Goal: Transaction & Acquisition: Purchase product/service

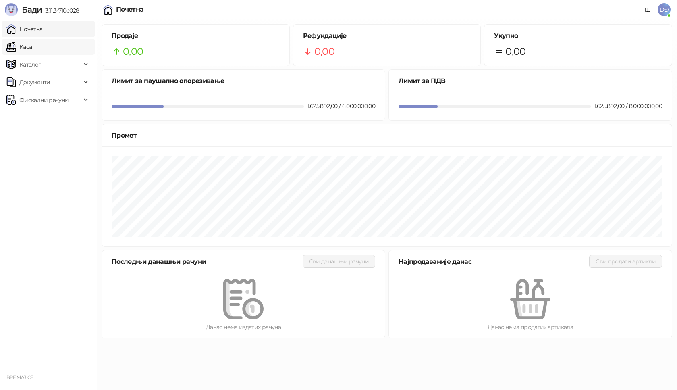
click at [27, 43] on link "Каса" at bounding box center [18, 47] width 25 height 16
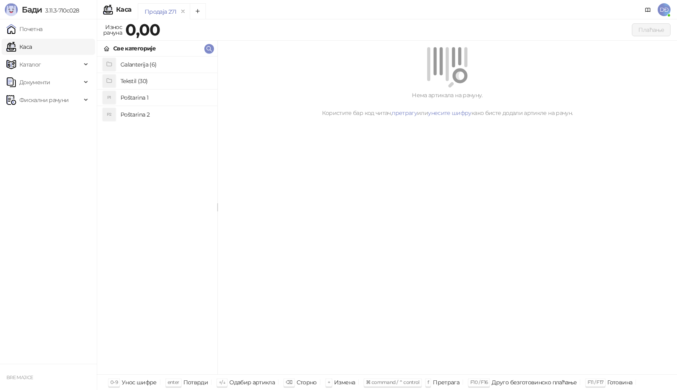
click at [133, 100] on h4 "Poštarina 1" at bounding box center [166, 97] width 90 height 13
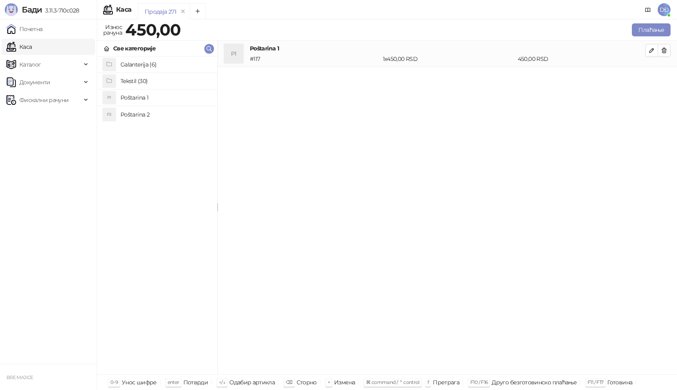
click at [130, 77] on h4 "Tekstil (30)" at bounding box center [166, 81] width 90 height 13
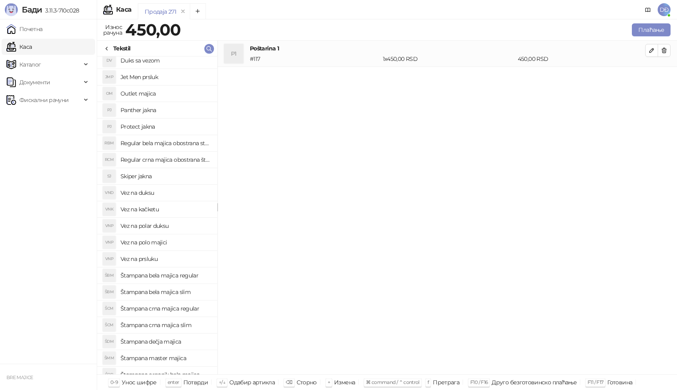
scroll to position [40, 0]
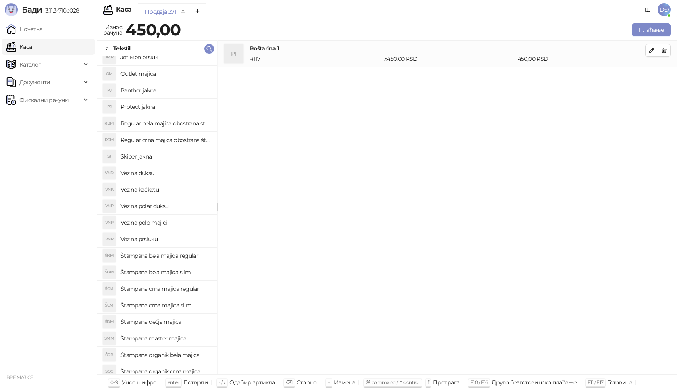
click at [172, 256] on h4 "Štampana bela majica regular" at bounding box center [166, 255] width 90 height 13
click at [651, 81] on button "button" at bounding box center [651, 76] width 13 height 13
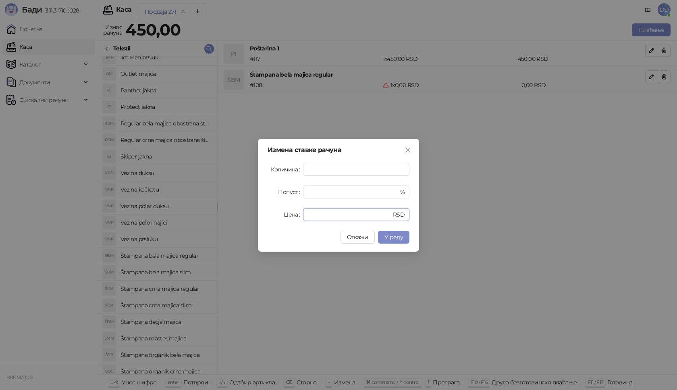
drag, startPoint x: 319, startPoint y: 212, endPoint x: 218, endPoint y: 215, distance: 100.8
click at [225, 217] on div "Измена ставке рачуна Количина * Попуст * % Цена * RSD Откажи У реду" at bounding box center [338, 195] width 677 height 390
type input "****"
click at [405, 238] on button "У реду" at bounding box center [393, 237] width 31 height 13
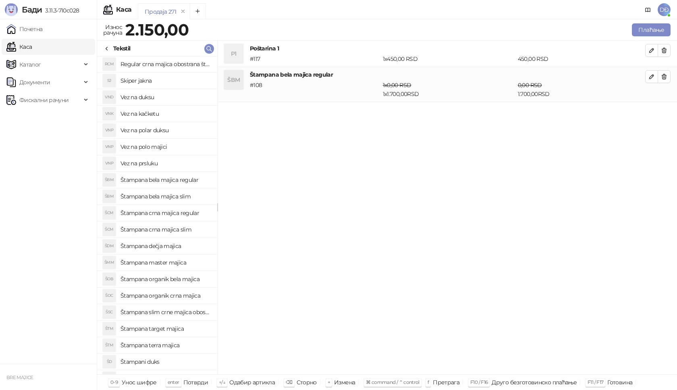
scroll to position [121, 0]
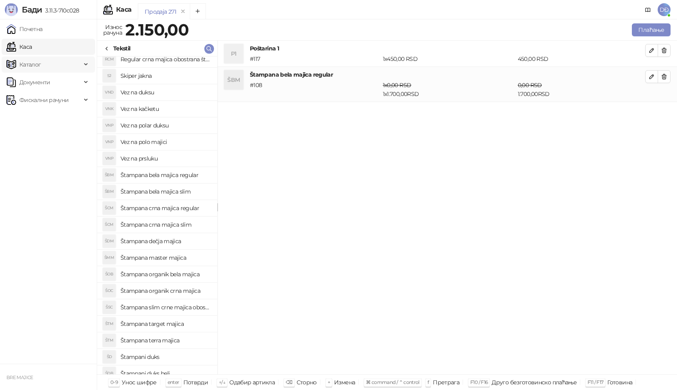
click at [32, 65] on span "Каталог" at bounding box center [30, 64] width 22 height 16
click at [37, 118] on link "Артикли" at bounding box center [28, 118] width 37 height 16
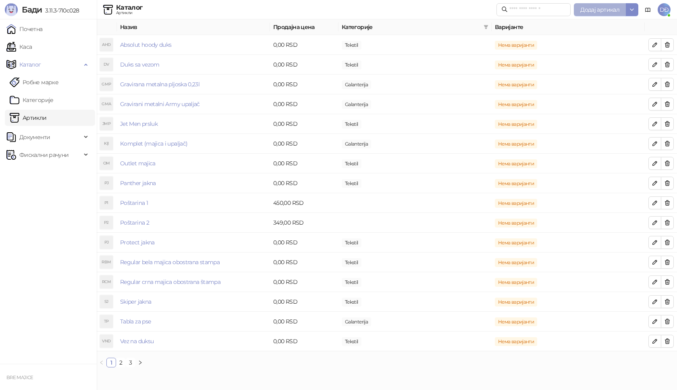
click at [593, 10] on span "Додај артикал" at bounding box center [599, 9] width 39 height 7
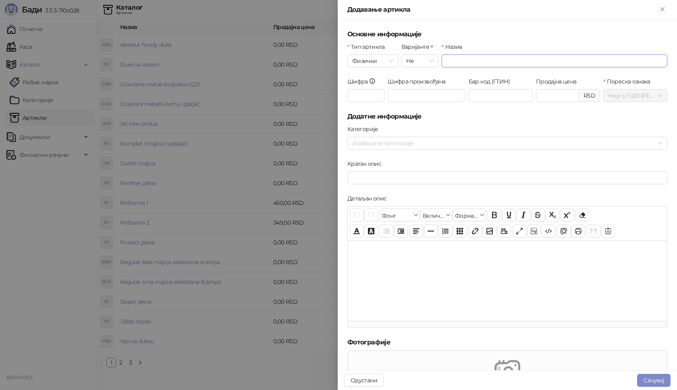
click at [453, 62] on input "Назив" at bounding box center [555, 60] width 226 height 13
type input "**********"
click at [368, 92] on input "Шифра" at bounding box center [365, 95] width 37 height 13
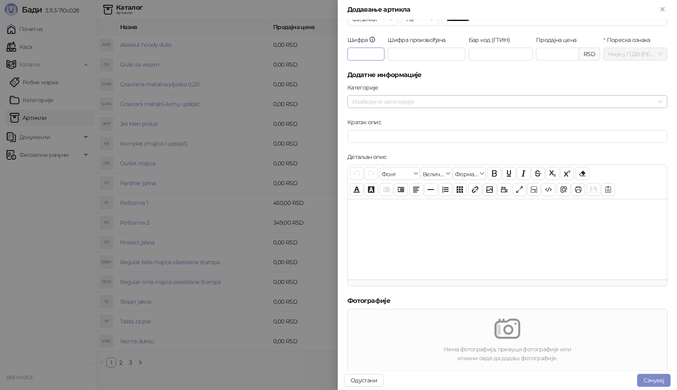
scroll to position [81, 0]
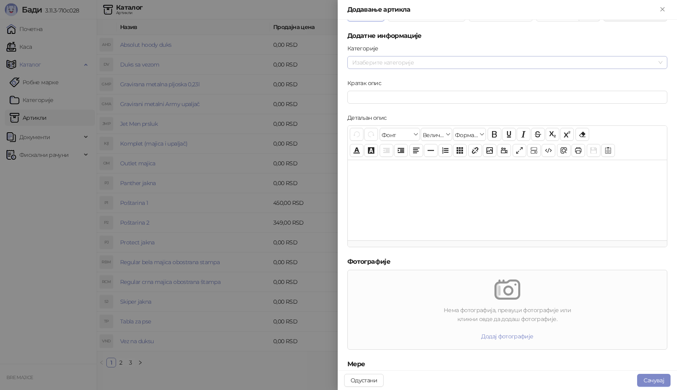
click at [381, 60] on div at bounding box center [503, 62] width 308 height 11
type input "***"
click at [378, 89] on span "Tekstil" at bounding box center [380, 89] width 16 height 7
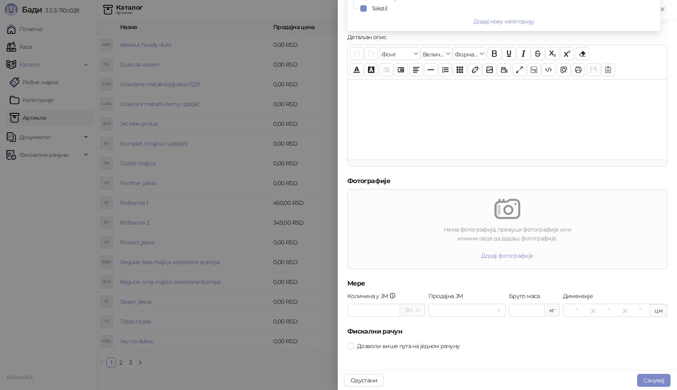
scroll to position [162, 0]
click at [353, 346] on span at bounding box center [350, 344] width 6 height 6
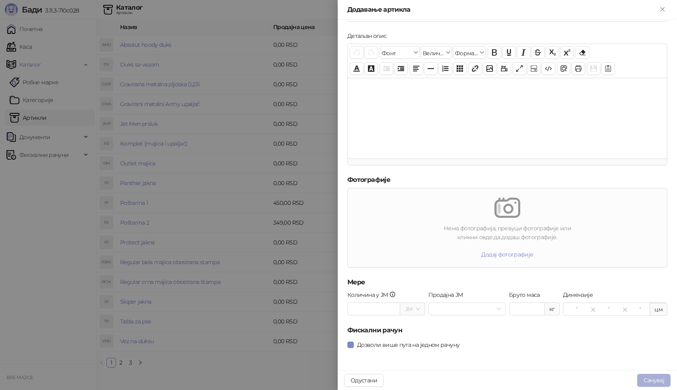
click at [660, 381] on button "Сачувај" at bounding box center [653, 380] width 33 height 13
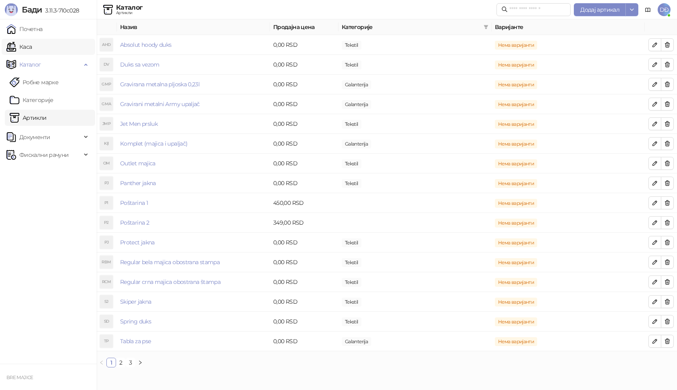
click at [31, 44] on link "Каса" at bounding box center [18, 47] width 25 height 16
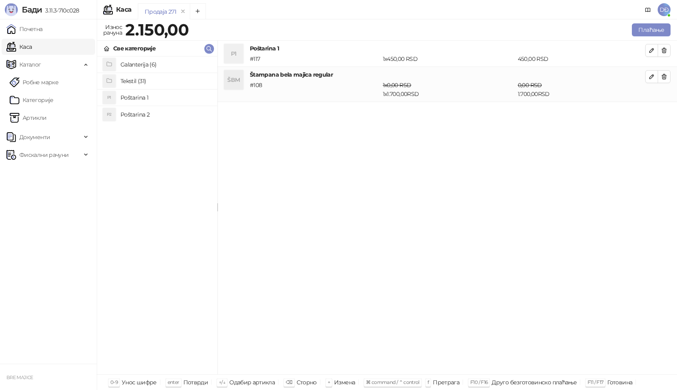
click at [131, 81] on h4 "Tekstil (31)" at bounding box center [166, 81] width 90 height 13
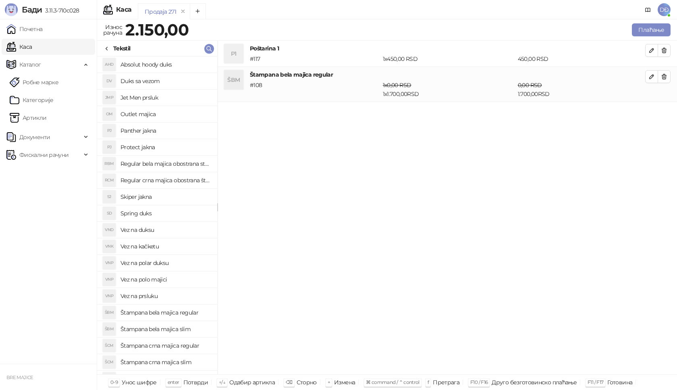
click at [164, 211] on h4 "Spring duks" at bounding box center [166, 213] width 90 height 13
click at [652, 112] on icon "button" at bounding box center [651, 111] width 6 height 6
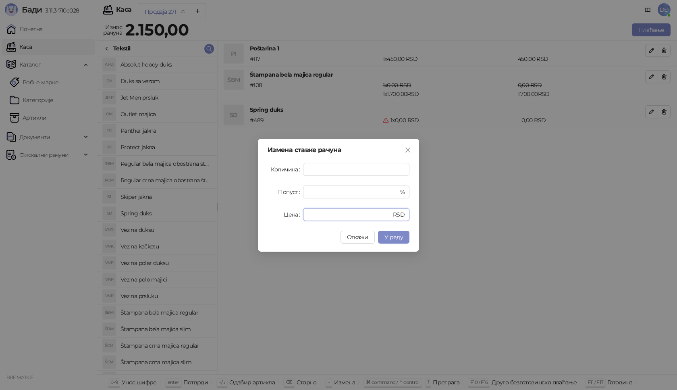
drag, startPoint x: 304, startPoint y: 218, endPoint x: 282, endPoint y: 214, distance: 22.9
click at [289, 220] on div "Цена * RSD" at bounding box center [339, 214] width 142 height 13
type input "****"
click at [400, 240] on span "У реду" at bounding box center [393, 236] width 19 height 7
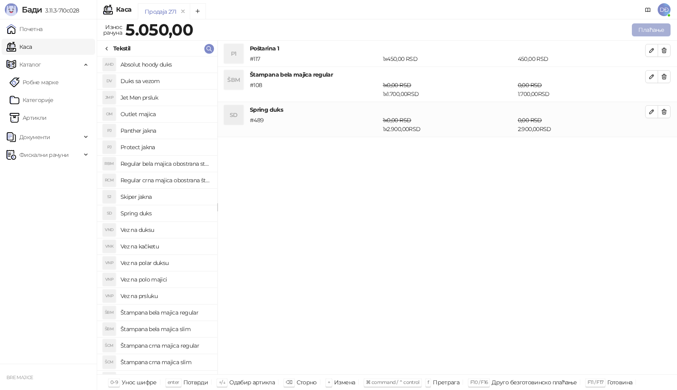
click at [651, 29] on button "Плаћање" at bounding box center [651, 29] width 39 height 13
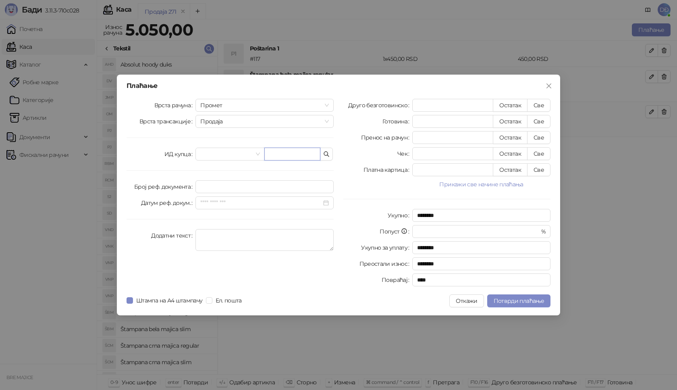
click at [277, 153] on input "text" at bounding box center [292, 154] width 56 height 13
paste input "**********"
type input "**********"
click at [540, 103] on button "Све" at bounding box center [538, 105] width 23 height 13
type input "****"
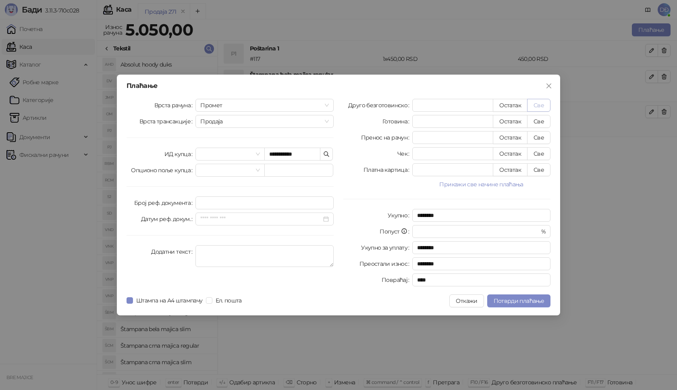
type input "****"
click at [513, 300] on span "Потврди плаћање" at bounding box center [519, 300] width 50 height 7
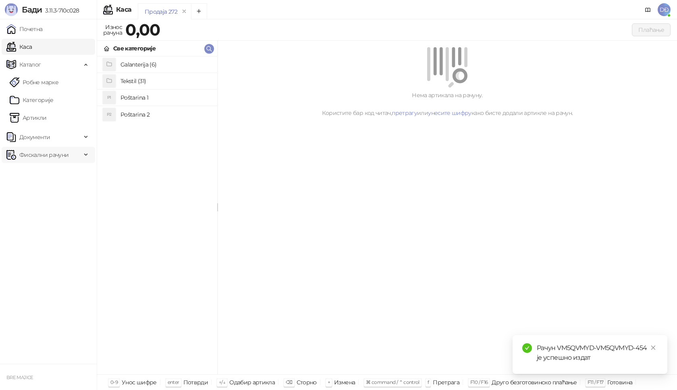
click at [43, 156] on span "Фискални рачуни" at bounding box center [43, 155] width 49 height 16
click at [44, 175] on link "Издати рачуни" at bounding box center [37, 172] width 54 height 16
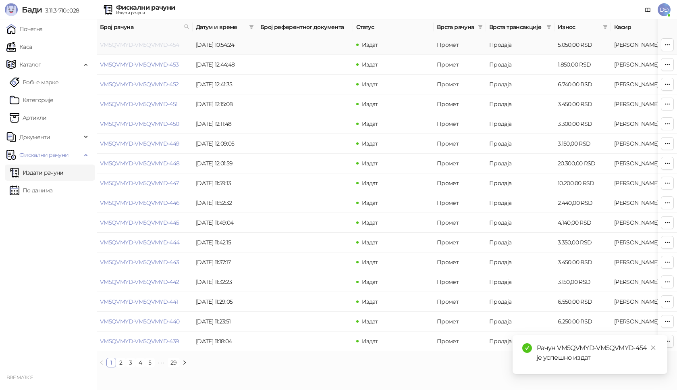
click at [140, 46] on link "VM5QVMYD-VM5QVMYD-454" at bounding box center [139, 44] width 79 height 7
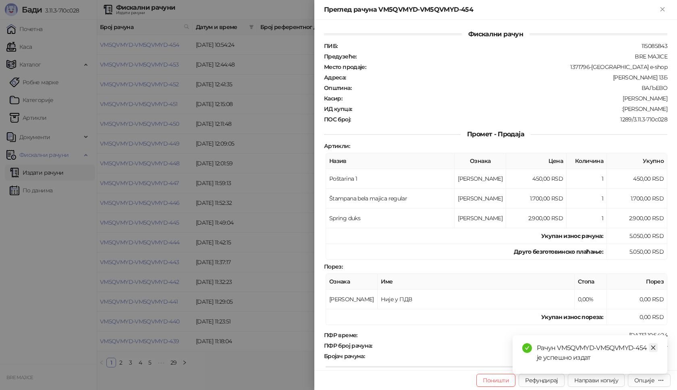
click at [653, 348] on icon "close" at bounding box center [653, 348] width 6 height 6
click at [648, 381] on div "Опције" at bounding box center [644, 379] width 20 height 7
click at [619, 365] on span "Преузми у ПДФ формату" at bounding box center [615, 363] width 98 height 9
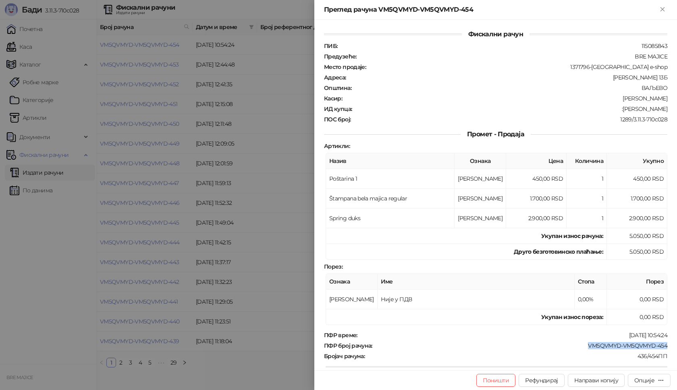
drag, startPoint x: 666, startPoint y: 342, endPoint x: 582, endPoint y: 347, distance: 84.8
click at [582, 347] on div "Фискални рачун ПИБ : 115085843 Предузеће : BRE MAJICE Место продаје : 1371796-B…" at bounding box center [495, 195] width 363 height 350
copy div "VM5QVMYD-VM5QVMYD-454"
drag, startPoint x: 664, startPoint y: 109, endPoint x: 628, endPoint y: 111, distance: 36.7
click at [628, 111] on div "Фискални рачун ПИБ : 115085843 Предузеће : BRE MAJICE Место продаје : 1371796-B…" at bounding box center [495, 195] width 363 height 350
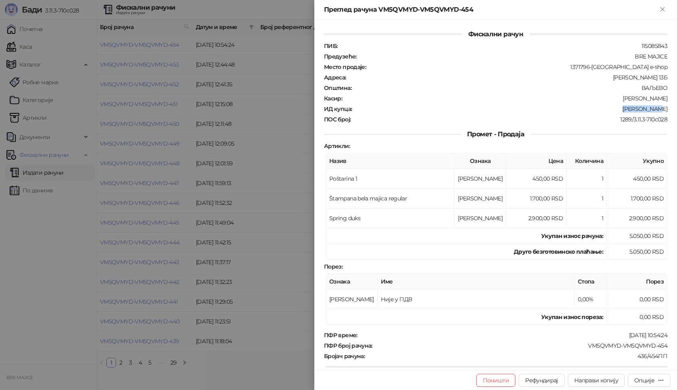
copy div "[PERSON_NAME]"
click at [666, 9] on icon "Close" at bounding box center [662, 9] width 7 height 7
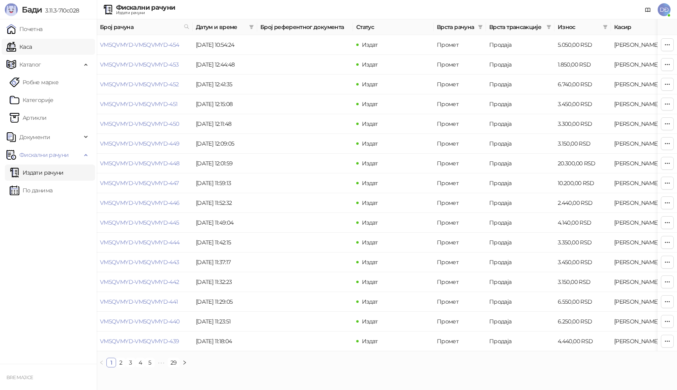
click at [18, 50] on link "Каса" at bounding box center [18, 47] width 25 height 16
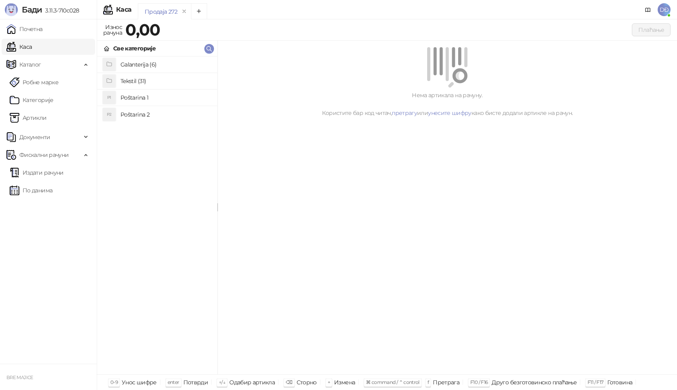
click at [137, 99] on h4 "Poštarina 1" at bounding box center [166, 97] width 90 height 13
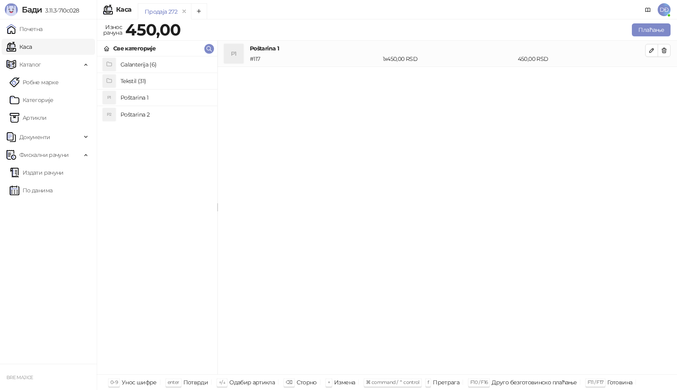
click at [139, 80] on h4 "Tekstil (31)" at bounding box center [166, 81] width 90 height 13
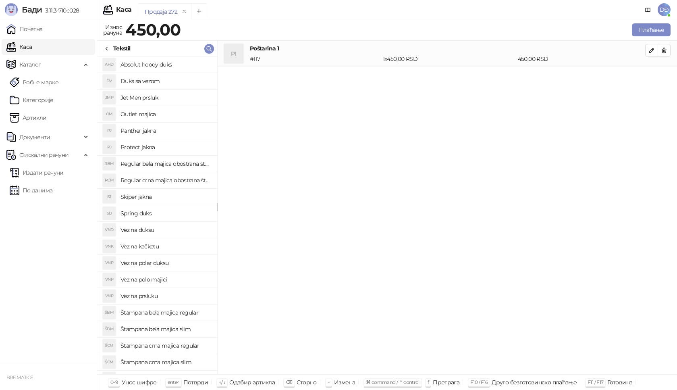
click at [143, 297] on h4 "Vez na prsluku" at bounding box center [166, 295] width 90 height 13
click at [657, 76] on button "button" at bounding box center [651, 76] width 13 height 13
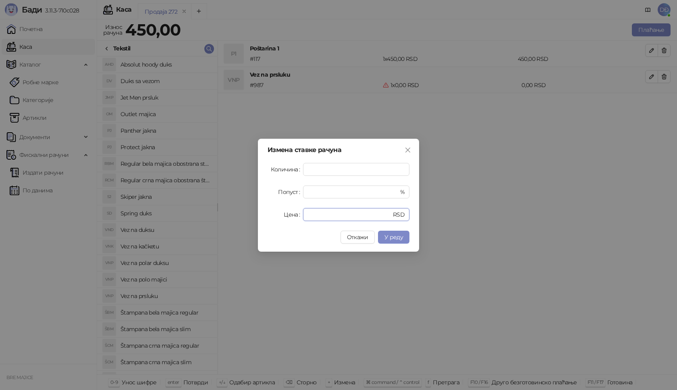
drag, startPoint x: 318, startPoint y: 211, endPoint x: 283, endPoint y: 216, distance: 34.9
click at [283, 216] on div "Цена * RSD" at bounding box center [339, 214] width 142 height 13
type input "****"
click at [398, 237] on span "У реду" at bounding box center [393, 236] width 19 height 7
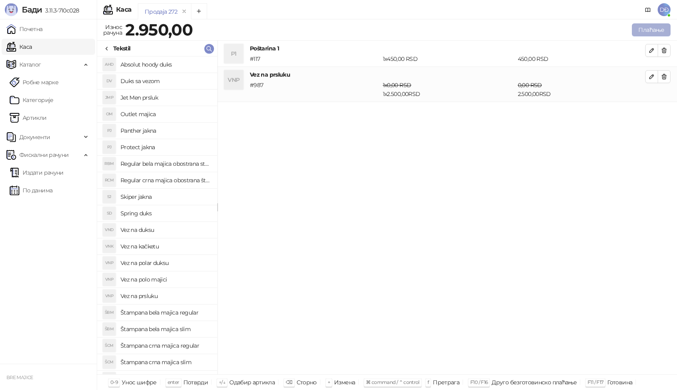
click at [642, 31] on button "Плаћање" at bounding box center [651, 29] width 39 height 13
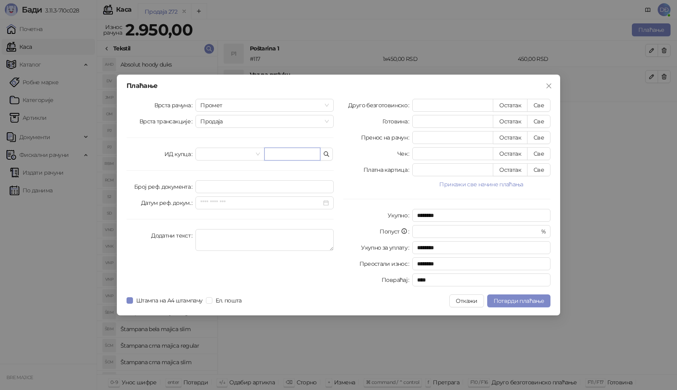
click at [288, 160] on input "text" at bounding box center [292, 154] width 56 height 13
click at [161, 387] on div "Плаћање Врста рачуна Промет Врста трансакције Продаја ИД купца Број реф. докуме…" at bounding box center [338, 195] width 677 height 390
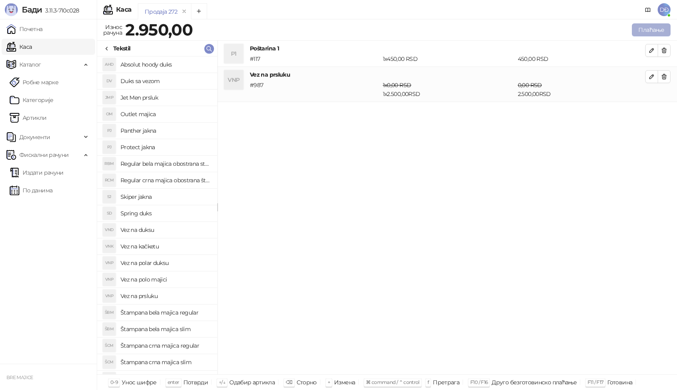
click at [656, 29] on button "Плаћање" at bounding box center [651, 29] width 39 height 13
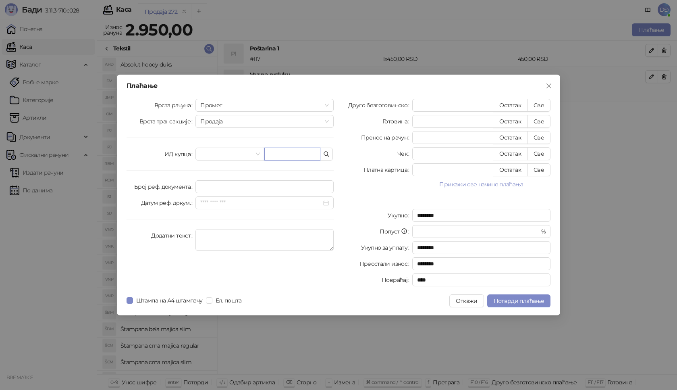
click at [295, 154] on input "text" at bounding box center [292, 154] width 56 height 13
paste input "**********"
type input "**********"
click at [536, 102] on button "Све" at bounding box center [538, 105] width 23 height 13
type input "****"
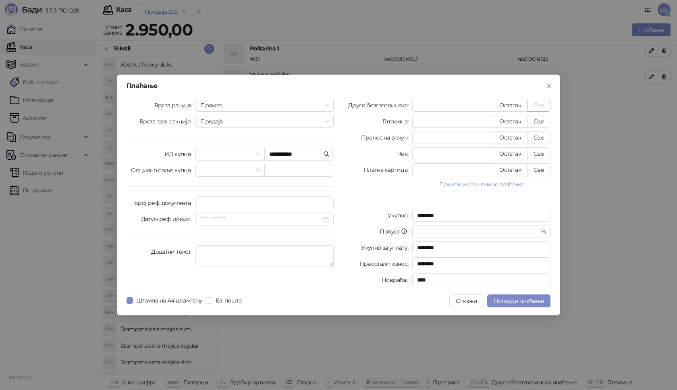
type input "****"
click at [512, 297] on span "Потврди плаћање" at bounding box center [519, 300] width 50 height 7
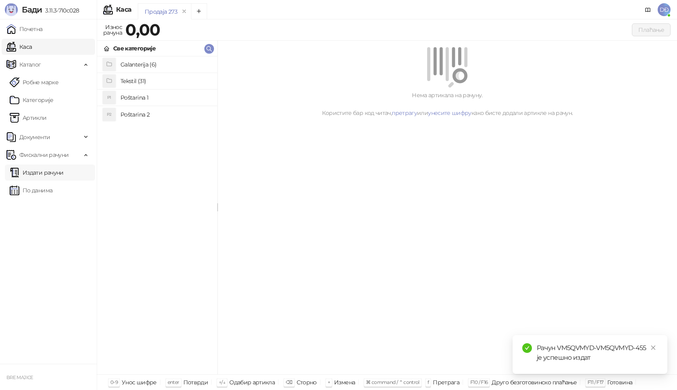
click at [55, 174] on link "Издати рачуни" at bounding box center [37, 172] width 54 height 16
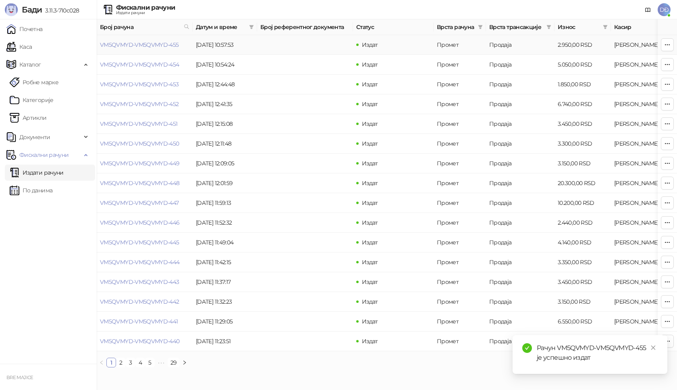
click at [149, 41] on link "VM5QVMYD-VM5QVMYD-455" at bounding box center [139, 44] width 79 height 7
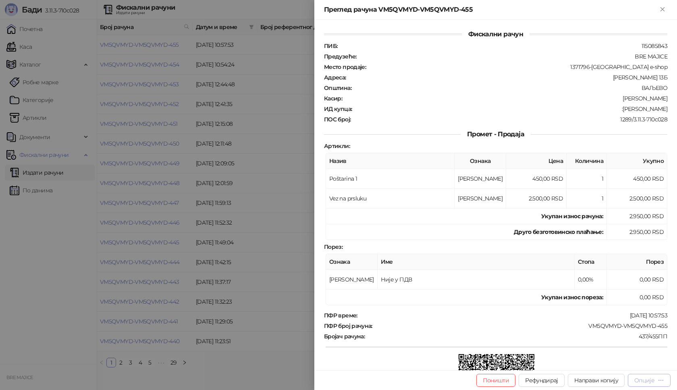
click at [654, 378] on div "Опције" at bounding box center [644, 379] width 20 height 7
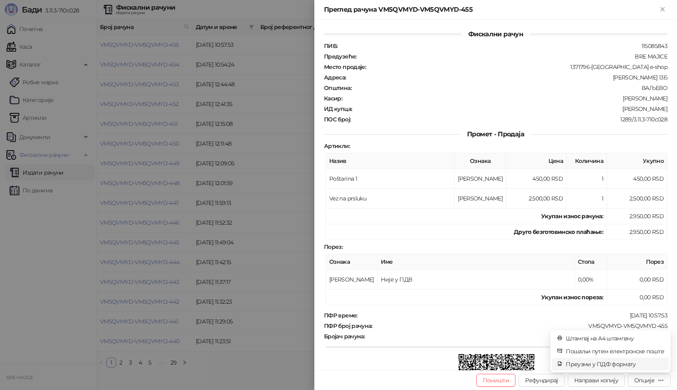
click at [630, 364] on span "Преузми у ПДФ формату" at bounding box center [615, 363] width 98 height 9
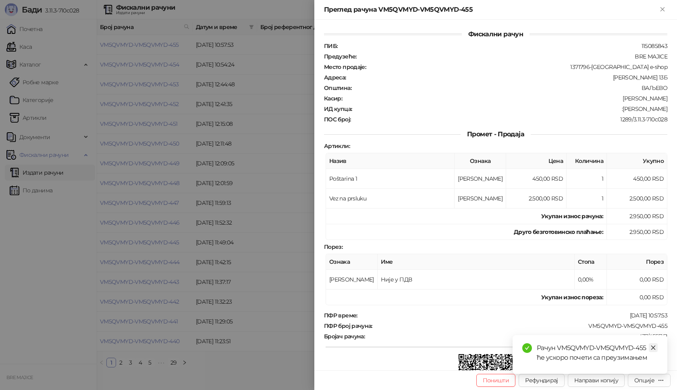
click at [651, 345] on icon "close" at bounding box center [653, 348] width 6 height 6
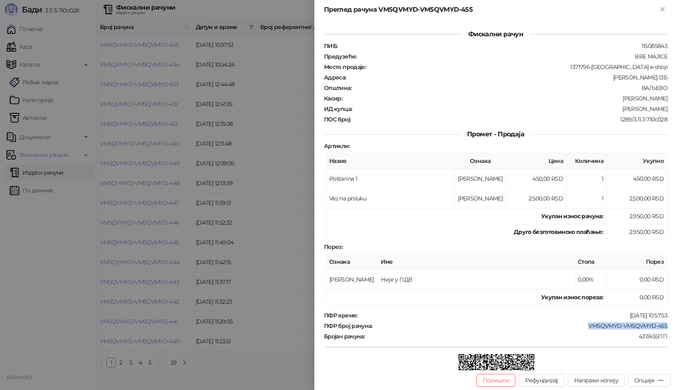
drag, startPoint x: 665, startPoint y: 326, endPoint x: 584, endPoint y: 326, distance: 81.4
click at [584, 326] on div "Фискални рачун ПИБ : 115085843 Предузеће : BRE MAJICE Место продаје : 1371796-B…" at bounding box center [495, 195] width 363 height 350
copy div "VM5QVMYD-VM5QVMYD-455"
drag, startPoint x: 661, startPoint y: 108, endPoint x: 634, endPoint y: 109, distance: 27.8
click at [634, 109] on div "Фискални рачун ПИБ : 115085843 Предузеће : BRE MAJICE Место продаје : 1371796-B…" at bounding box center [495, 195] width 363 height 350
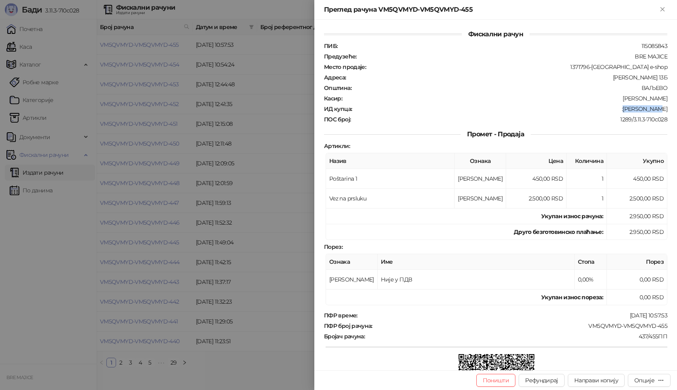
copy div "[PERSON_NAME]"
click at [661, 8] on icon "Close" at bounding box center [663, 9] width 4 height 4
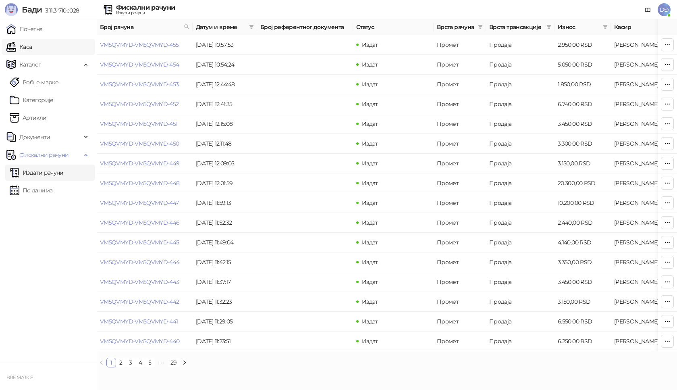
click at [24, 49] on link "Каса" at bounding box center [18, 47] width 25 height 16
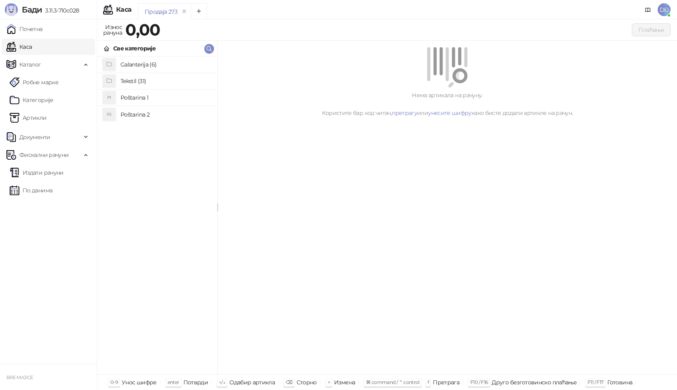
click at [132, 97] on h4 "Poštarina 1" at bounding box center [166, 97] width 90 height 13
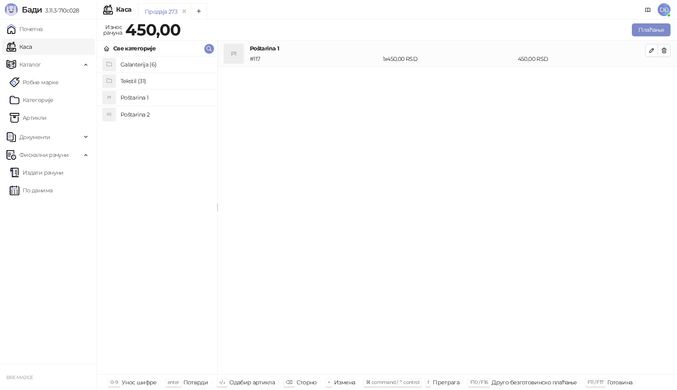
click at [134, 77] on h4 "Tekstil (31)" at bounding box center [166, 81] width 90 height 13
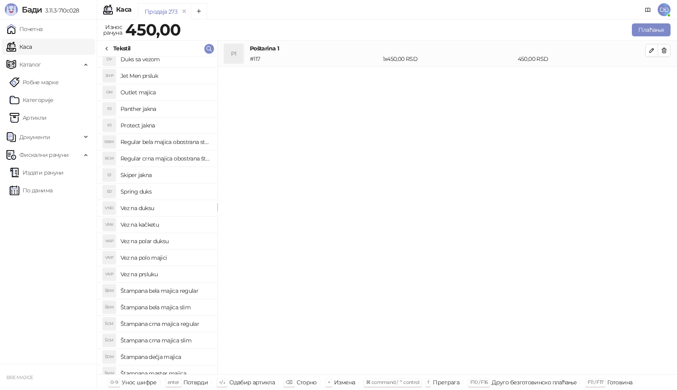
scroll to position [40, 0]
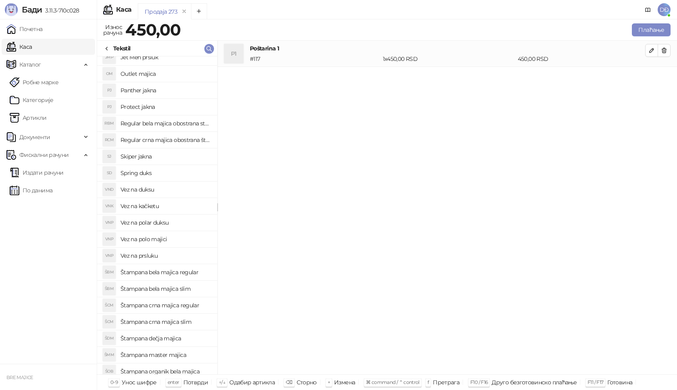
click at [169, 352] on h4 "Štampana master majica" at bounding box center [166, 354] width 90 height 13
click at [648, 80] on button "button" at bounding box center [651, 76] width 13 height 13
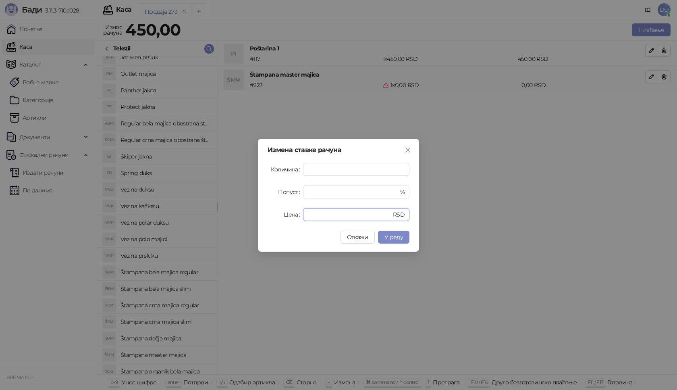
drag, startPoint x: 319, startPoint y: 214, endPoint x: 234, endPoint y: 210, distance: 85.1
click at [234, 212] on div "Измена ставке рачуна Количина * Попуст * % Цена * RSD Откажи У реду" at bounding box center [338, 195] width 677 height 390
click at [396, 240] on span "У реду" at bounding box center [393, 236] width 19 height 7
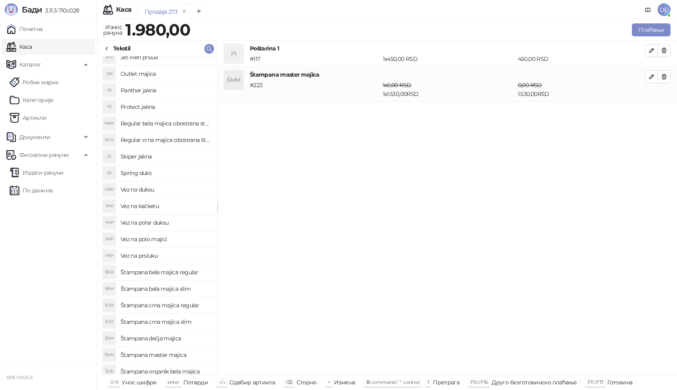
click at [150, 223] on h4 "Vez na polar duksu" at bounding box center [166, 222] width 90 height 13
click at [649, 112] on icon "button" at bounding box center [651, 111] width 6 height 6
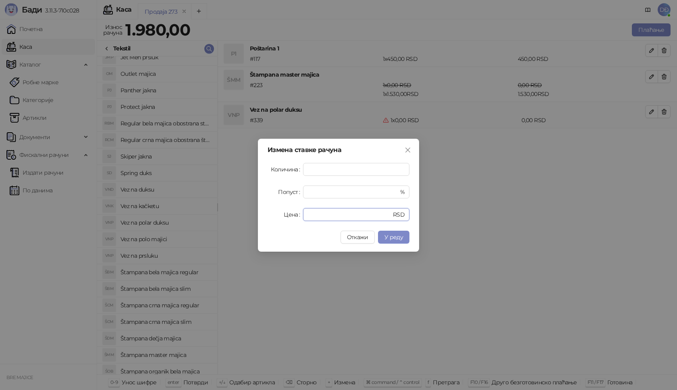
drag, startPoint x: 326, startPoint y: 211, endPoint x: 292, endPoint y: 216, distance: 34.2
click at [293, 216] on div "Цена * RSD" at bounding box center [339, 214] width 142 height 13
type input "****"
click at [385, 237] on span "У реду" at bounding box center [393, 236] width 19 height 7
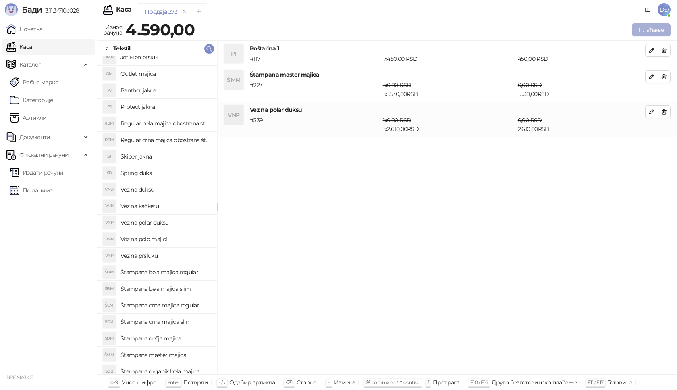
click at [644, 29] on button "Плаћање" at bounding box center [651, 29] width 39 height 13
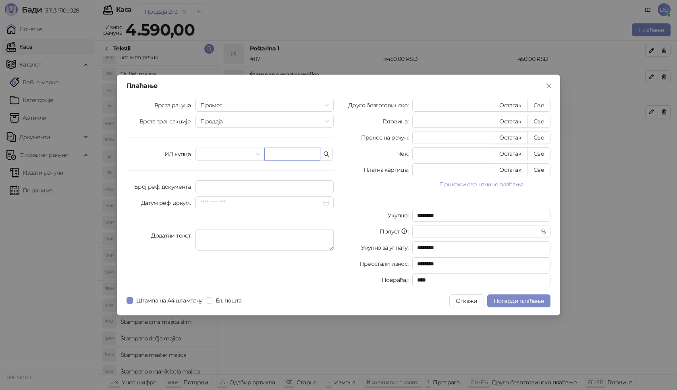
drag, startPoint x: 278, startPoint y: 156, endPoint x: 292, endPoint y: 145, distance: 16.7
click at [279, 156] on input "text" at bounding box center [292, 154] width 56 height 13
paste input "**********"
type input "**********"
click at [542, 106] on button "Све" at bounding box center [538, 105] width 23 height 13
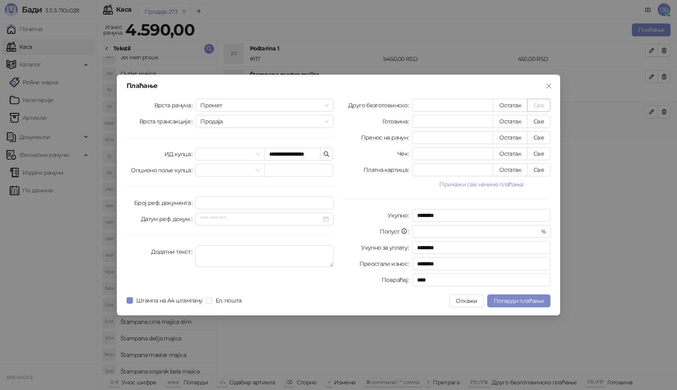
type input "****"
click at [515, 297] on span "Потврди плаћање" at bounding box center [519, 300] width 50 height 7
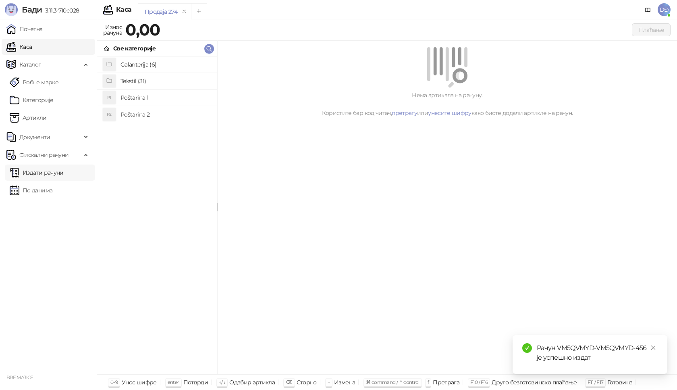
click at [51, 174] on link "Издати рачуни" at bounding box center [37, 172] width 54 height 16
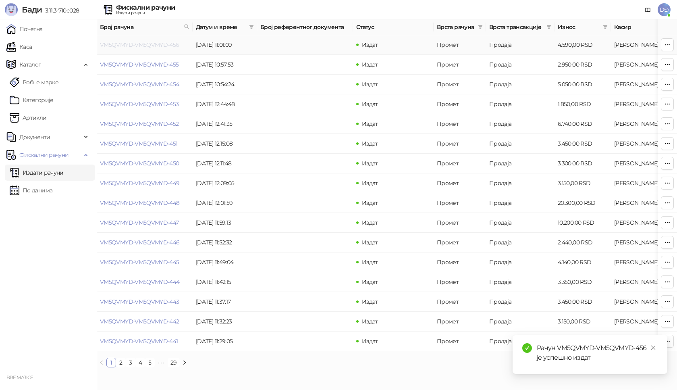
click at [133, 44] on link "VM5QVMYD-VM5QVMYD-456" at bounding box center [139, 44] width 79 height 7
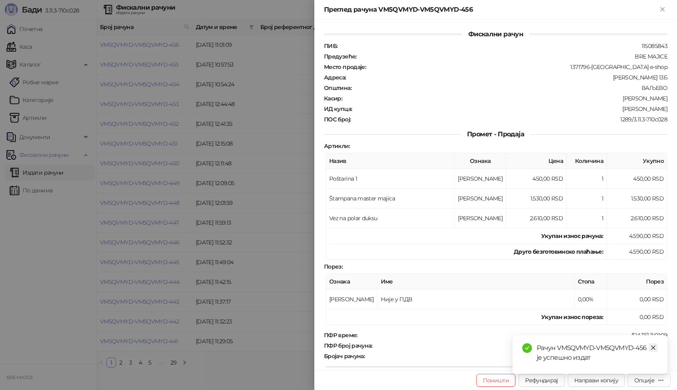
click at [654, 345] on icon "close" at bounding box center [653, 348] width 6 height 6
click at [650, 382] on div "Опције" at bounding box center [644, 379] width 20 height 7
click at [617, 364] on span "Преузми у ПДФ формату" at bounding box center [615, 363] width 98 height 9
click at [655, 349] on icon "close" at bounding box center [653, 348] width 6 height 6
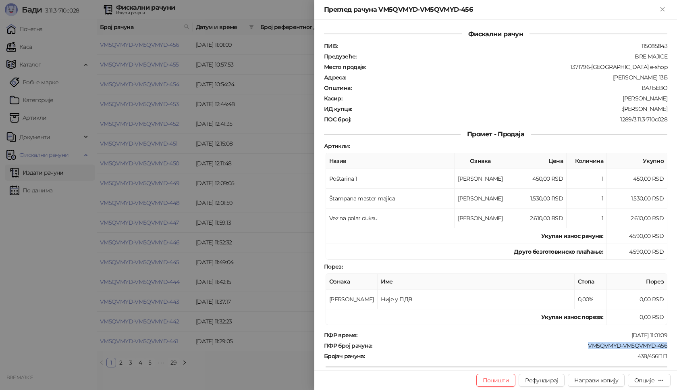
drag, startPoint x: 668, startPoint y: 345, endPoint x: 580, endPoint y: 346, distance: 88.3
click at [580, 346] on div "Фискални рачун ПИБ : 115085843 Предузеће : BRE MAJICE Место продаје : 1371796-B…" at bounding box center [495, 195] width 363 height 350
copy div "VM5QVMYD-VM5QVMYD-456"
drag, startPoint x: 661, startPoint y: 106, endPoint x: 618, endPoint y: 107, distance: 43.5
click at [618, 107] on div "ИД купца : :[PERSON_NAME]" at bounding box center [495, 108] width 347 height 7
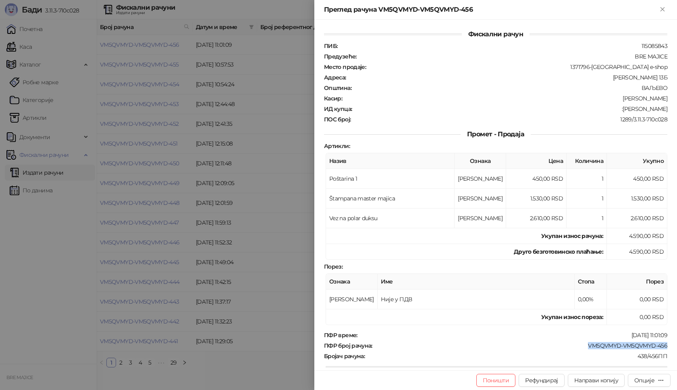
copy div "[PERSON_NAME]"
click at [660, 11] on icon "Close" at bounding box center [662, 9] width 7 height 7
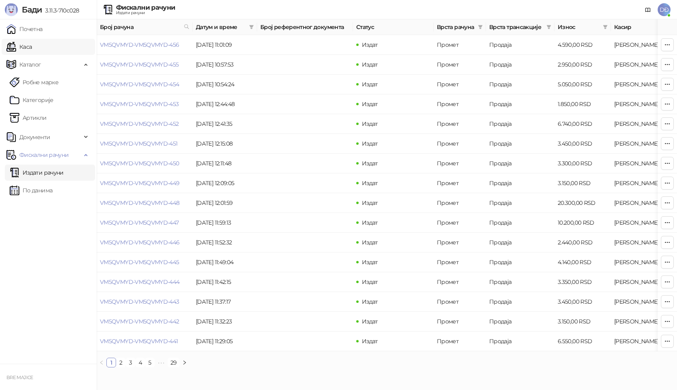
click at [32, 47] on link "Каса" at bounding box center [18, 47] width 25 height 16
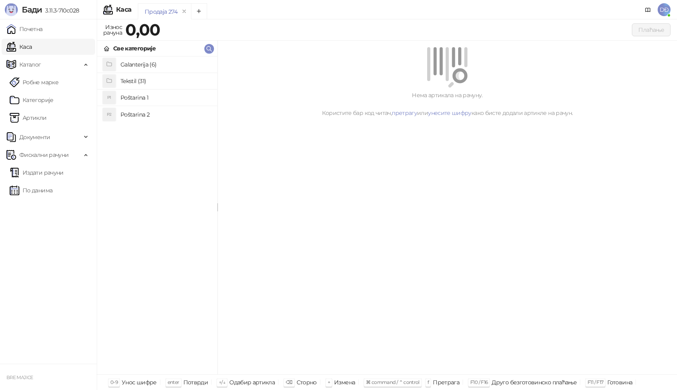
click at [130, 98] on h4 "Poštarina 1" at bounding box center [166, 97] width 90 height 13
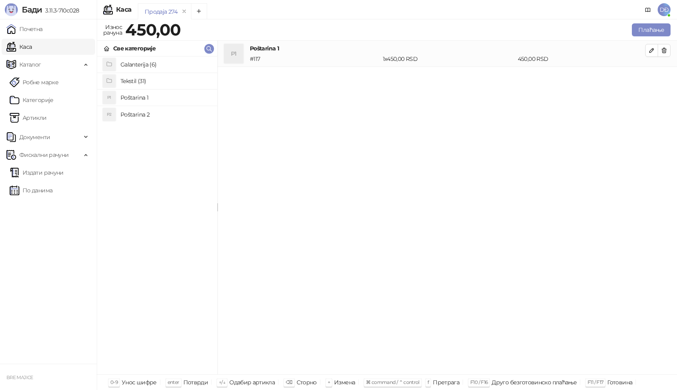
click at [144, 81] on h4 "Tekstil (31)" at bounding box center [166, 81] width 90 height 13
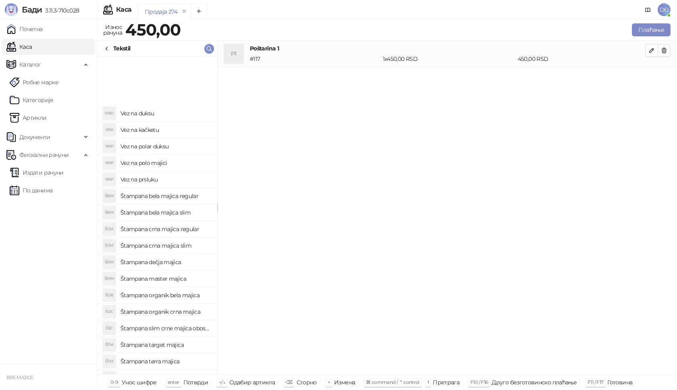
scroll to position [195, 0]
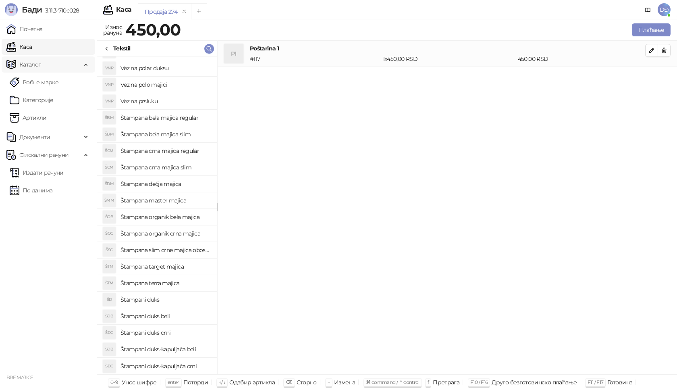
click at [27, 63] on span "Каталог" at bounding box center [30, 64] width 22 height 16
click at [33, 119] on link "Артикли" at bounding box center [28, 118] width 37 height 16
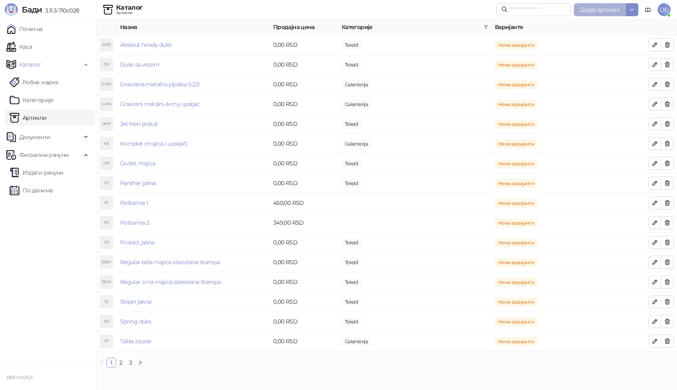
click at [583, 9] on span "Додај артикал" at bounding box center [599, 9] width 39 height 7
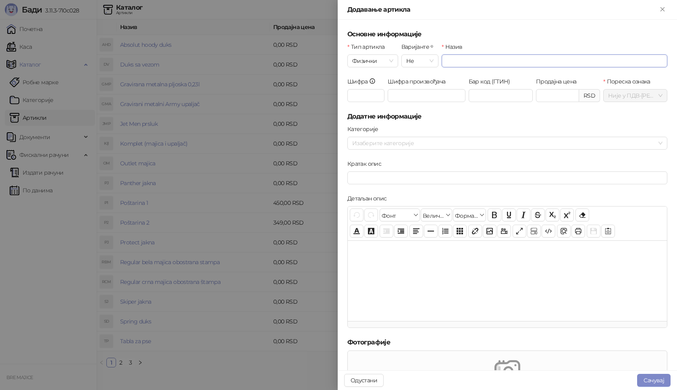
click at [450, 58] on input "Назив" at bounding box center [555, 60] width 226 height 13
type input "*"
type input "**********"
click at [369, 96] on input "Шифра" at bounding box center [365, 95] width 37 height 13
click at [364, 142] on div at bounding box center [503, 142] width 308 height 11
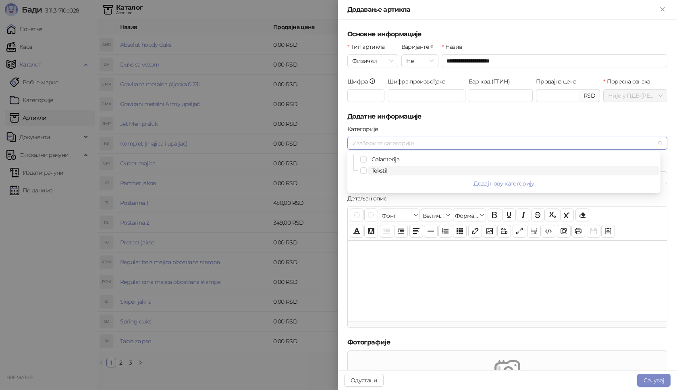
click at [376, 169] on span "Tekstil" at bounding box center [380, 170] width 16 height 7
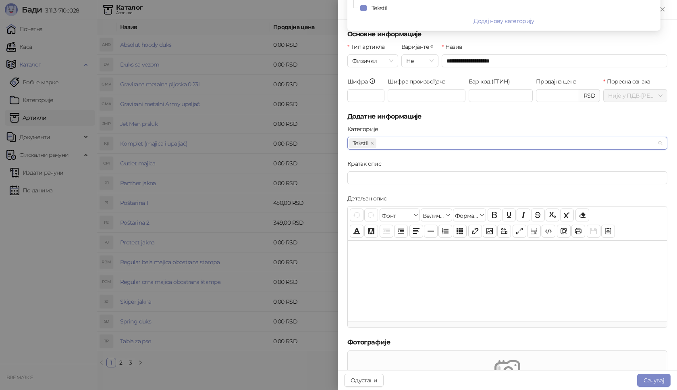
scroll to position [162, 0]
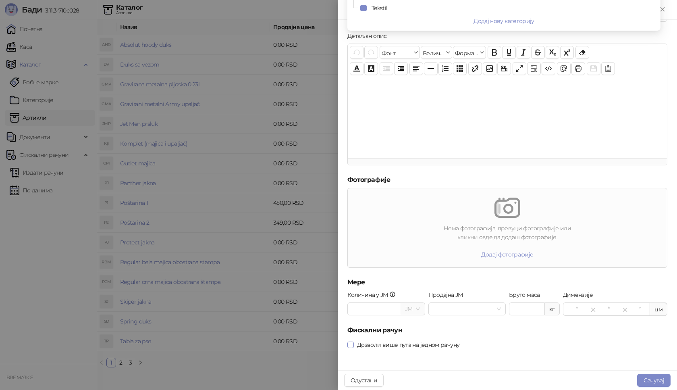
click at [352, 347] on span at bounding box center [350, 344] width 6 height 6
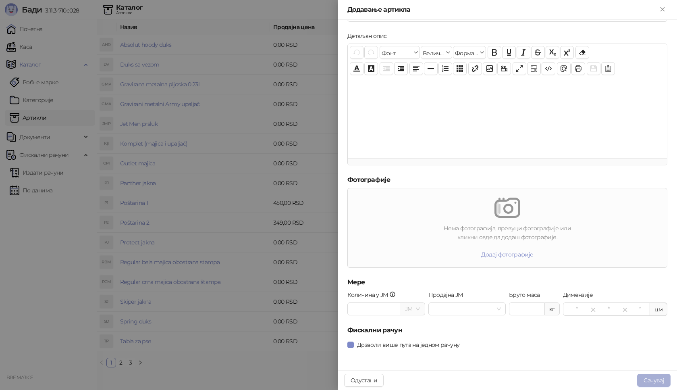
click at [657, 377] on button "Сачувај" at bounding box center [653, 380] width 33 height 13
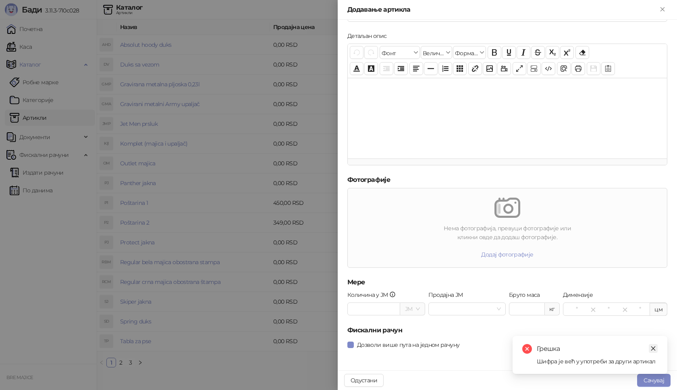
click at [653, 349] on icon "close" at bounding box center [653, 348] width 6 height 6
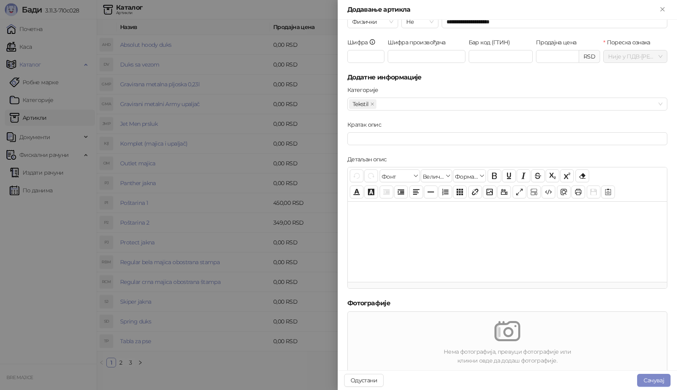
scroll to position [0, 0]
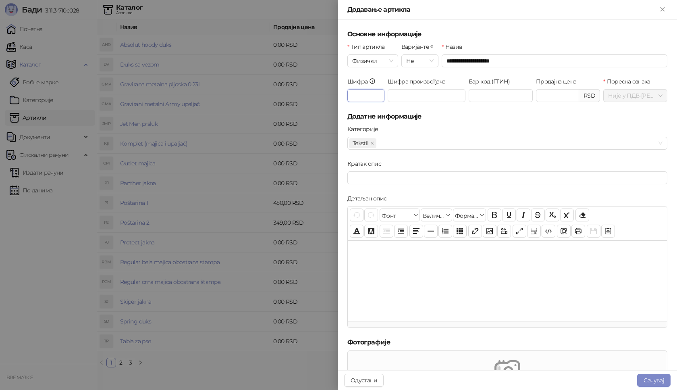
drag, startPoint x: 361, startPoint y: 95, endPoint x: 331, endPoint y: 101, distance: 30.8
click at [331, 101] on div "**********" at bounding box center [338, 195] width 677 height 390
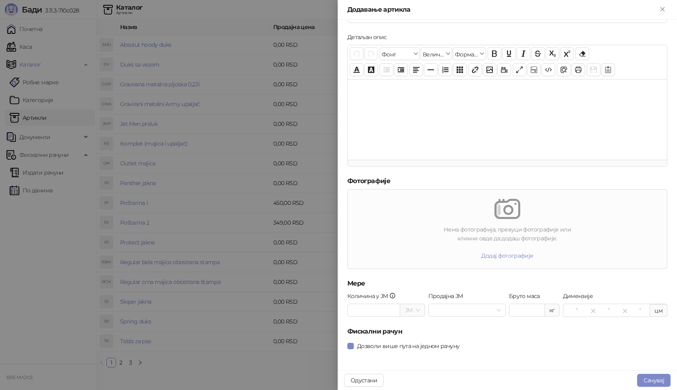
scroll to position [162, 0]
type input "***"
click at [655, 379] on button "Сачувај" at bounding box center [653, 380] width 33 height 13
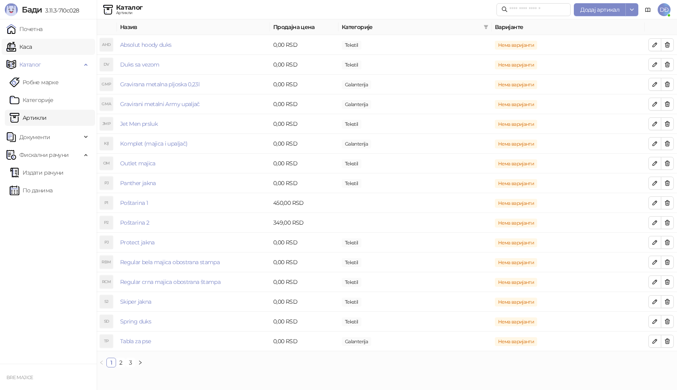
click at [29, 48] on link "Каса" at bounding box center [18, 47] width 25 height 16
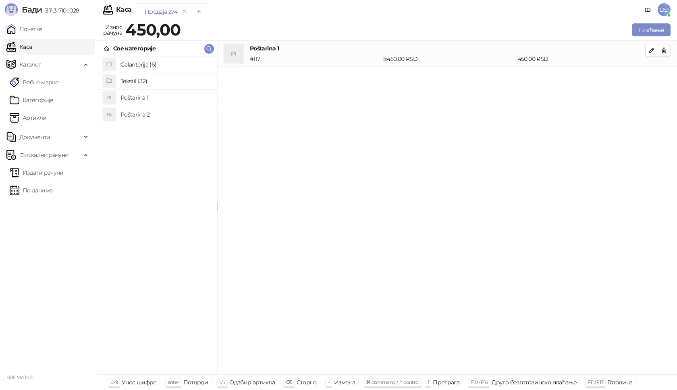
click at [131, 82] on h4 "Tekstil (32)" at bounding box center [166, 81] width 90 height 13
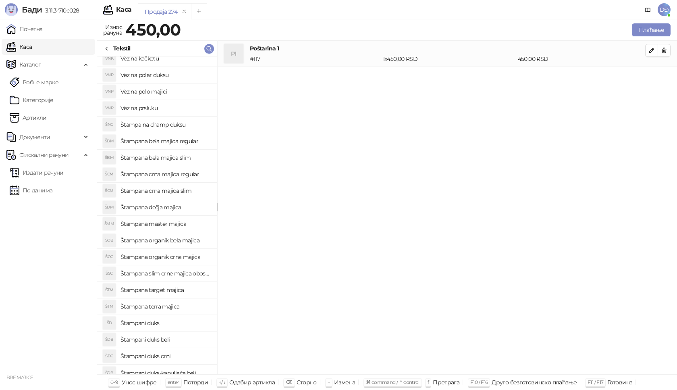
scroll to position [171, 0]
click at [180, 145] on h4 "Štampa na champ duksu" at bounding box center [166, 141] width 90 height 13
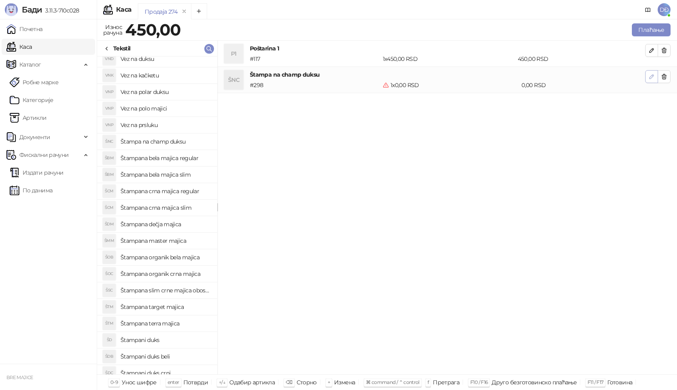
click at [650, 76] on icon "button" at bounding box center [651, 76] width 6 height 6
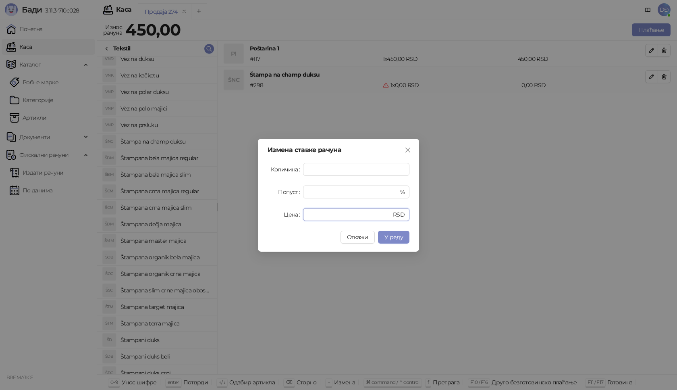
drag, startPoint x: 316, startPoint y: 214, endPoint x: 296, endPoint y: 203, distance: 22.9
click at [252, 216] on div "Измена ставке рачуна Количина * Попуст * % Цена * RSD Откажи У реду" at bounding box center [338, 195] width 677 height 390
click at [410, 148] on icon "close" at bounding box center [407, 149] width 5 height 5
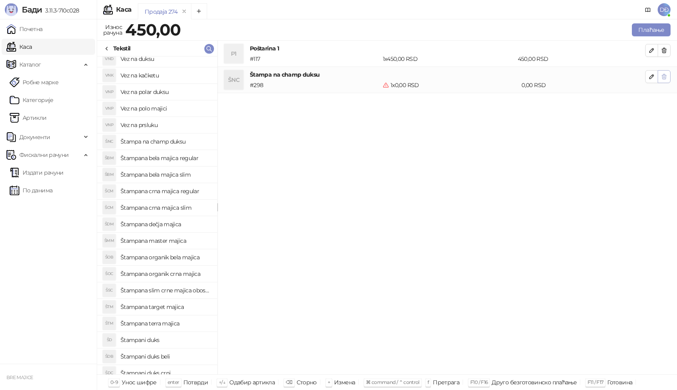
click at [665, 75] on icon "button" at bounding box center [664, 76] width 4 height 5
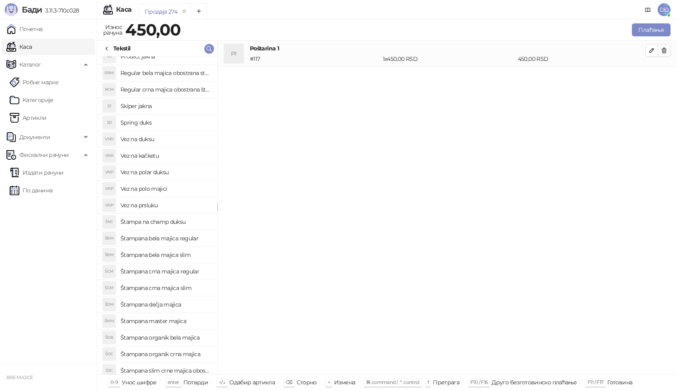
scroll to position [90, 0]
click at [147, 140] on h4 "Vez na duksu" at bounding box center [166, 139] width 90 height 13
click at [652, 79] on icon "button" at bounding box center [651, 76] width 6 height 6
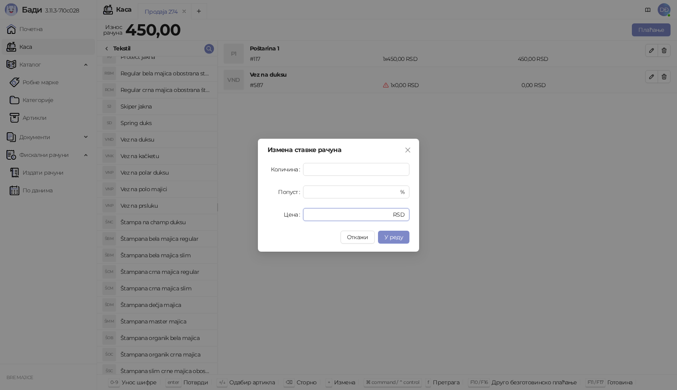
drag, startPoint x: 322, startPoint y: 214, endPoint x: 258, endPoint y: 213, distance: 64.9
click at [258, 215] on div "Измена ставке рачуна Количина * Попуст * % Цена * RSD Откажи У реду" at bounding box center [338, 195] width 161 height 113
click at [387, 235] on span "У реду" at bounding box center [393, 236] width 19 height 7
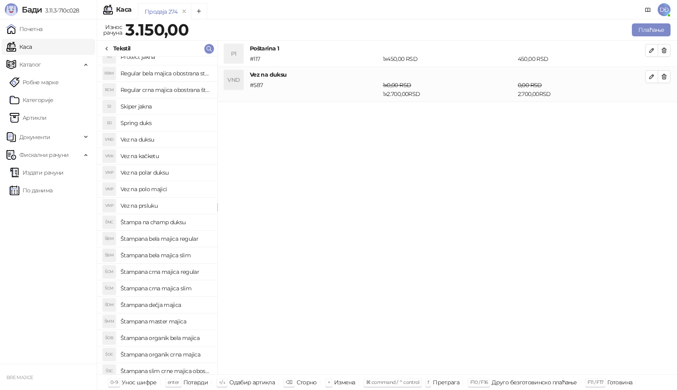
click at [148, 125] on h4 "Spring duks" at bounding box center [166, 122] width 90 height 13
click at [654, 115] on span "button" at bounding box center [651, 112] width 6 height 8
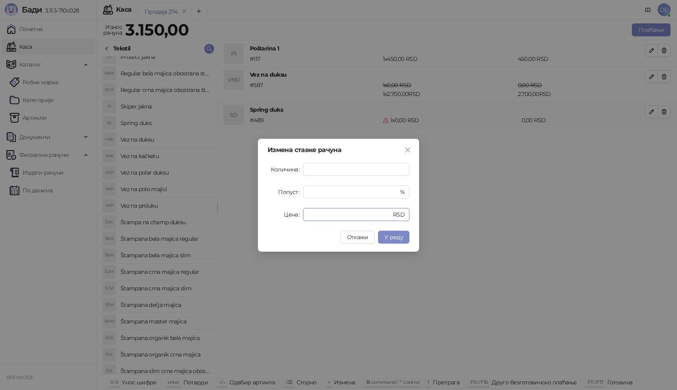
drag, startPoint x: 318, startPoint y: 214, endPoint x: 268, endPoint y: 217, distance: 50.9
click at [285, 215] on div "Цена * RSD" at bounding box center [339, 214] width 142 height 13
type input "****"
click at [395, 237] on span "У реду" at bounding box center [393, 236] width 19 height 7
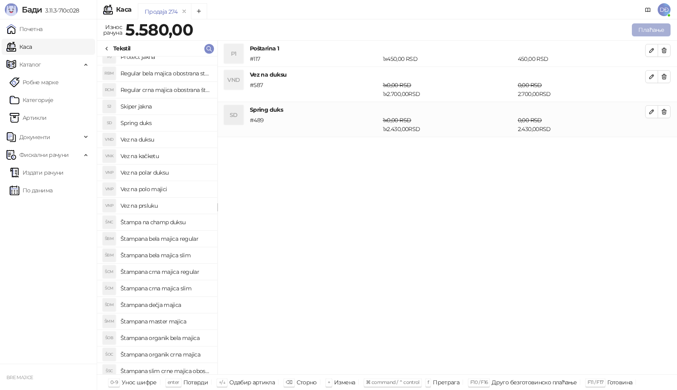
click at [661, 29] on button "Плаћање" at bounding box center [651, 29] width 39 height 13
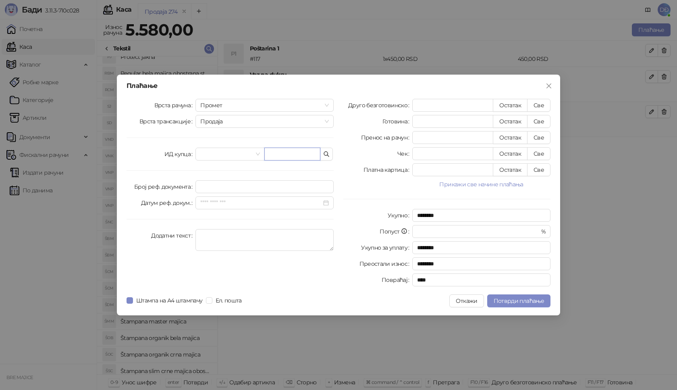
click at [278, 154] on input "text" at bounding box center [292, 154] width 56 height 13
paste input "**********"
type input "**********"
click at [542, 107] on button "Све" at bounding box center [538, 105] width 23 height 13
type input "****"
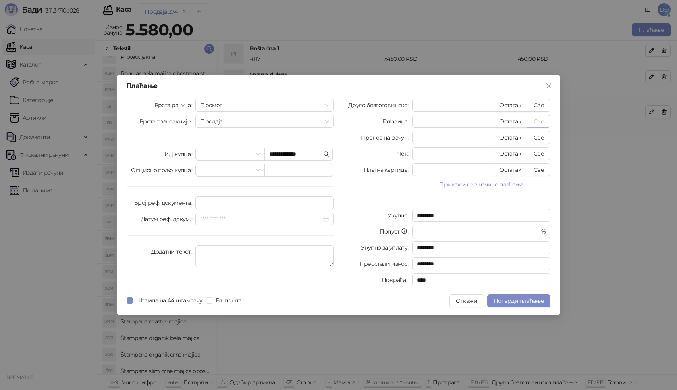
type input "****"
click at [513, 301] on span "Потврди плаћање" at bounding box center [519, 300] width 50 height 7
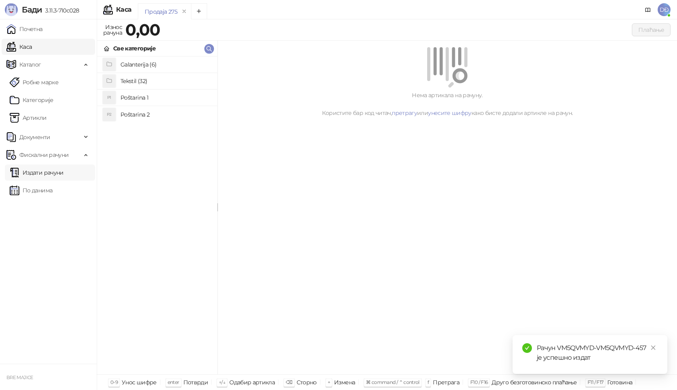
click at [58, 175] on link "Издати рачуни" at bounding box center [37, 172] width 54 height 16
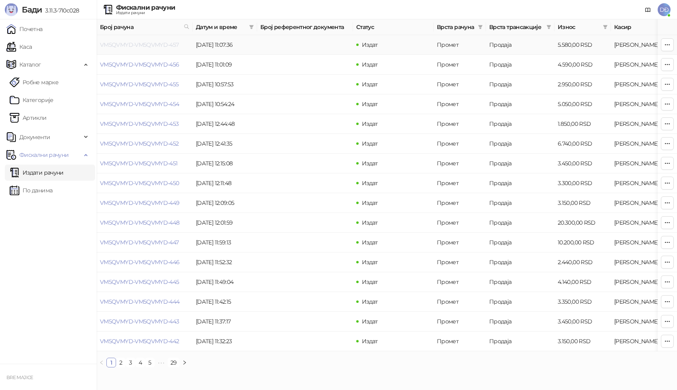
click at [145, 44] on link "VM5QVMYD-VM5QVMYD-457" at bounding box center [139, 44] width 79 height 7
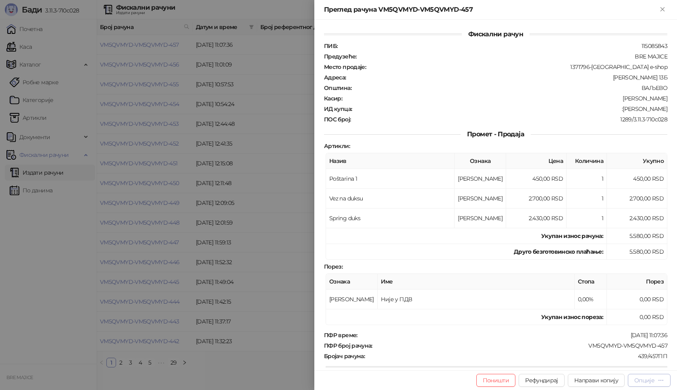
click at [657, 378] on div "Опције" at bounding box center [649, 380] width 30 height 8
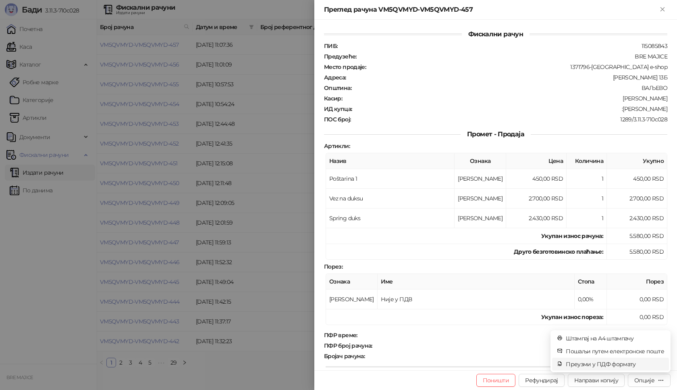
click at [628, 365] on span "Преузми у ПДФ формату" at bounding box center [615, 363] width 98 height 9
click at [653, 349] on icon "close" at bounding box center [653, 348] width 6 height 6
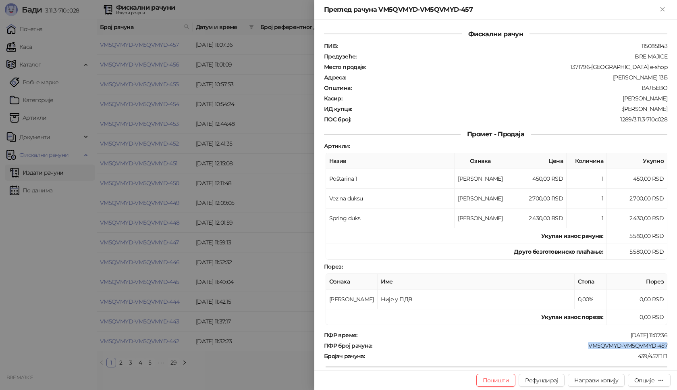
drag, startPoint x: 665, startPoint y: 346, endPoint x: 576, endPoint y: 344, distance: 89.5
click at [578, 345] on div "Фискални рачун ПИБ : 115085843 Предузеће : BRE MAJICE Место продаје : 1371796-B…" at bounding box center [495, 195] width 363 height 350
copy div "VM5QVMYD-VM5QVMYD-457"
drag, startPoint x: 663, startPoint y: 109, endPoint x: 628, endPoint y: 110, distance: 35.1
click at [629, 109] on div "Фискални рачун ПИБ : 115085843 Предузеће : BRE MAJICE Место продаје : 1371796-B…" at bounding box center [495, 195] width 363 height 350
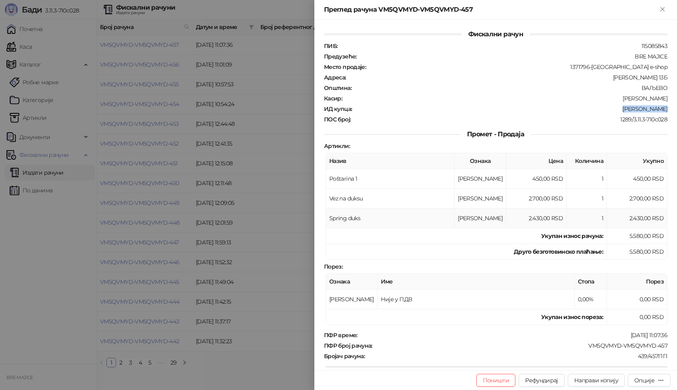
copy div "[PERSON_NAME]"
click at [669, 8] on div "Преглед рачуна VM5QVMYD-VM5QVMYD-457" at bounding box center [495, 10] width 363 height 20
click at [662, 9] on icon "Close" at bounding box center [663, 9] width 4 height 4
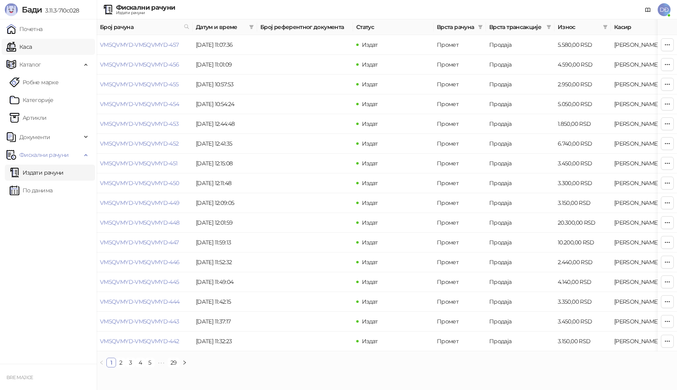
click at [32, 45] on link "Каса" at bounding box center [18, 47] width 25 height 16
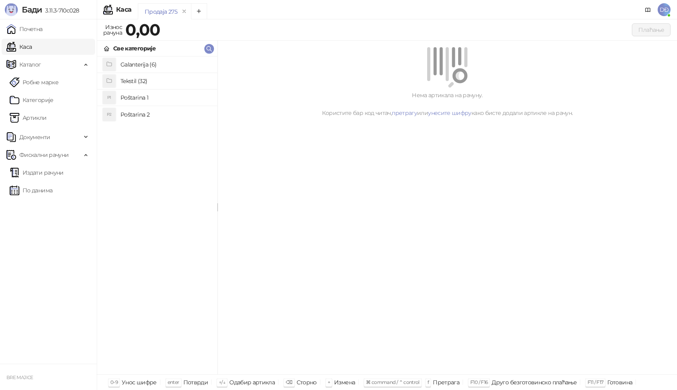
click at [132, 96] on h4 "Poštarina 1" at bounding box center [166, 97] width 90 height 13
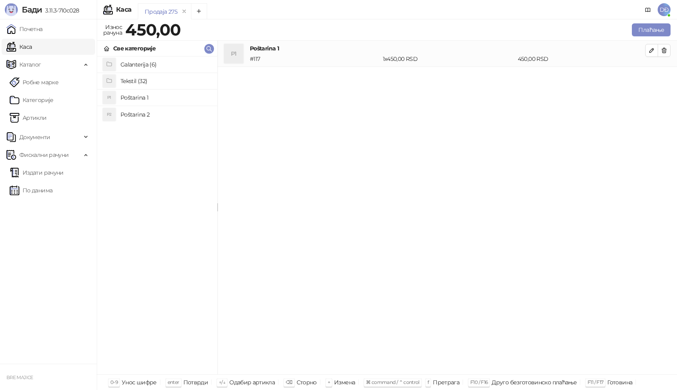
click at [132, 83] on h4 "Tekstil (32)" at bounding box center [166, 81] width 90 height 13
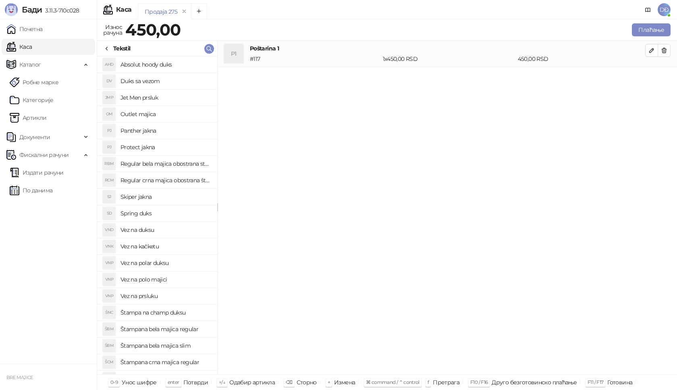
click at [157, 216] on h4 "Spring duks" at bounding box center [166, 213] width 90 height 13
click at [652, 72] on button "button" at bounding box center [651, 76] width 13 height 13
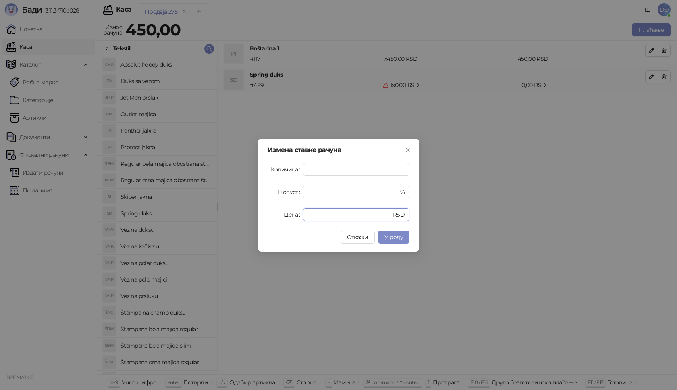
drag, startPoint x: 332, startPoint y: 212, endPoint x: 272, endPoint y: 218, distance: 60.0
click at [272, 218] on div "Цена * RSD" at bounding box center [339, 214] width 142 height 13
type input "****"
click at [394, 236] on span "У реду" at bounding box center [393, 236] width 19 height 7
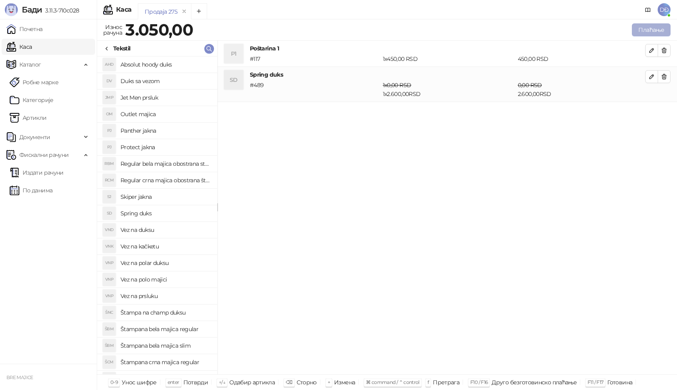
click at [648, 32] on button "Плаћање" at bounding box center [651, 29] width 39 height 13
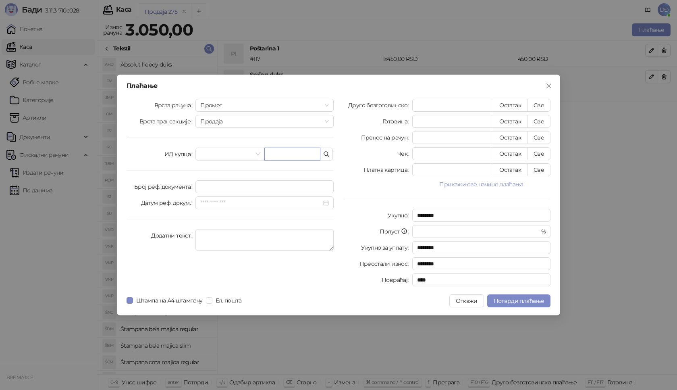
click at [285, 150] on input "text" at bounding box center [292, 154] width 56 height 13
paste input "**********"
type input "**********"
click at [534, 103] on button "Све" at bounding box center [538, 105] width 23 height 13
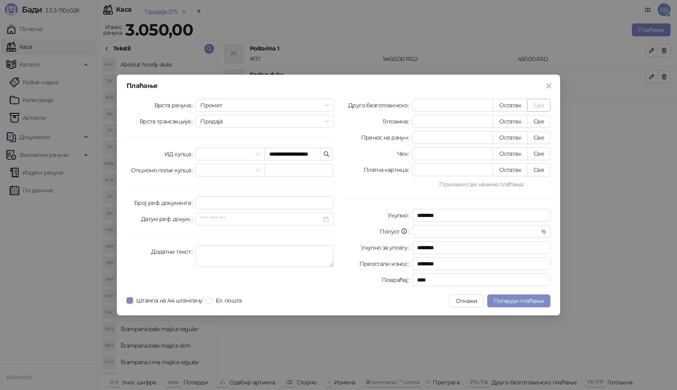
type input "****"
click at [515, 303] on span "Потврди плаћање" at bounding box center [519, 300] width 50 height 7
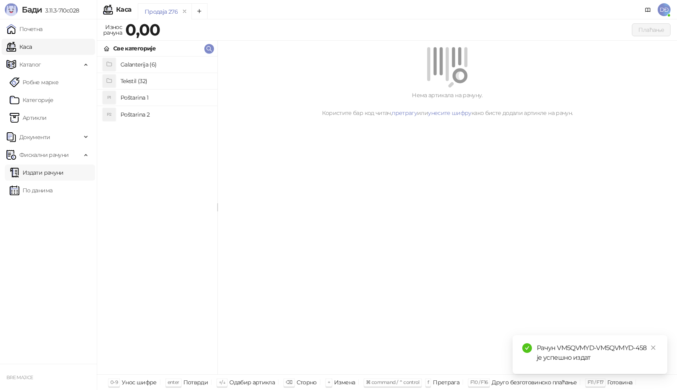
click at [52, 173] on link "Издати рачуни" at bounding box center [37, 172] width 54 height 16
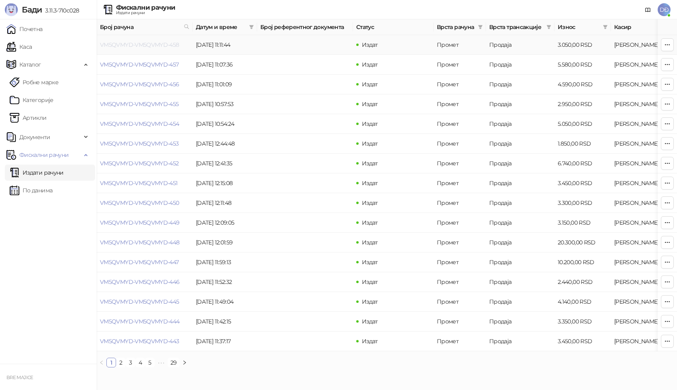
click at [156, 46] on link "VM5QVMYD-VM5QVMYD-458" at bounding box center [139, 44] width 79 height 7
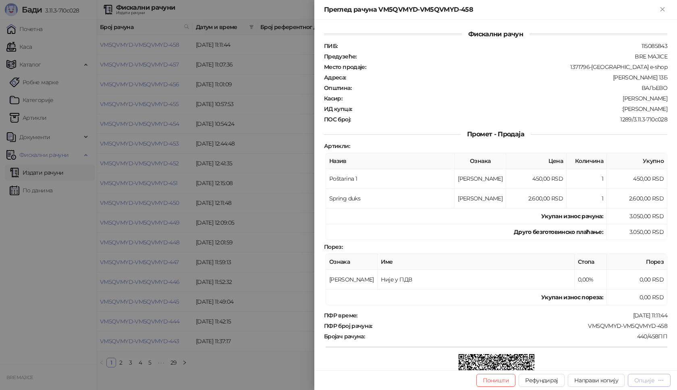
click at [648, 381] on div "Опције" at bounding box center [644, 379] width 20 height 7
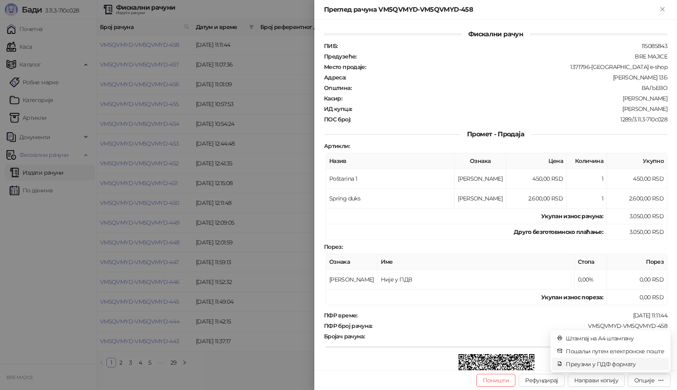
click at [621, 364] on span "Преузми у ПДФ формату" at bounding box center [615, 363] width 98 height 9
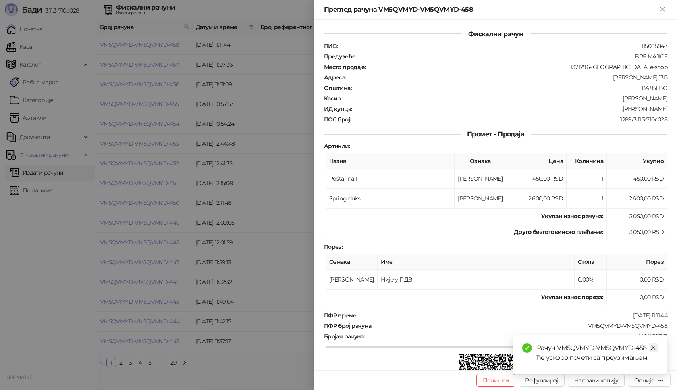
click at [653, 348] on icon "close" at bounding box center [653, 347] width 4 height 4
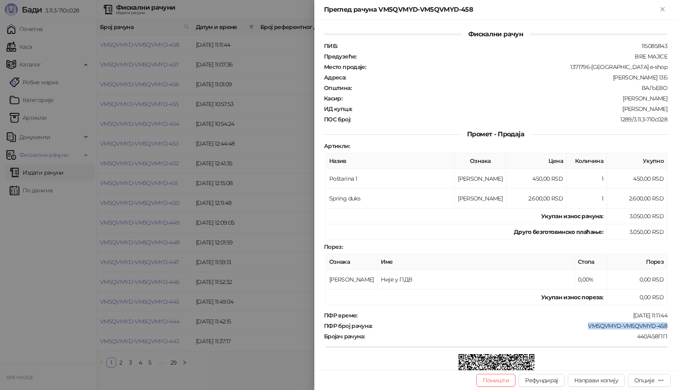
drag, startPoint x: 669, startPoint y: 326, endPoint x: 583, endPoint y: 324, distance: 85.9
click at [583, 324] on div "Фискални рачун ПИБ : 115085843 Предузеће : BRE MAJICE Место продаје : 1371796-B…" at bounding box center [495, 195] width 363 height 350
copy div "VM5QVMYD-VM5QVMYD-458"
drag, startPoint x: 663, startPoint y: 109, endPoint x: 614, endPoint y: 110, distance: 49.6
click at [614, 110] on div "Фискални рачун ПИБ : 115085843 Предузеће : BRE MAJICE Место продаје : 1371796-B…" at bounding box center [495, 195] width 363 height 350
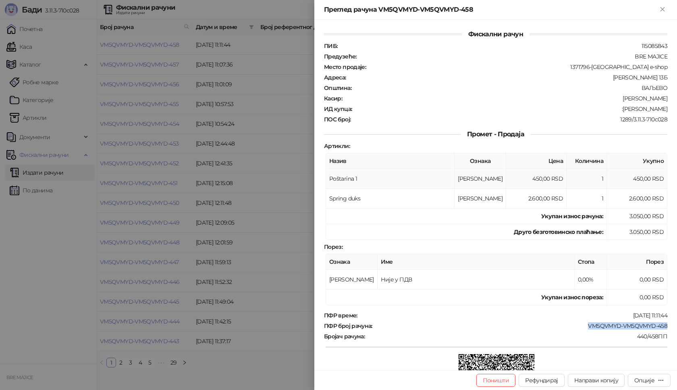
copy div "[PERSON_NAME]"
click at [661, 8] on icon "Close" at bounding box center [663, 9] width 4 height 4
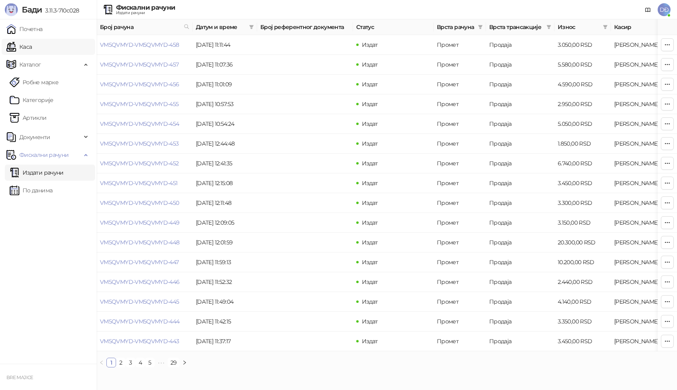
click at [20, 47] on link "Каса" at bounding box center [18, 47] width 25 height 16
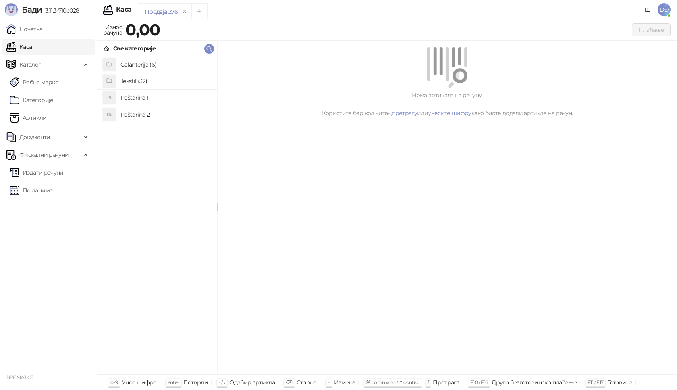
click at [139, 98] on h4 "Poštarina 1" at bounding box center [166, 97] width 90 height 13
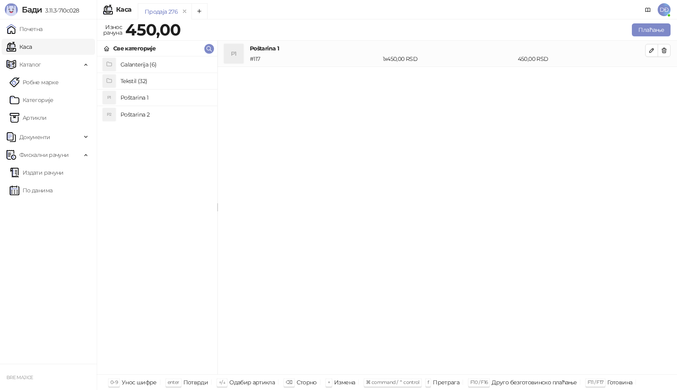
click at [137, 82] on h4 "Tekstil (32)" at bounding box center [166, 81] width 90 height 13
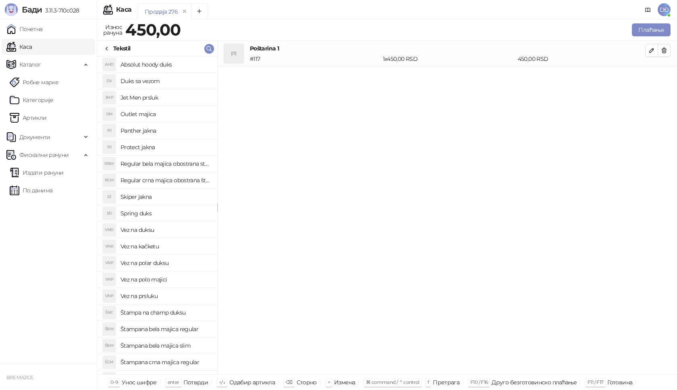
click at [174, 362] on h4 "Štampana crna majica regular" at bounding box center [166, 361] width 90 height 13
click at [650, 76] on icon "button" at bounding box center [651, 76] width 6 height 6
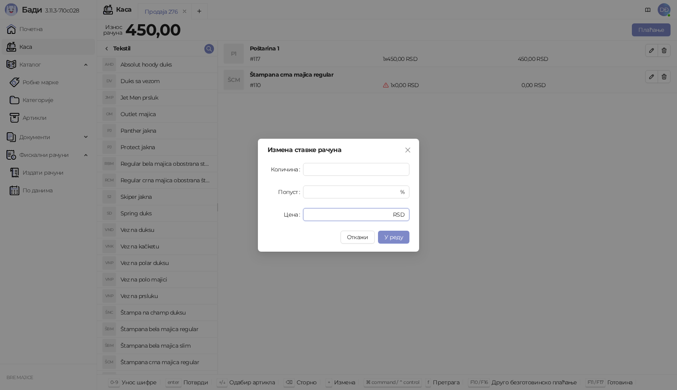
drag, startPoint x: 320, startPoint y: 213, endPoint x: 287, endPoint y: 216, distance: 33.2
click at [289, 216] on div "Цена * RSD" at bounding box center [339, 214] width 142 height 13
click at [389, 239] on span "У реду" at bounding box center [393, 236] width 19 height 7
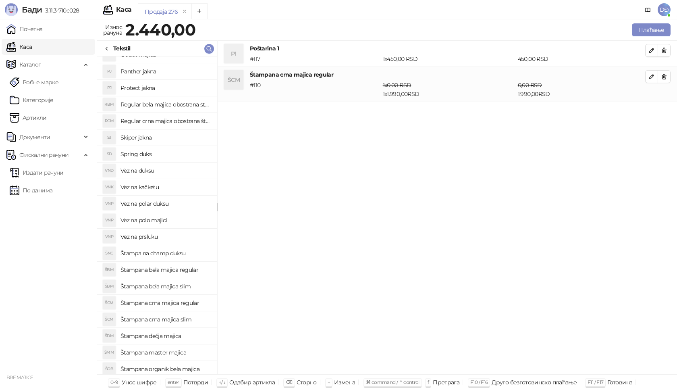
scroll to position [121, 0]
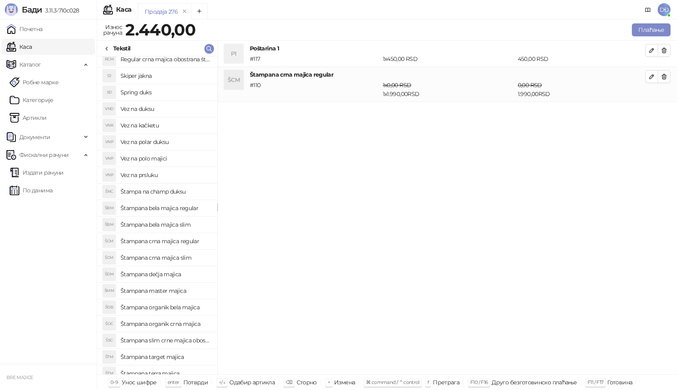
click at [161, 271] on h4 "Štampana dečja majica" at bounding box center [166, 274] width 90 height 13
click at [650, 112] on icon "button" at bounding box center [651, 111] width 6 height 6
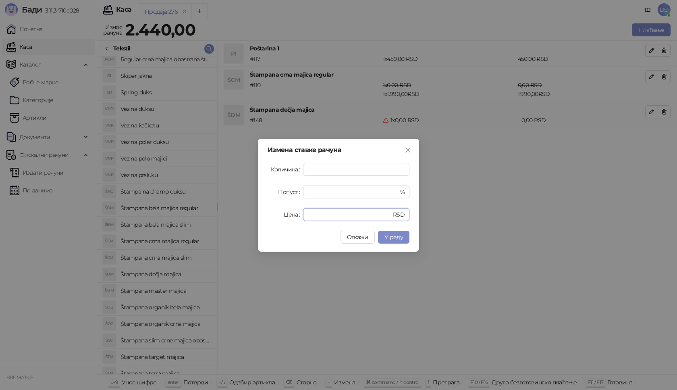
drag, startPoint x: 291, startPoint y: 215, endPoint x: 280, endPoint y: 216, distance: 10.9
click at [280, 216] on div "Цена * RSD" at bounding box center [339, 214] width 142 height 13
type input "****"
click at [397, 239] on span "У реду" at bounding box center [393, 236] width 19 height 7
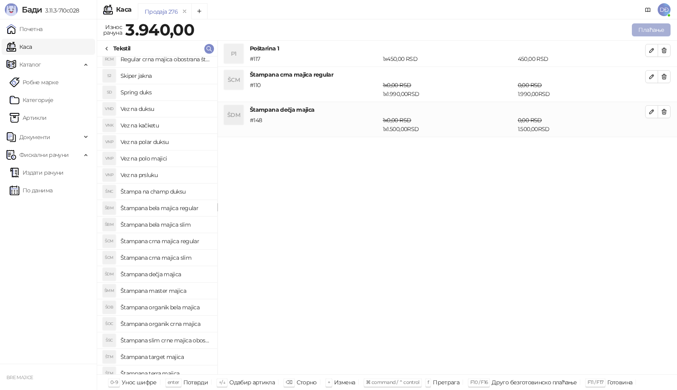
click at [661, 27] on button "Плаћање" at bounding box center [651, 29] width 39 height 13
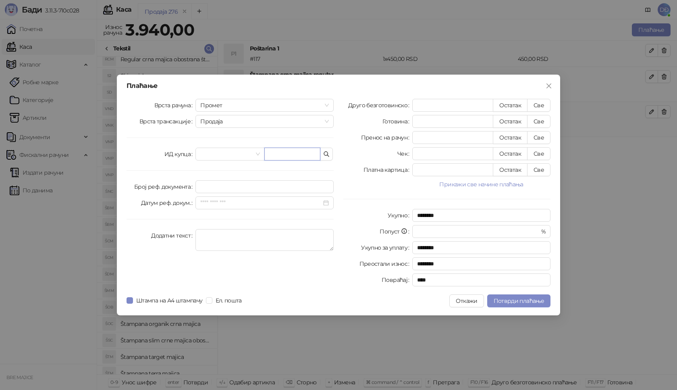
click at [275, 156] on input "text" at bounding box center [292, 154] width 56 height 13
paste input "**********"
type input "**********"
click at [540, 104] on button "Све" at bounding box center [538, 105] width 23 height 13
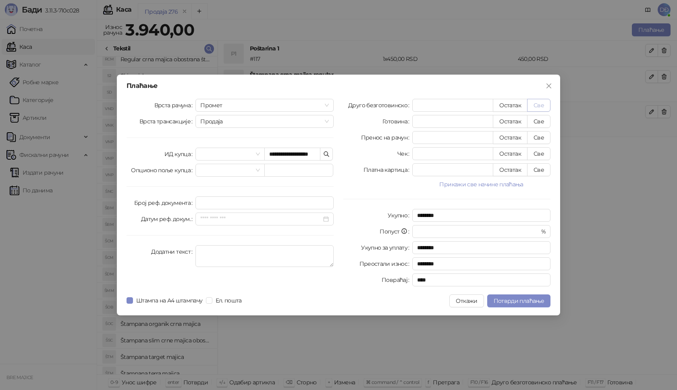
type input "****"
click at [515, 300] on span "Потврди плаћање" at bounding box center [519, 300] width 50 height 7
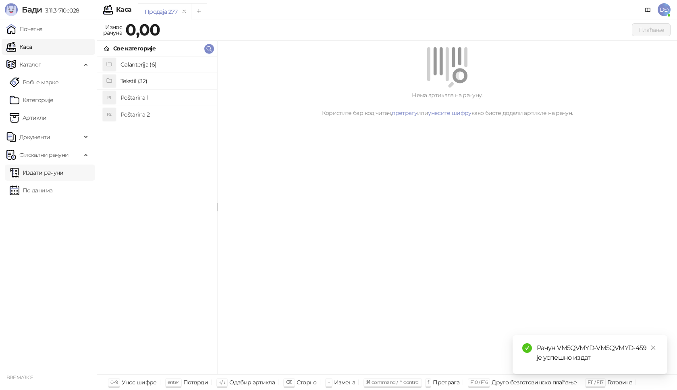
click at [54, 173] on link "Издати рачуни" at bounding box center [37, 172] width 54 height 16
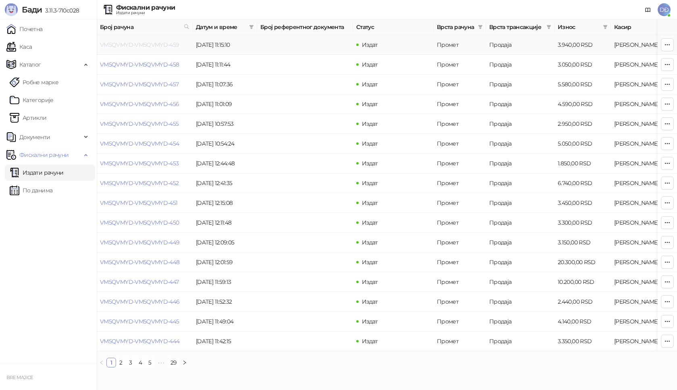
click at [137, 44] on link "VM5QVMYD-VM5QVMYD-459" at bounding box center [139, 44] width 79 height 7
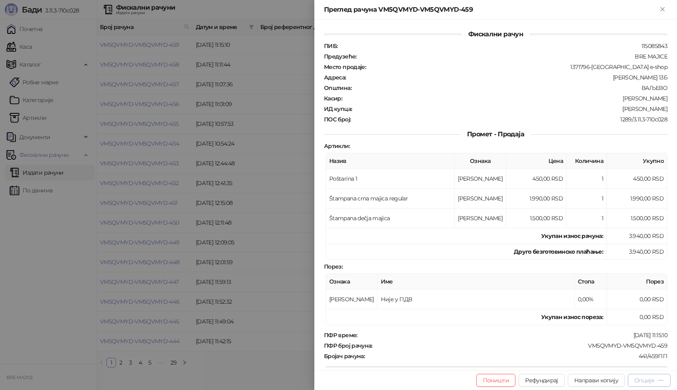
click at [658, 378] on icon "button" at bounding box center [661, 380] width 6 height 6
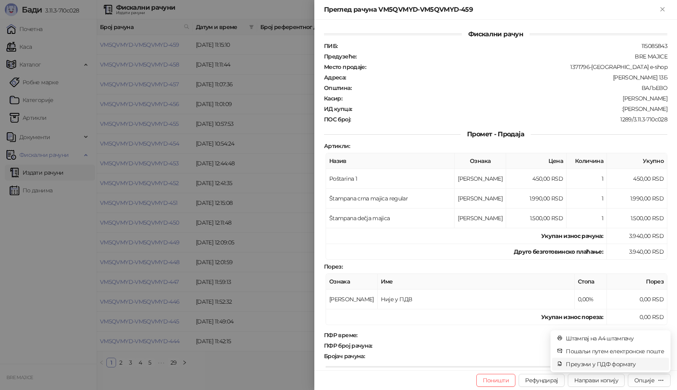
click at [617, 365] on span "Преузми у ПДФ формату" at bounding box center [615, 363] width 98 height 9
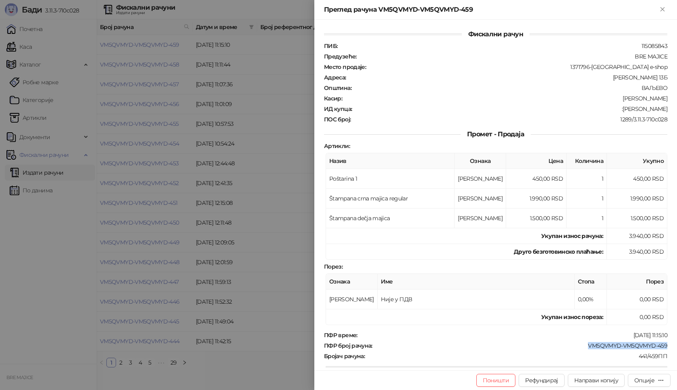
drag, startPoint x: 662, startPoint y: 348, endPoint x: 579, endPoint y: 346, distance: 83.4
click at [579, 346] on div "Фискални рачун ПИБ : 115085843 Предузеће : BRE MAJICE Место продаје : 1371796-[…" at bounding box center [495, 195] width 363 height 350
drag, startPoint x: 670, startPoint y: 108, endPoint x: 606, endPoint y: 105, distance: 63.8
click at [606, 105] on div "Фискални рачун ПИБ : 115085843 Предузеће : BRE MAJICE Место продаје : 1371796-[…" at bounding box center [495, 195] width 363 height 350
click at [665, 8] on icon "Close" at bounding box center [662, 9] width 7 height 7
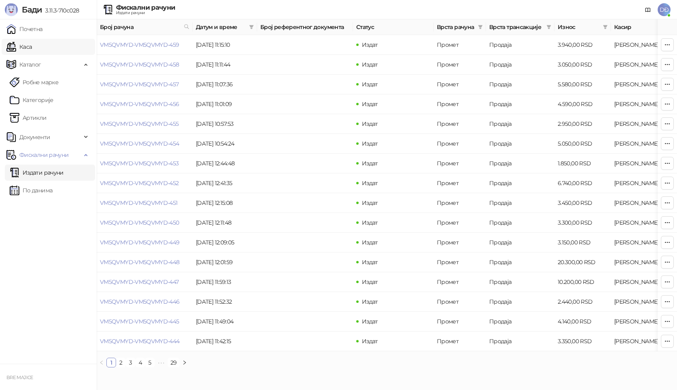
click at [27, 47] on link "Каса" at bounding box center [18, 47] width 25 height 16
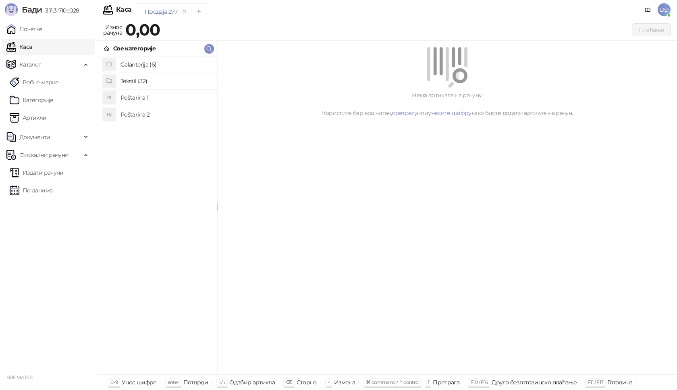
click at [129, 95] on h4 "Poštarina 1" at bounding box center [166, 97] width 90 height 13
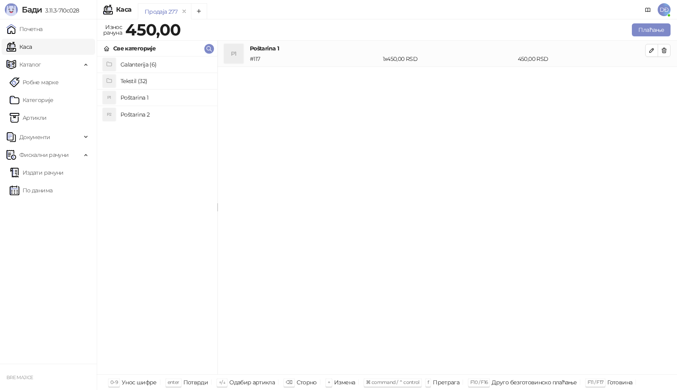
click at [142, 81] on h4 "Tekstil (32)" at bounding box center [166, 81] width 90 height 13
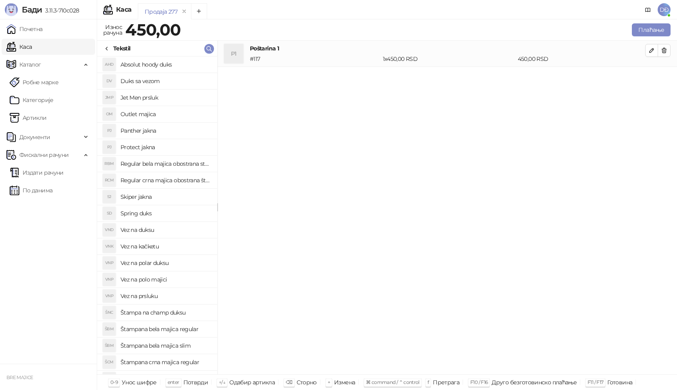
click at [177, 328] on h4 "Štampana bela majica regular" at bounding box center [166, 328] width 90 height 13
click at [650, 76] on icon "button" at bounding box center [651, 76] width 6 height 6
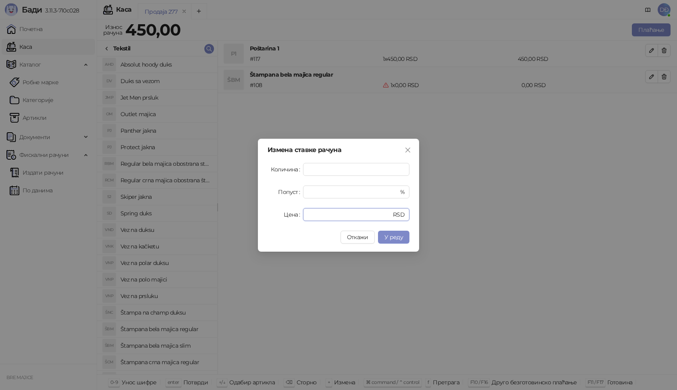
drag, startPoint x: 289, startPoint y: 216, endPoint x: 263, endPoint y: 210, distance: 27.4
click at [276, 216] on div "Цена * RSD" at bounding box center [339, 214] width 142 height 13
click at [392, 239] on span "У реду" at bounding box center [393, 236] width 19 height 7
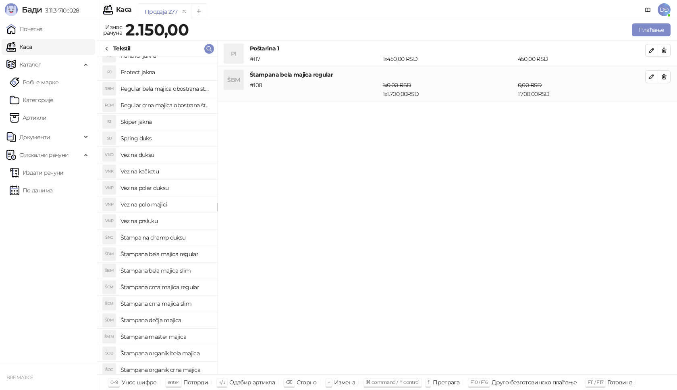
scroll to position [81, 0]
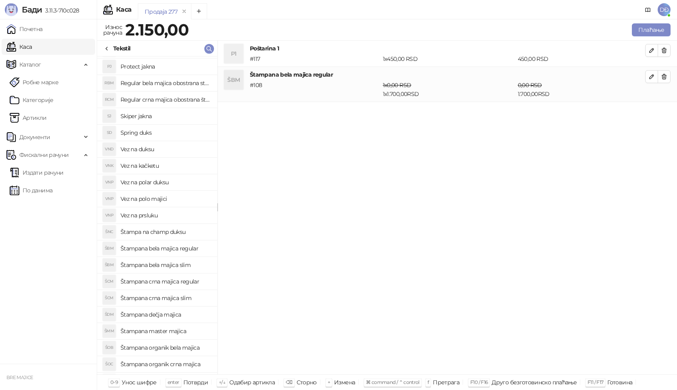
click at [177, 283] on h4 "Štampana crna majica regular" at bounding box center [166, 281] width 90 height 13
click at [655, 110] on icon "button" at bounding box center [651, 111] width 6 height 6
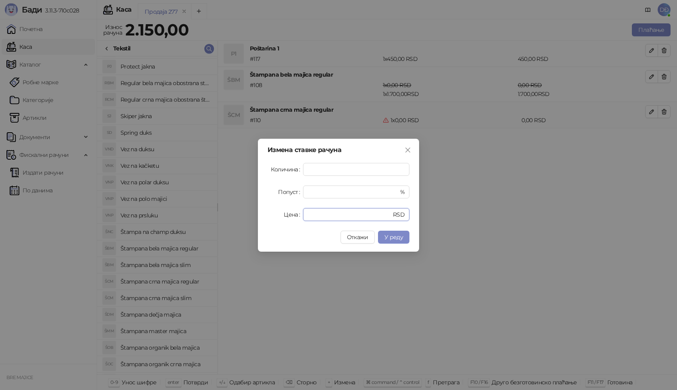
drag, startPoint x: 316, startPoint y: 220, endPoint x: 270, endPoint y: 216, distance: 46.1
click at [275, 219] on div "Цена * RSD" at bounding box center [339, 214] width 142 height 13
type input "****"
click at [399, 236] on span "У реду" at bounding box center [393, 236] width 19 height 7
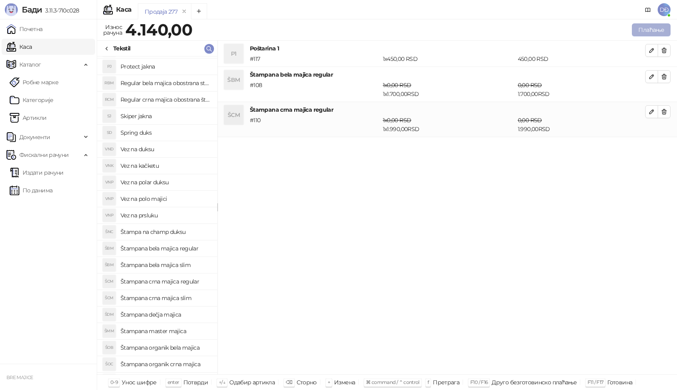
click at [650, 29] on button "Плаћање" at bounding box center [651, 29] width 39 height 13
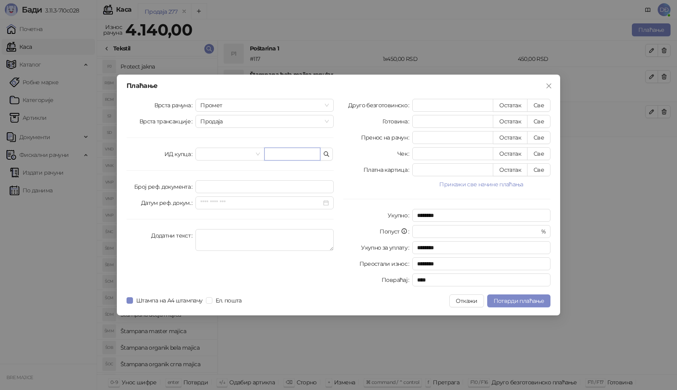
click at [287, 152] on input "text" at bounding box center [292, 154] width 56 height 13
paste input "**********"
type input "**********"
click at [536, 106] on button "Све" at bounding box center [538, 105] width 23 height 13
type input "****"
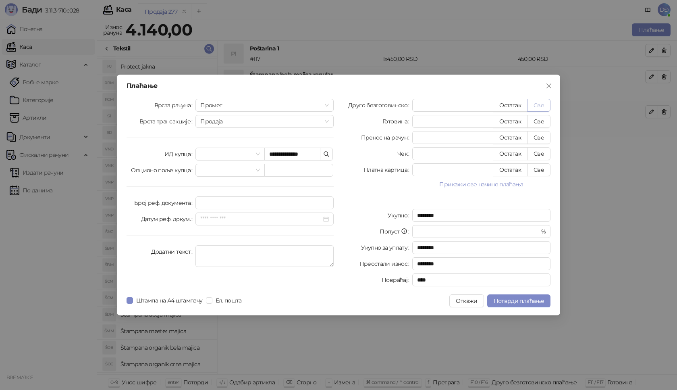
type input "****"
click at [522, 301] on span "Потврди плаћање" at bounding box center [519, 300] width 50 height 7
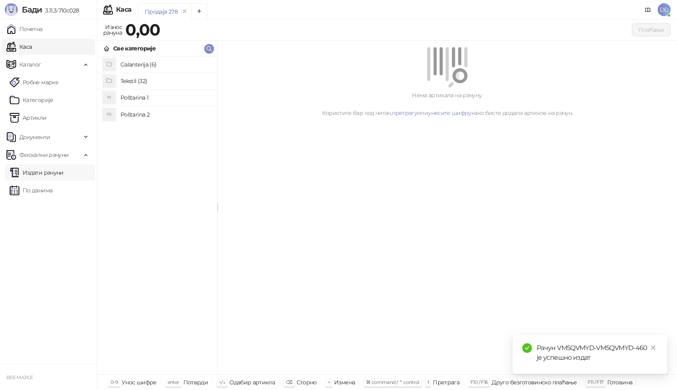
click at [39, 173] on link "Издати рачуни" at bounding box center [37, 172] width 54 height 16
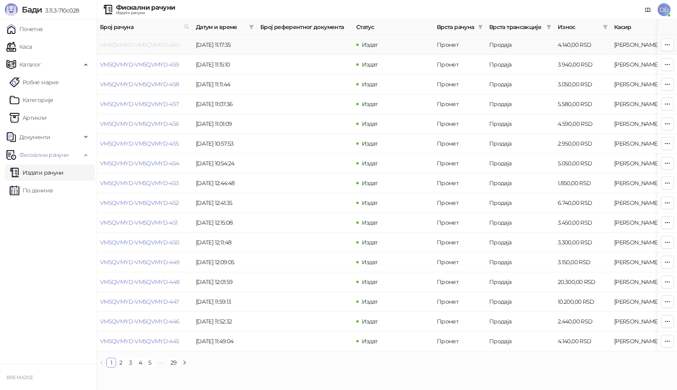
click at [161, 44] on link "VM5QVMYD-VM5QVMYD-460" at bounding box center [140, 44] width 80 height 7
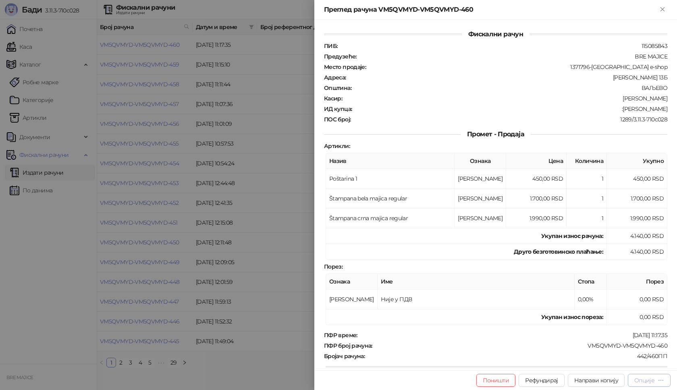
click at [644, 377] on div "Опције" at bounding box center [644, 379] width 20 height 7
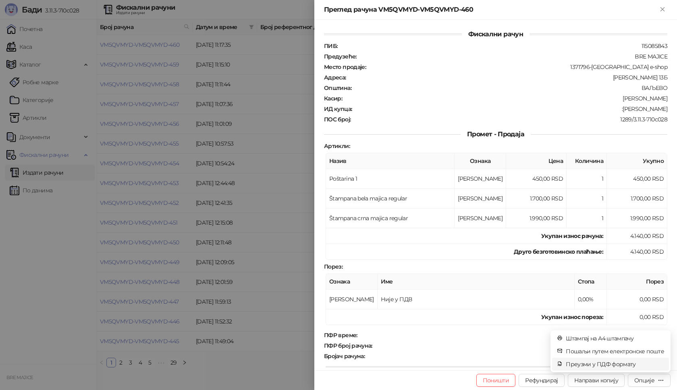
click at [629, 364] on span "Преузми у ПДФ формату" at bounding box center [615, 363] width 98 height 9
click at [653, 347] on icon "close" at bounding box center [653, 347] width 4 height 4
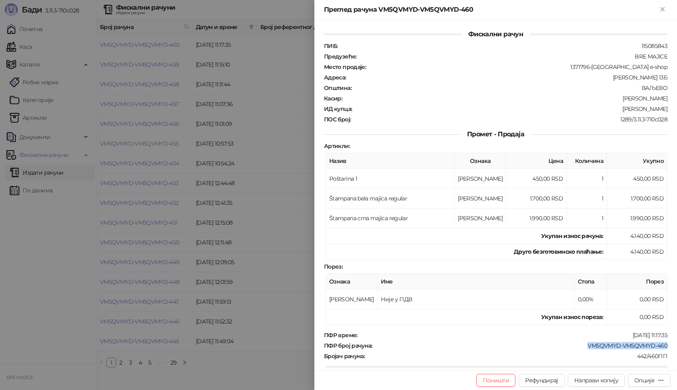
drag, startPoint x: 662, startPoint y: 345, endPoint x: 583, endPoint y: 349, distance: 78.7
click at [583, 349] on div "ПФР време : [DATE] 11:17:35 ПФР број рачуна : VM5QVMYD-VM5QVMYD-460 Бројач рачу…" at bounding box center [495, 391] width 347 height 120
drag, startPoint x: 661, startPoint y: 109, endPoint x: 622, endPoint y: 111, distance: 39.1
click at [622, 111] on div ":[PERSON_NAME]" at bounding box center [511, 108] width 316 height 7
click at [665, 10] on icon "Close" at bounding box center [662, 9] width 7 height 7
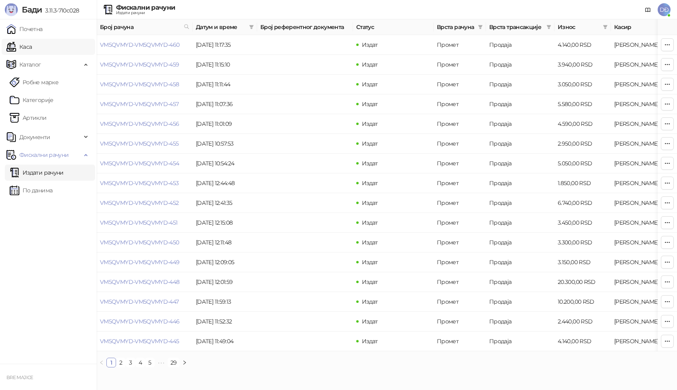
click at [23, 46] on link "Каса" at bounding box center [18, 47] width 25 height 16
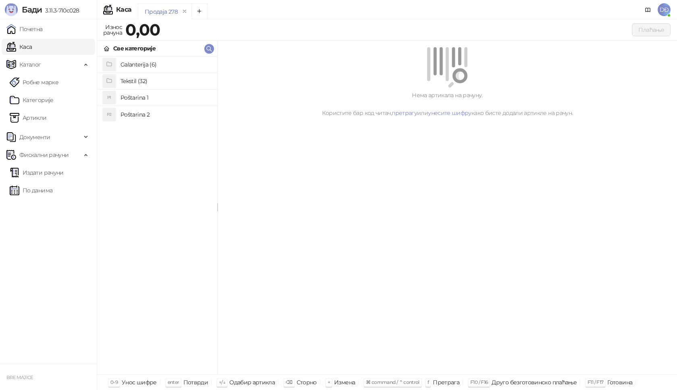
click at [131, 97] on h4 "Poštarina 1" at bounding box center [166, 97] width 90 height 13
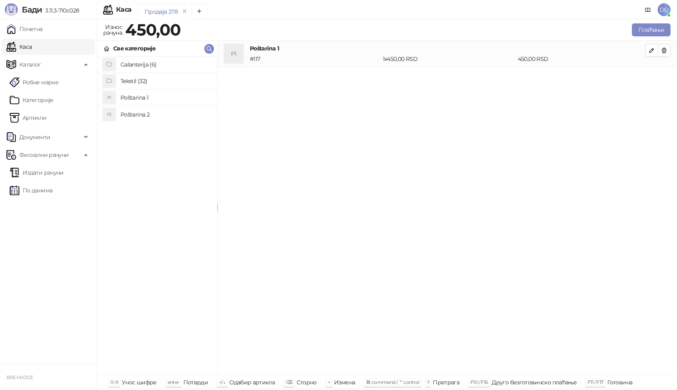
click at [134, 77] on h4 "Tekstil (32)" at bounding box center [166, 81] width 90 height 13
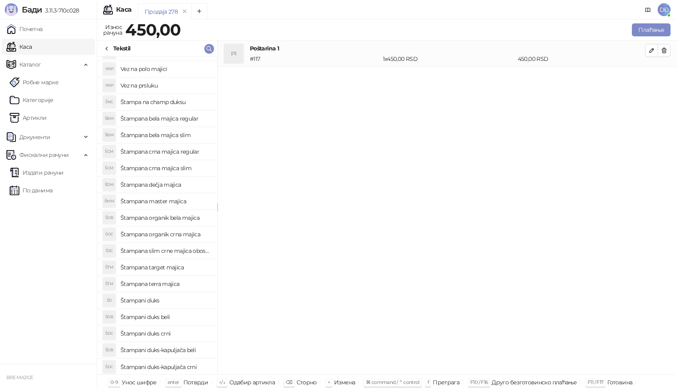
scroll to position [211, 0]
click at [169, 367] on h4 "Štampani duks-kapuljača crni" at bounding box center [166, 365] width 90 height 13
click at [652, 77] on icon "button" at bounding box center [652, 77] width 4 height 4
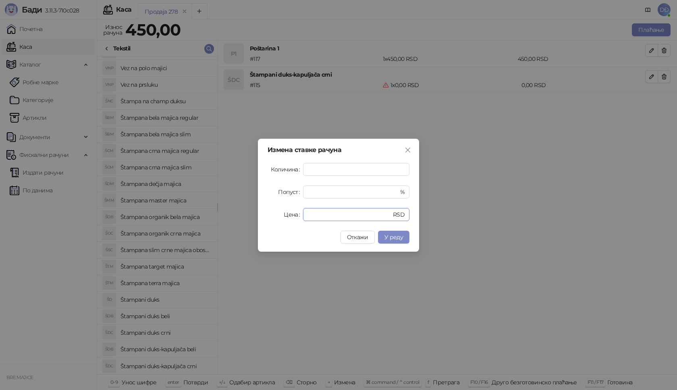
drag, startPoint x: 310, startPoint y: 214, endPoint x: 274, endPoint y: 216, distance: 36.8
click at [275, 216] on div "Цена * RSD" at bounding box center [339, 214] width 142 height 13
type input "****"
click at [396, 237] on span "У реду" at bounding box center [393, 236] width 19 height 7
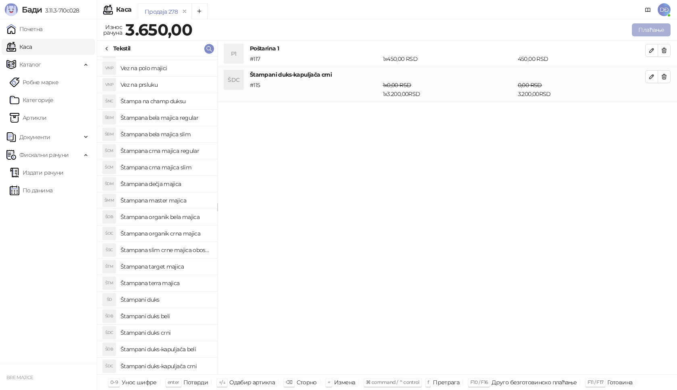
click at [645, 29] on button "Плаћање" at bounding box center [651, 29] width 39 height 13
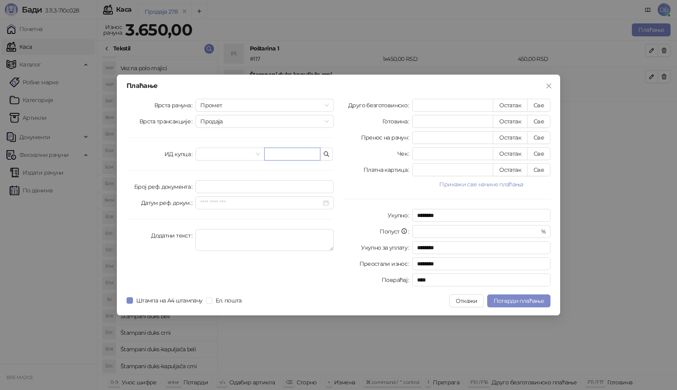
click at [283, 150] on input "text" at bounding box center [292, 154] width 56 height 13
paste input "**********"
type input "**********"
click at [537, 106] on button "Све" at bounding box center [538, 105] width 23 height 13
type input "****"
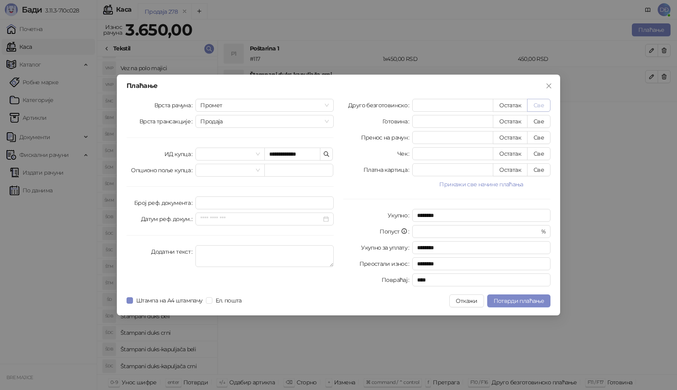
type input "****"
click at [520, 298] on span "Потврди плаћање" at bounding box center [519, 300] width 50 height 7
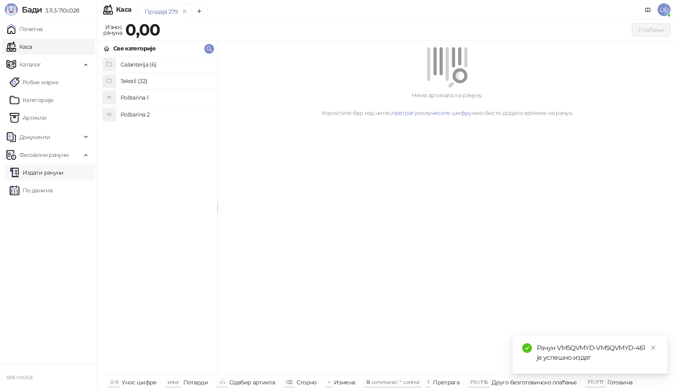
click at [53, 175] on link "Издати рачуни" at bounding box center [37, 172] width 54 height 16
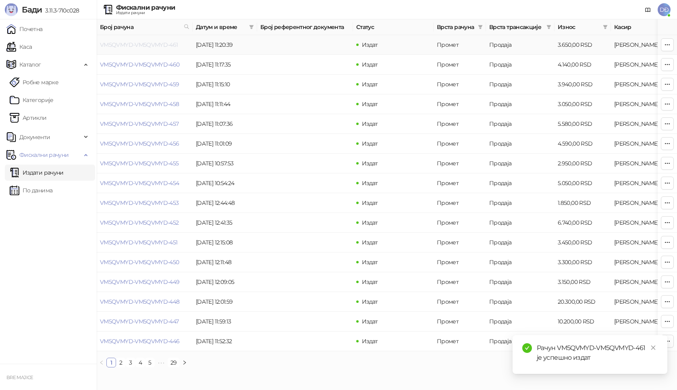
click at [122, 44] on link "VM5QVMYD-VM5QVMYD-461" at bounding box center [139, 44] width 78 height 7
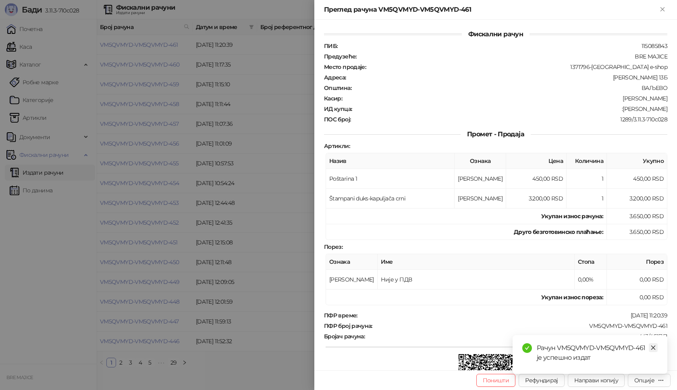
click at [654, 347] on icon "close" at bounding box center [653, 348] width 6 height 6
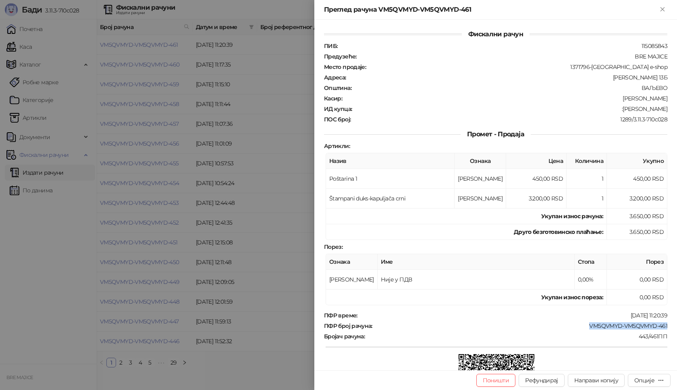
drag, startPoint x: 663, startPoint y: 328, endPoint x: 582, endPoint y: 326, distance: 81.0
click at [582, 326] on div "Фискални рачун ПИБ : 115085843 Предузеће : BRE MAJICE Место продаје : 1371796-B…" at bounding box center [495, 195] width 363 height 350
drag, startPoint x: 662, startPoint y: 107, endPoint x: 628, endPoint y: 110, distance: 34.0
click at [628, 110] on div "ИД купца : :[PERSON_NAME]" at bounding box center [495, 108] width 347 height 7
click at [662, 8] on icon "Close" at bounding box center [662, 9] width 7 height 7
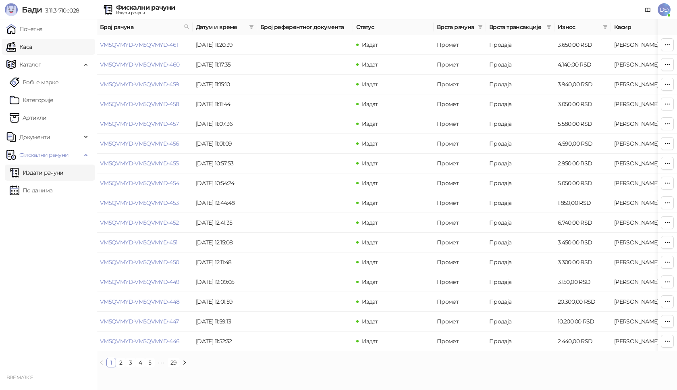
click at [32, 46] on link "Каса" at bounding box center [18, 47] width 25 height 16
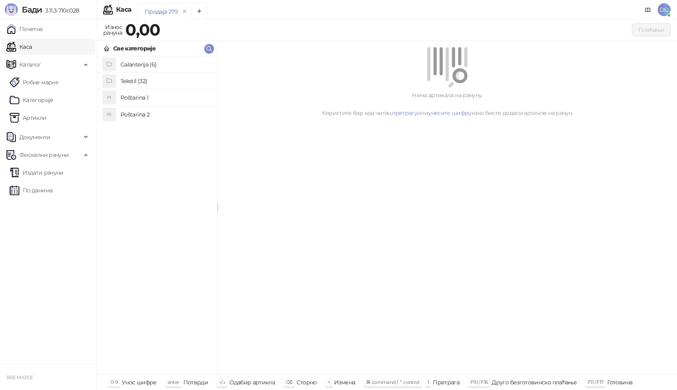
click at [129, 94] on h4 "Poštarina 1" at bounding box center [166, 97] width 90 height 13
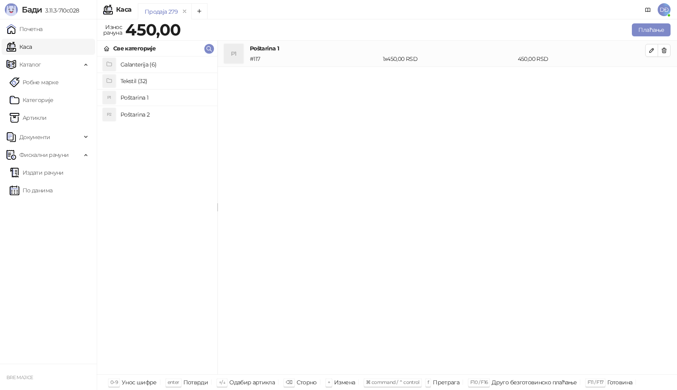
click at [130, 81] on h4 "Tekstil (32)" at bounding box center [166, 81] width 90 height 13
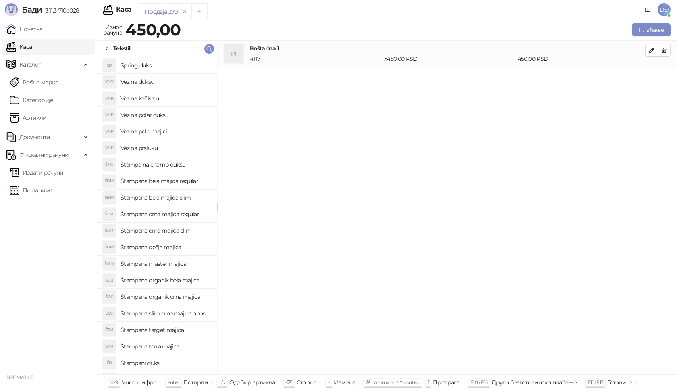
scroll to position [211, 0]
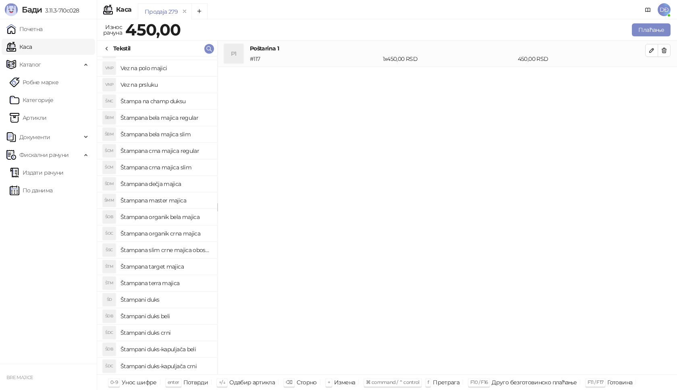
click at [183, 365] on h4 "Štampani duks-kapuljača crni" at bounding box center [166, 365] width 90 height 13
click at [649, 77] on icon "button" at bounding box center [651, 76] width 6 height 6
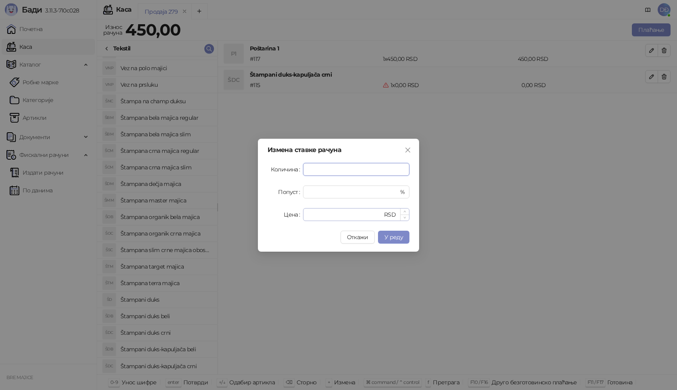
type input "*"
drag, startPoint x: 315, startPoint y: 216, endPoint x: 300, endPoint y: 217, distance: 14.9
click at [301, 217] on div "Цена * RSD" at bounding box center [339, 214] width 142 height 13
type input "****"
click at [397, 235] on span "У реду" at bounding box center [393, 236] width 19 height 7
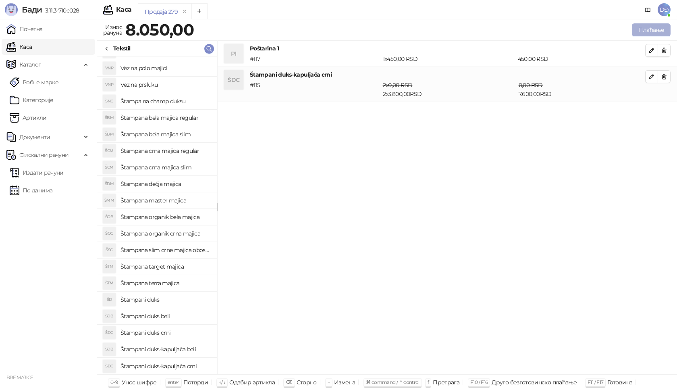
click at [646, 25] on button "Плаћање" at bounding box center [651, 29] width 39 height 13
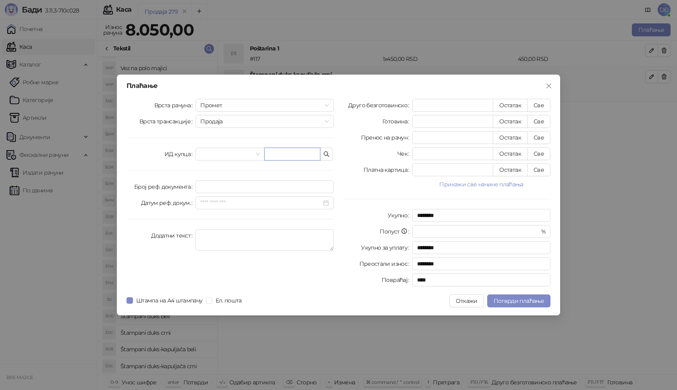
click at [288, 154] on input "text" at bounding box center [292, 154] width 56 height 13
paste input "**********"
type input "**********"
click at [538, 105] on button "Све" at bounding box center [538, 105] width 23 height 13
type input "****"
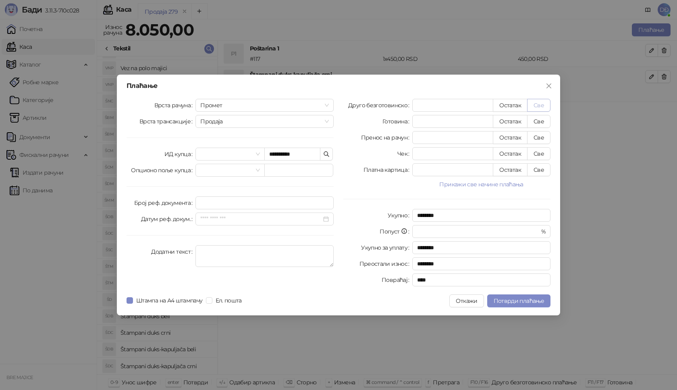
type input "****"
click at [516, 301] on span "Потврди плаћање" at bounding box center [519, 300] width 50 height 7
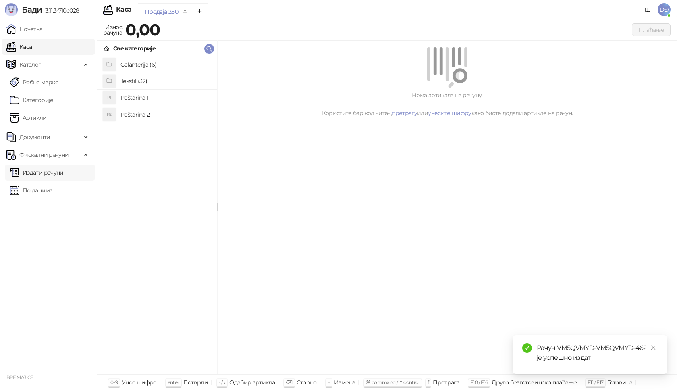
click at [43, 173] on link "Издати рачуни" at bounding box center [37, 172] width 54 height 16
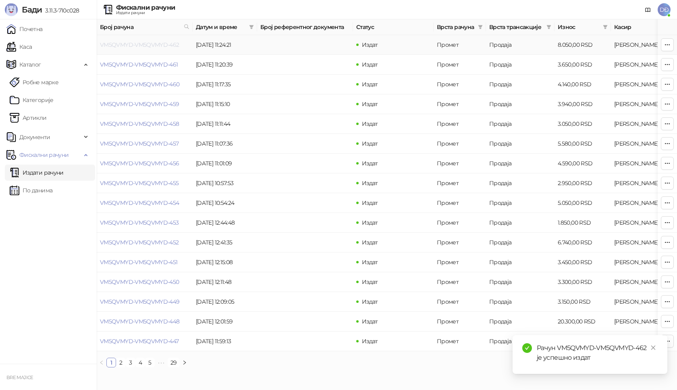
click at [134, 44] on link "VM5QVMYD-VM5QVMYD-462" at bounding box center [139, 44] width 79 height 7
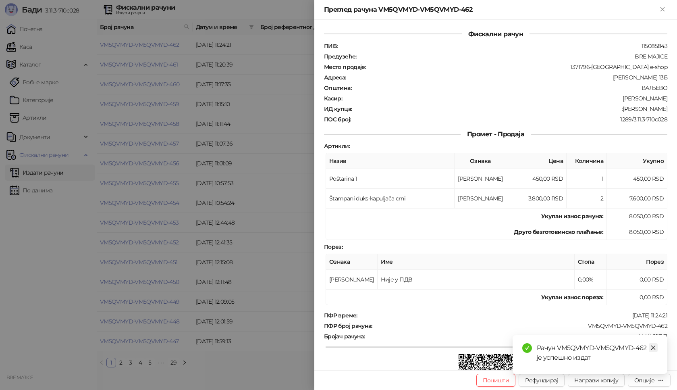
click at [656, 346] on link "Close" at bounding box center [653, 347] width 9 height 9
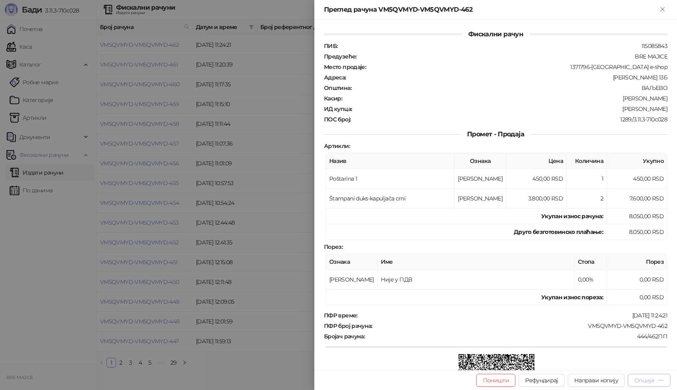
click at [651, 381] on div "Опције" at bounding box center [644, 379] width 20 height 7
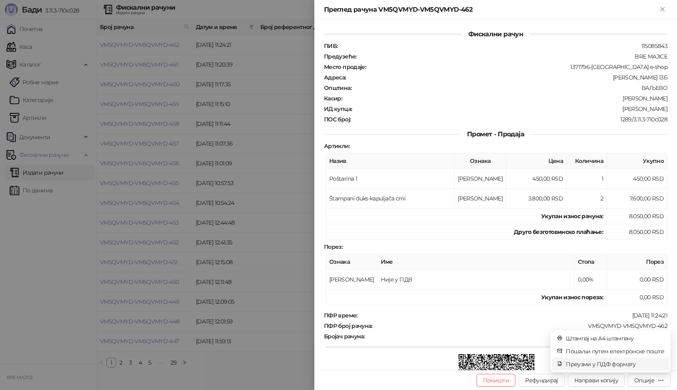
click at [625, 364] on span "Преузми у ПДФ формату" at bounding box center [615, 363] width 98 height 9
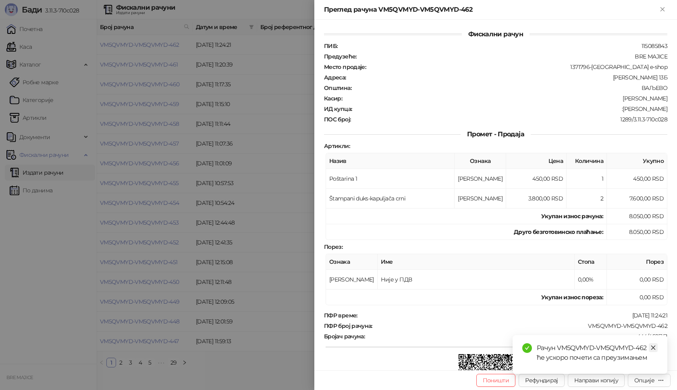
click at [655, 347] on icon "close" at bounding box center [653, 348] width 6 height 6
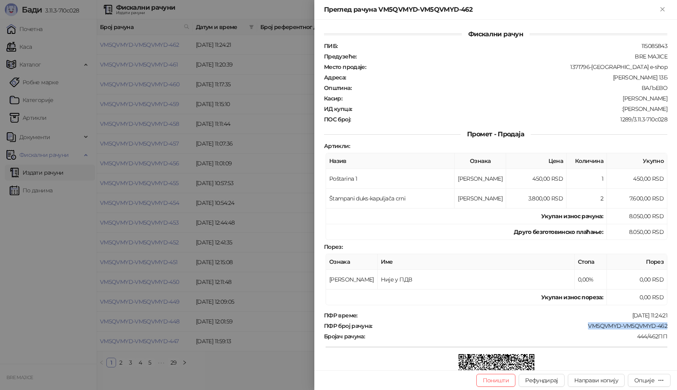
drag, startPoint x: 664, startPoint y: 326, endPoint x: 579, endPoint y: 328, distance: 85.5
click at [579, 328] on div "Фискални рачун ПИБ : 115085843 Предузеће : BRE MAJICE Место продаје : 1371796-B…" at bounding box center [495, 195] width 363 height 350
drag, startPoint x: 660, startPoint y: 110, endPoint x: 635, endPoint y: 110, distance: 25.4
click at [635, 110] on div ":[PERSON_NAME]" at bounding box center [511, 108] width 316 height 7
click at [663, 9] on icon "Close" at bounding box center [663, 9] width 4 height 4
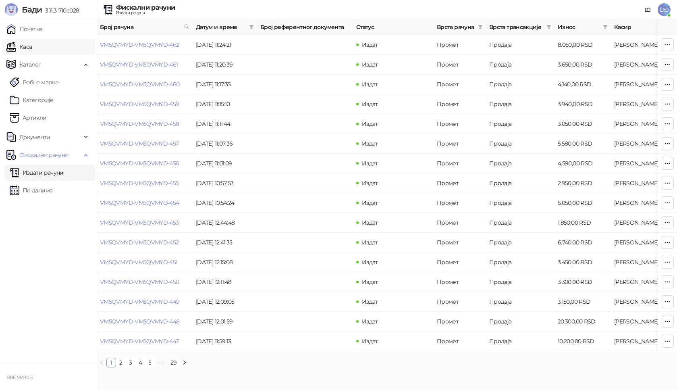
click at [29, 44] on link "Каса" at bounding box center [18, 47] width 25 height 16
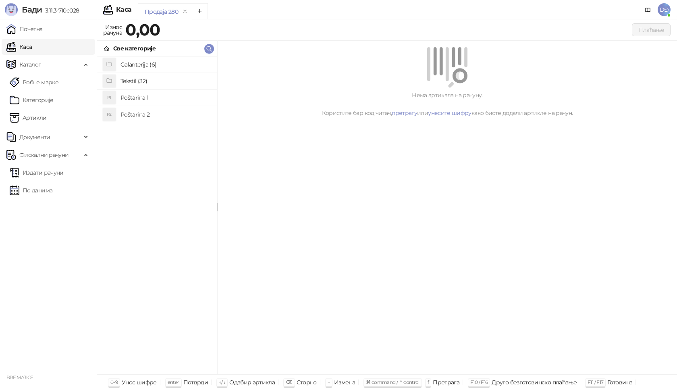
click at [132, 95] on h4 "Poštarina 1" at bounding box center [166, 97] width 90 height 13
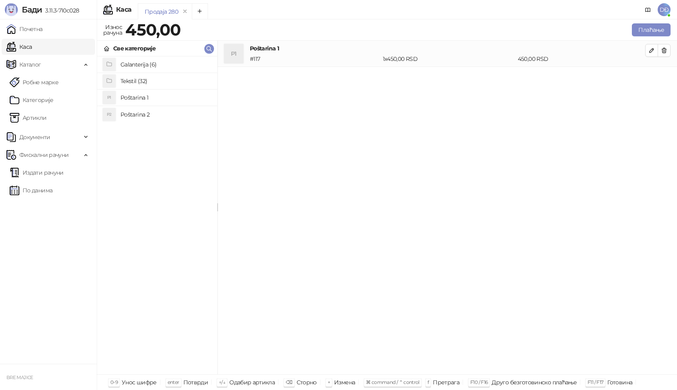
click at [132, 79] on h4 "Tekstil (32)" at bounding box center [166, 81] width 90 height 13
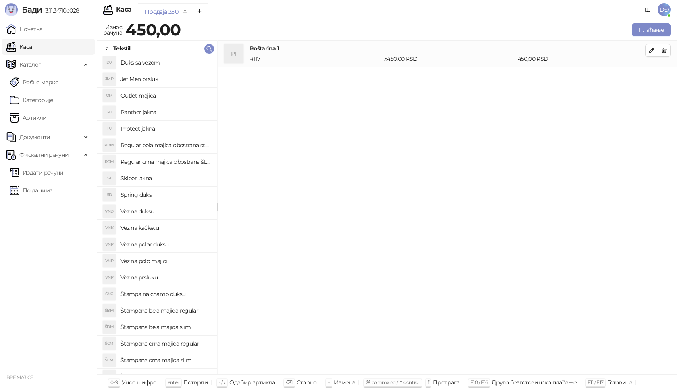
scroll to position [40, 0]
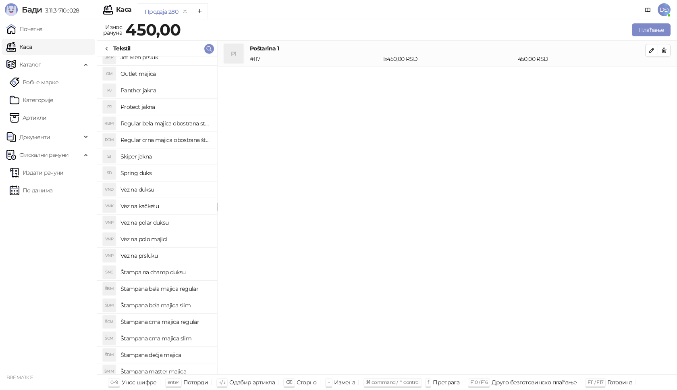
click at [190, 290] on h4 "Štampana bela majica regular" at bounding box center [166, 288] width 90 height 13
click at [653, 77] on icon "button" at bounding box center [651, 76] width 6 height 6
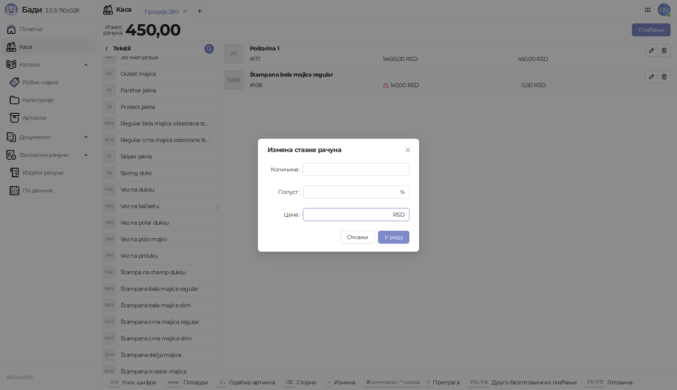
drag, startPoint x: 312, startPoint y: 212, endPoint x: 281, endPoint y: 215, distance: 30.4
click at [281, 215] on div "Цена * RSD" at bounding box center [339, 214] width 142 height 13
click at [397, 234] on span "У реду" at bounding box center [393, 236] width 19 height 7
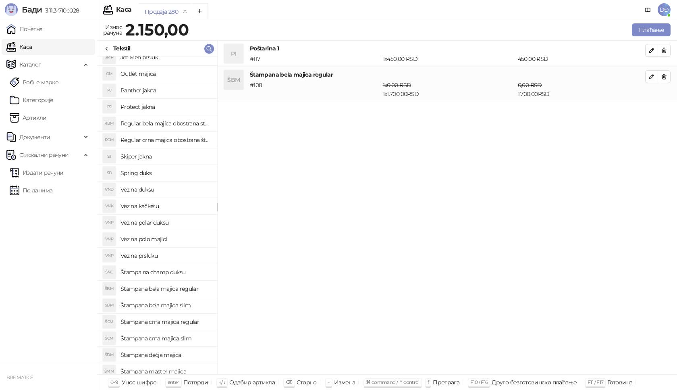
click at [170, 319] on h4 "Štampana crna majica regular" at bounding box center [166, 321] width 90 height 13
click at [651, 110] on icon "button" at bounding box center [651, 111] width 6 height 6
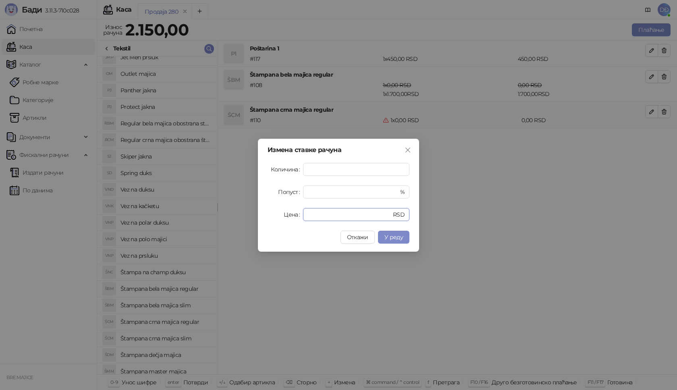
drag, startPoint x: 319, startPoint y: 212, endPoint x: 277, endPoint y: 213, distance: 41.9
click at [278, 214] on div "Цена * RSD" at bounding box center [339, 214] width 142 height 13
type input "****"
click at [398, 239] on span "У реду" at bounding box center [393, 236] width 19 height 7
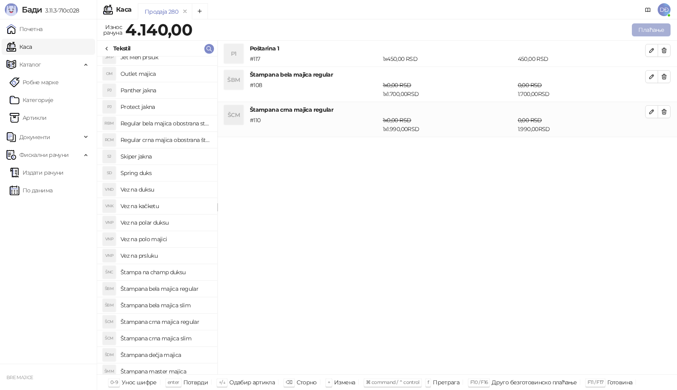
click at [652, 31] on button "Плаћање" at bounding box center [651, 29] width 39 height 13
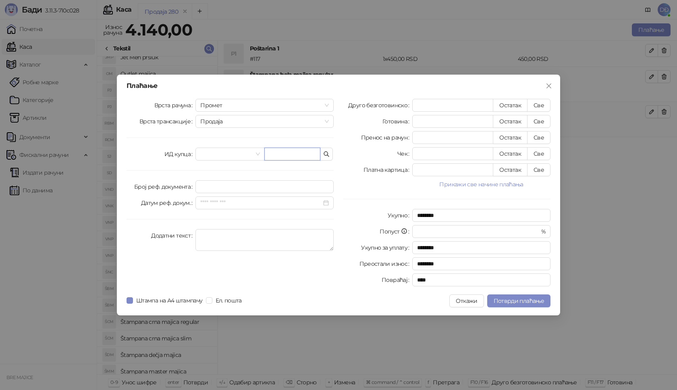
click at [291, 150] on input "text" at bounding box center [292, 154] width 56 height 13
paste input "**********"
type input "**********"
click at [539, 103] on button "Све" at bounding box center [538, 105] width 23 height 13
type input "****"
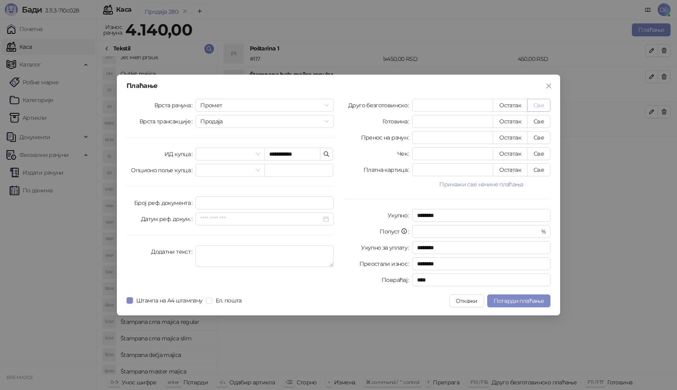
type input "****"
click at [513, 303] on span "Потврди плаћање" at bounding box center [519, 300] width 50 height 7
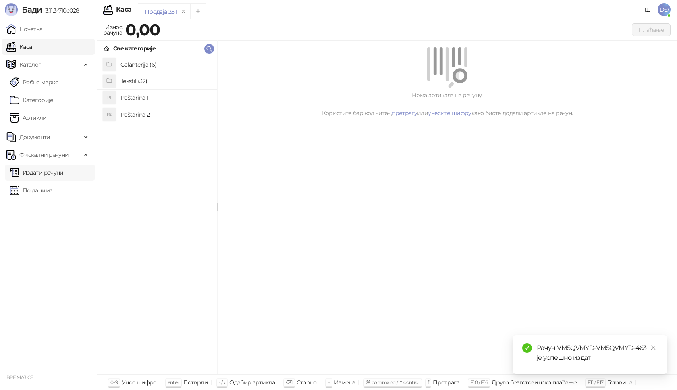
click at [52, 174] on link "Издати рачуни" at bounding box center [37, 172] width 54 height 16
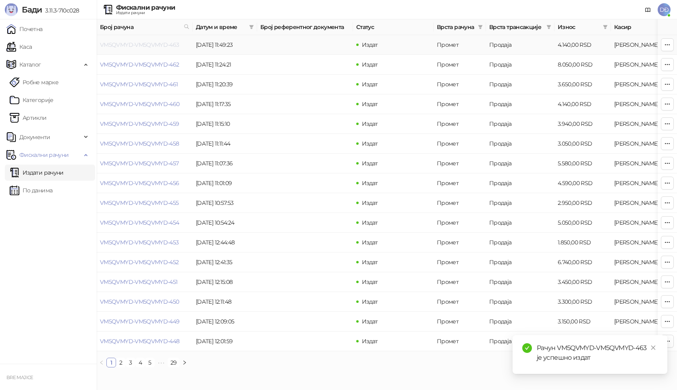
click at [132, 44] on link "VM5QVMYD-VM5QVMYD-463" at bounding box center [139, 44] width 79 height 7
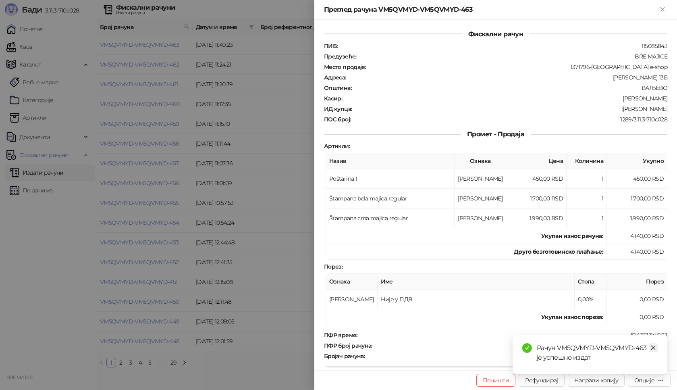
click at [653, 349] on icon "close" at bounding box center [653, 348] width 6 height 6
click at [648, 381] on div "Опције" at bounding box center [644, 379] width 20 height 7
click at [624, 362] on span "Преузми у ПДФ формату" at bounding box center [615, 363] width 98 height 9
click at [650, 344] on link "Close" at bounding box center [653, 347] width 9 height 9
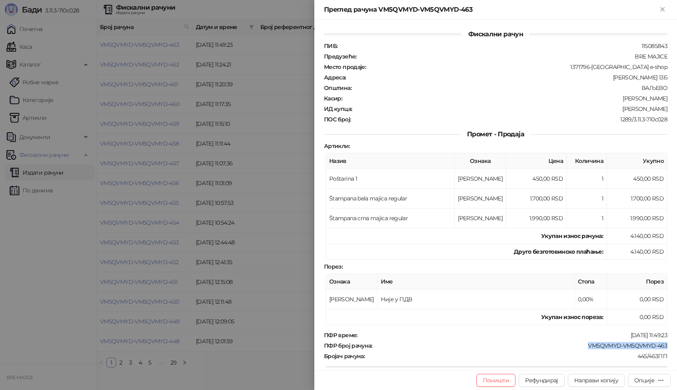
drag, startPoint x: 663, startPoint y: 346, endPoint x: 583, endPoint y: 344, distance: 80.6
click at [583, 344] on div "Фискални рачун ПИБ : 115085843 Предузеће : BRE MAJICE Место продаје : 1371796-B…" at bounding box center [495, 195] width 363 height 350
drag, startPoint x: 654, startPoint y: 109, endPoint x: 632, endPoint y: 110, distance: 22.2
click at [632, 110] on div "Фискални рачун ПИБ : 115085843 Предузеће : BRE MAJICE Место продаје : 1371796-B…" at bounding box center [495, 195] width 363 height 350
click at [661, 10] on icon "Close" at bounding box center [663, 9] width 4 height 4
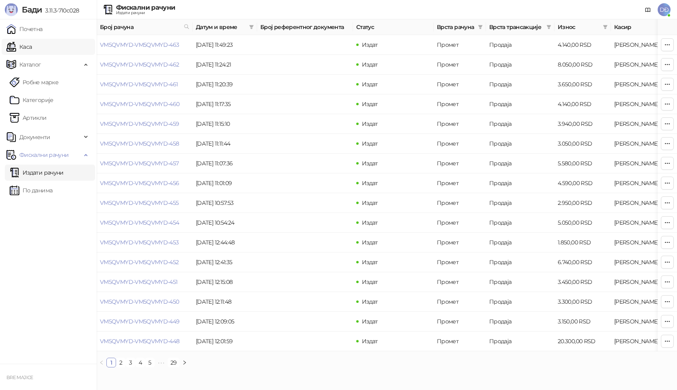
click at [32, 47] on link "Каса" at bounding box center [18, 47] width 25 height 16
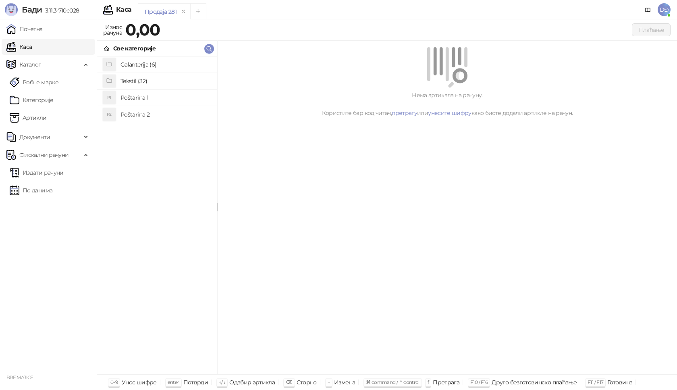
click at [131, 98] on h4 "Poštarina 1" at bounding box center [166, 97] width 90 height 13
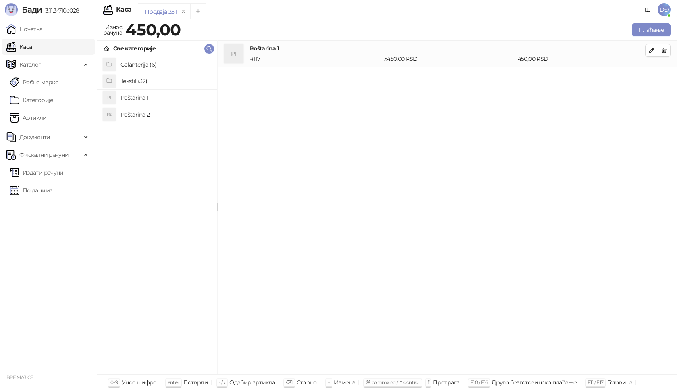
click at [133, 80] on h4 "Tekstil (32)" at bounding box center [166, 81] width 90 height 13
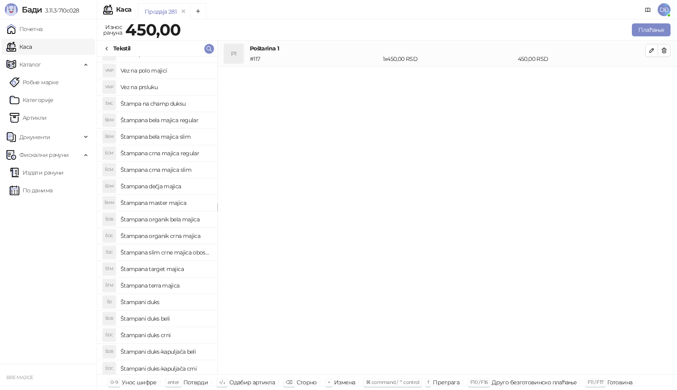
scroll to position [211, 0]
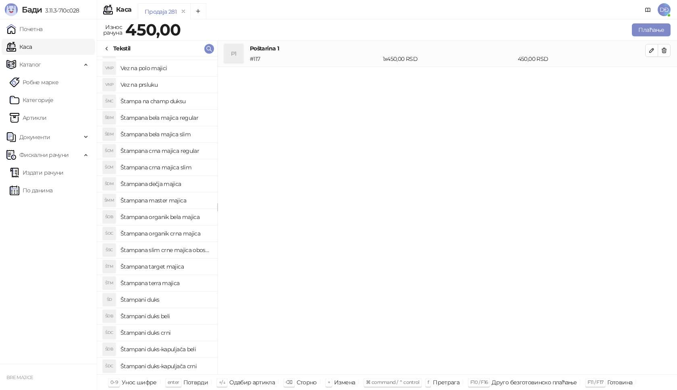
click at [189, 345] on h4 "Štampani duks-kapuljača beli" at bounding box center [166, 349] width 90 height 13
click at [651, 74] on icon "button" at bounding box center [651, 76] width 6 height 6
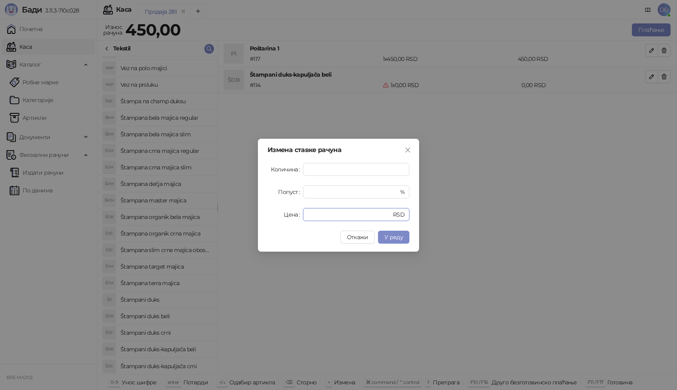
click at [262, 209] on div "Измена ставке рачуна Количина * Попуст * % Цена * RSD Откажи У реду" at bounding box center [338, 195] width 161 height 113
type input "****"
click at [402, 238] on span "У реду" at bounding box center [393, 236] width 19 height 7
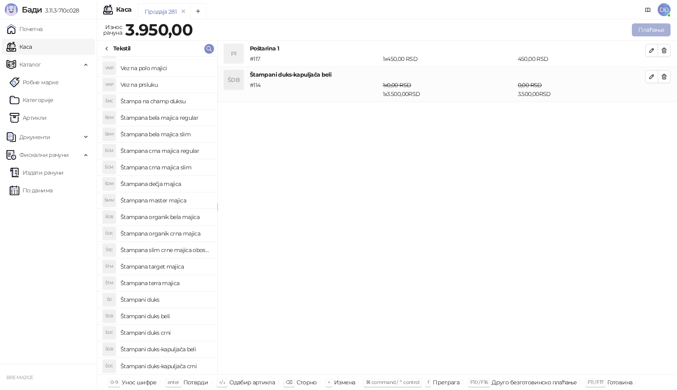
click at [646, 28] on button "Плаћање" at bounding box center [651, 29] width 39 height 13
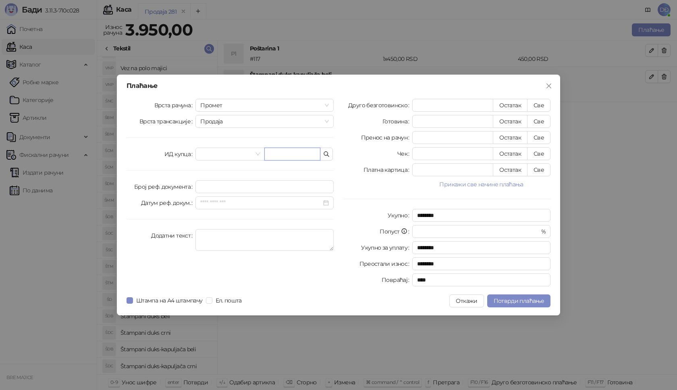
click at [275, 158] on input "text" at bounding box center [292, 154] width 56 height 13
paste input "**********"
type input "**********"
click at [541, 103] on button "Све" at bounding box center [538, 105] width 23 height 13
type input "****"
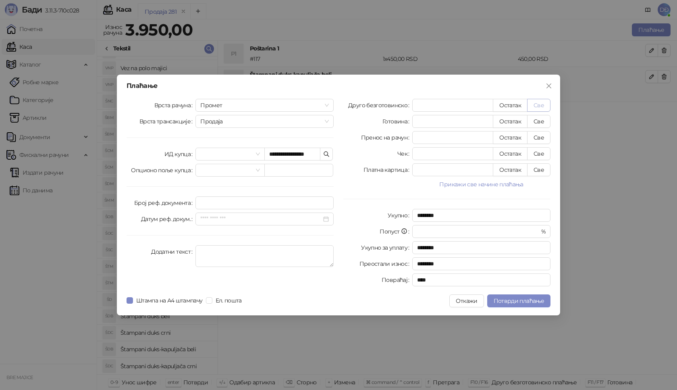
type input "****"
click at [513, 299] on span "Потврди плаћање" at bounding box center [519, 300] width 50 height 7
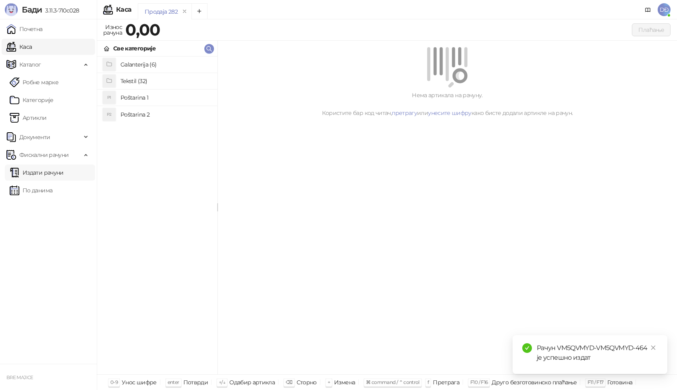
click at [45, 176] on link "Издати рачуни" at bounding box center [37, 172] width 54 height 16
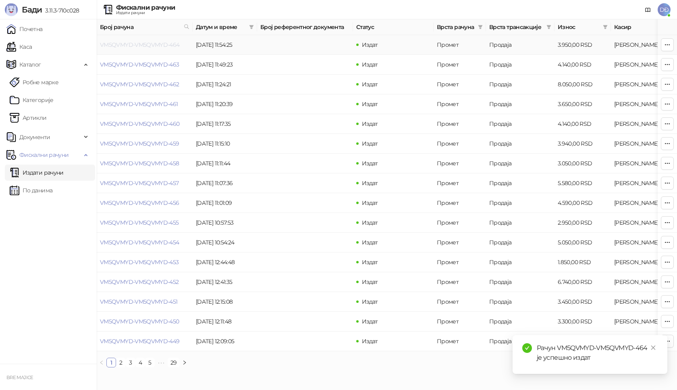
click at [139, 44] on link "VM5QVMYD-VM5QVMYD-464" at bounding box center [140, 44] width 80 height 7
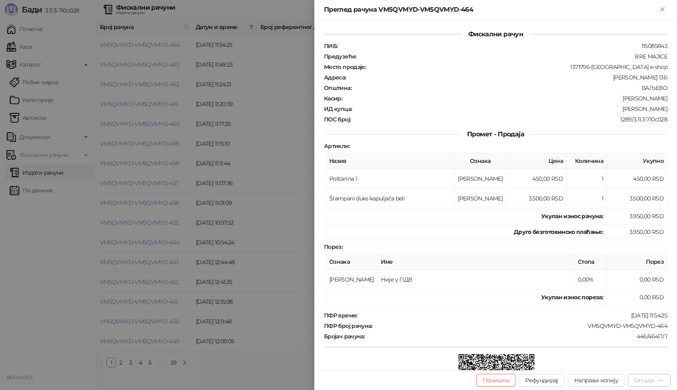
click at [646, 379] on div "Опције" at bounding box center [644, 379] width 20 height 7
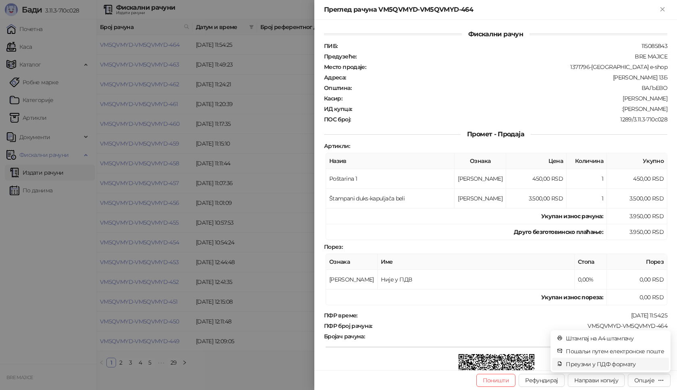
click at [620, 364] on span "Преузми у ПДФ формату" at bounding box center [615, 363] width 98 height 9
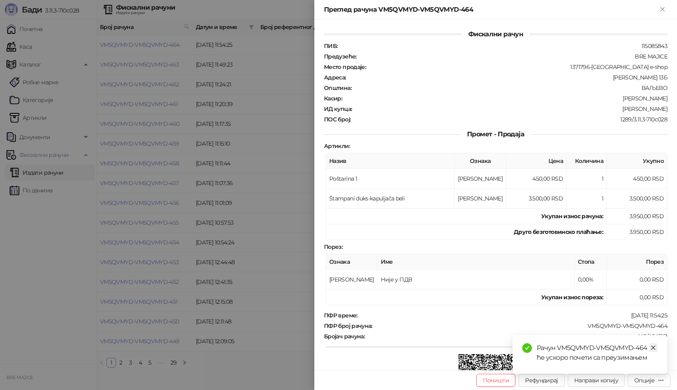
click at [653, 346] on icon "close" at bounding box center [653, 348] width 6 height 6
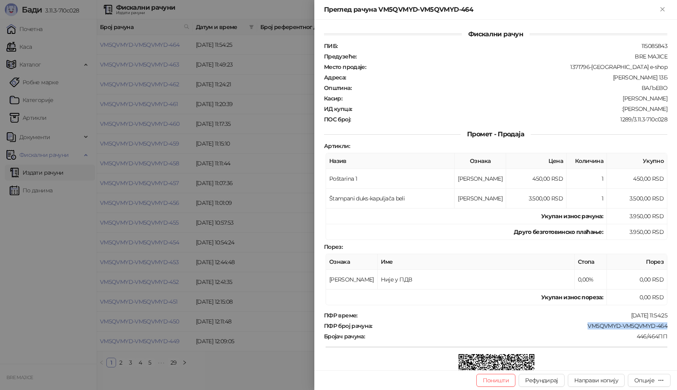
drag, startPoint x: 661, startPoint y: 327, endPoint x: 577, endPoint y: 326, distance: 84.2
click at [578, 326] on div "ПФР број рачуна : VM5QVMYD-VM5QVMYD-464" at bounding box center [495, 325] width 347 height 7
drag, startPoint x: 663, startPoint y: 107, endPoint x: 616, endPoint y: 109, distance: 46.4
click at [616, 109] on div "Фискални рачун ПИБ : 115085843 Предузеће : BRE MAJICE Место продаје : 1371796-B…" at bounding box center [495, 195] width 363 height 350
click at [663, 10] on icon "Close" at bounding box center [663, 9] width 4 height 4
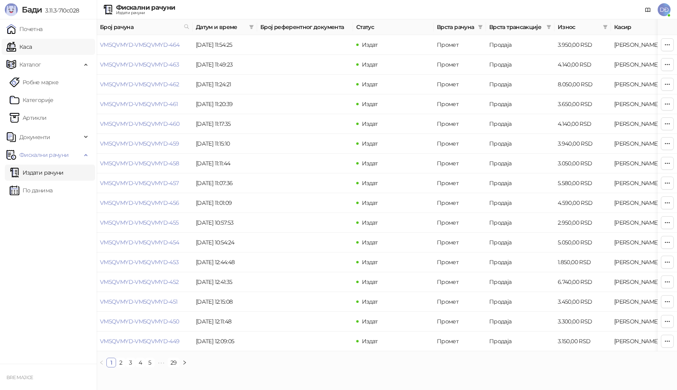
click at [32, 47] on link "Каса" at bounding box center [18, 47] width 25 height 16
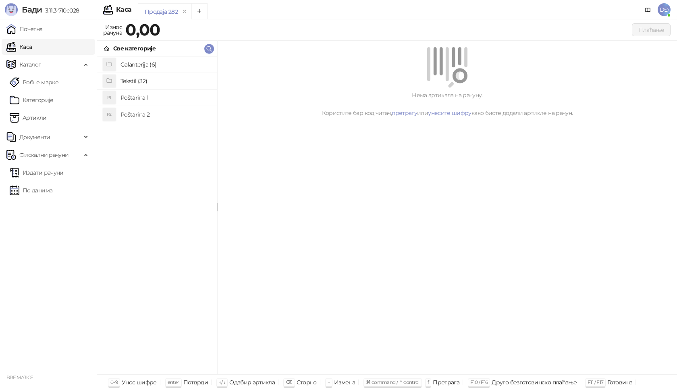
click at [126, 96] on h4 "Poštarina 1" at bounding box center [166, 97] width 90 height 13
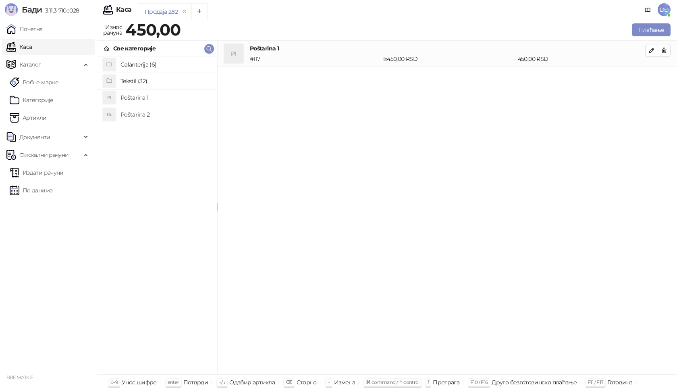
click at [128, 81] on h4 "Tekstil (32)" at bounding box center [166, 81] width 90 height 13
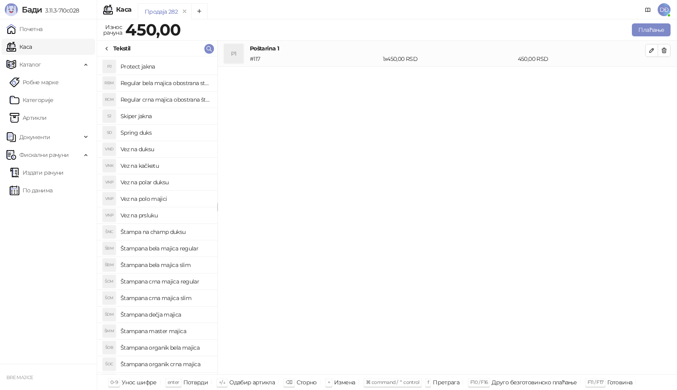
scroll to position [211, 0]
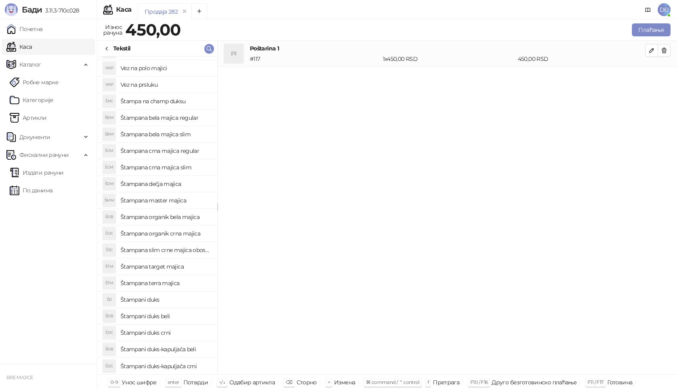
click at [187, 367] on h4 "Štampani duks-kapuljača crni" at bounding box center [166, 365] width 90 height 13
click at [653, 76] on icon "button" at bounding box center [652, 77] width 4 height 4
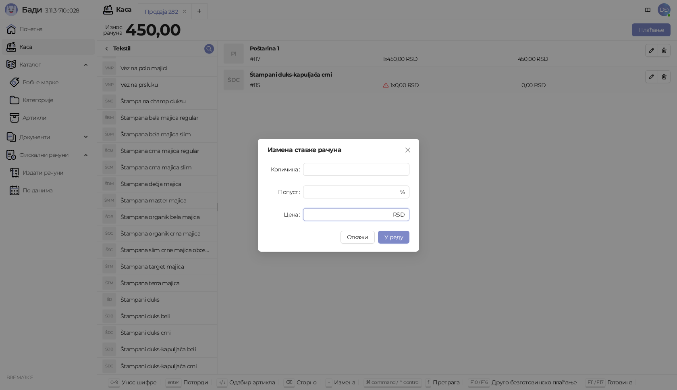
drag, startPoint x: 315, startPoint y: 216, endPoint x: 284, endPoint y: 221, distance: 31.4
click at [284, 221] on div "Измена ставке рачуна Количина * Попуст * % Цена * RSD Откажи У реду" at bounding box center [338, 195] width 161 height 113
type input "****"
click at [403, 238] on span "У реду" at bounding box center [393, 236] width 19 height 7
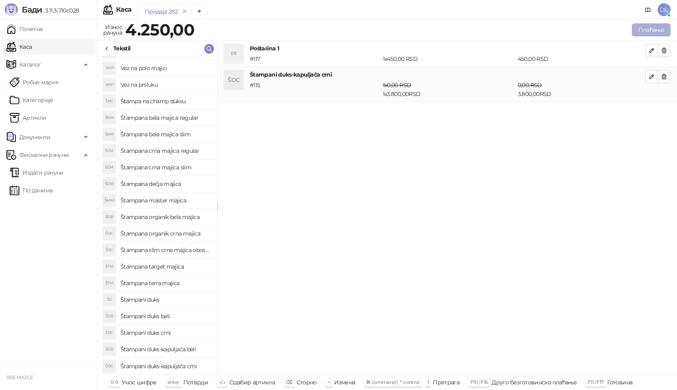
click at [648, 29] on button "Плаћање" at bounding box center [651, 29] width 39 height 13
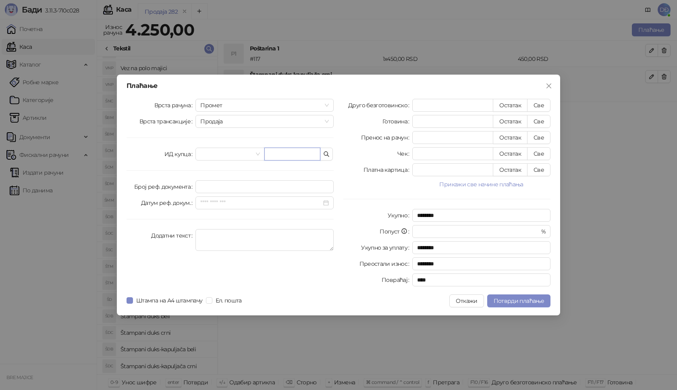
click at [268, 155] on input "text" at bounding box center [292, 154] width 56 height 13
paste input "**********"
type input "**********"
click at [545, 104] on button "Све" at bounding box center [538, 105] width 23 height 13
type input "****"
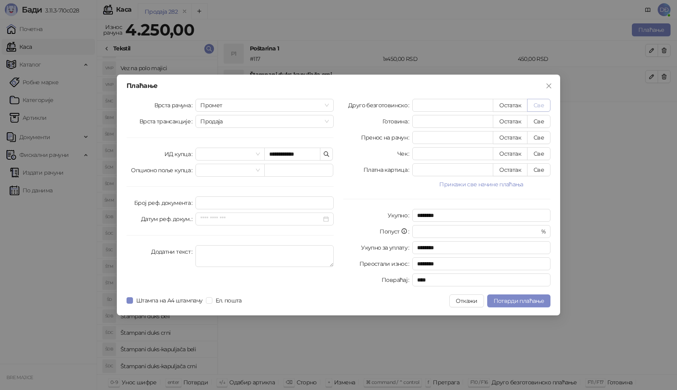
type input "****"
click at [505, 301] on span "Потврди плаћање" at bounding box center [519, 300] width 50 height 7
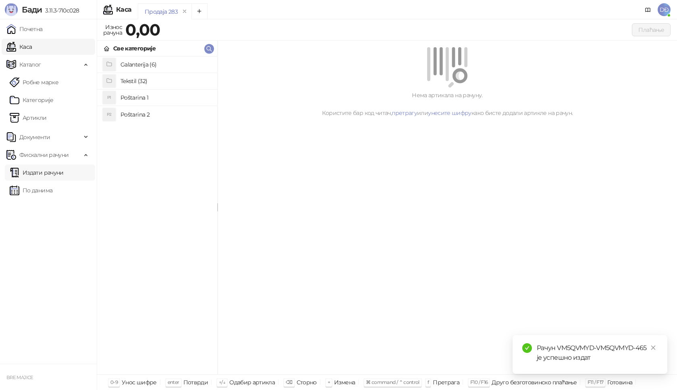
click at [47, 170] on link "Издати рачуни" at bounding box center [37, 172] width 54 height 16
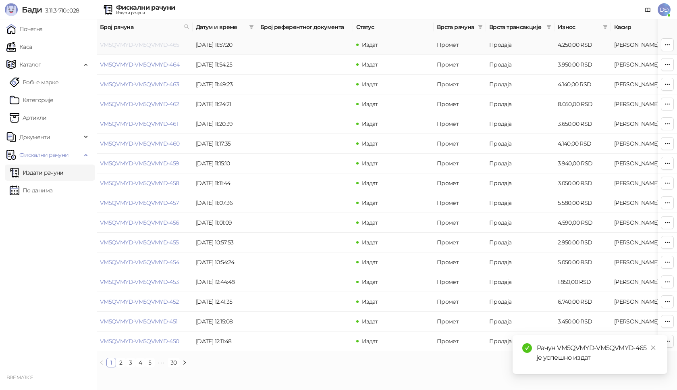
click at [145, 43] on link "VM5QVMYD-VM5QVMYD-465" at bounding box center [139, 44] width 79 height 7
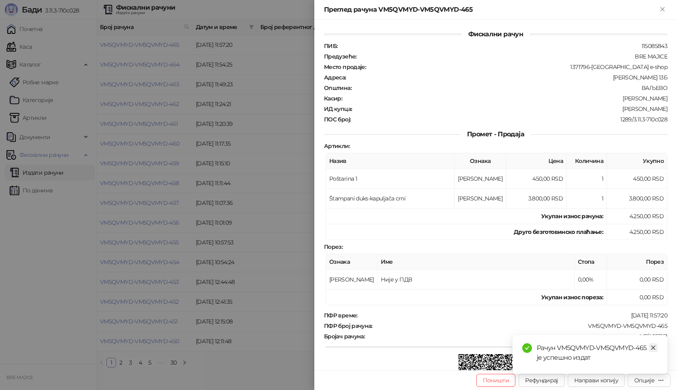
click at [656, 347] on icon "close" at bounding box center [653, 348] width 6 height 6
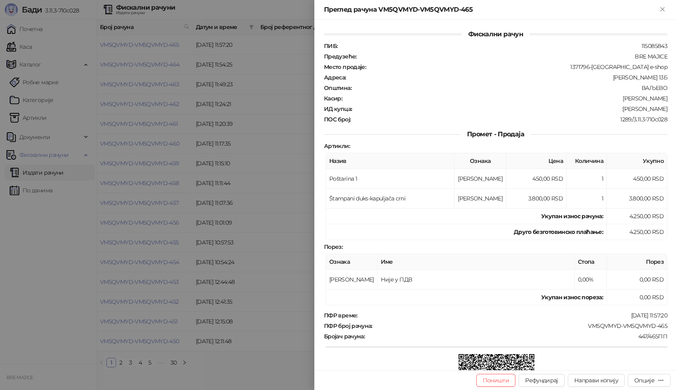
click at [657, 381] on div "Опције" at bounding box center [649, 380] width 30 height 8
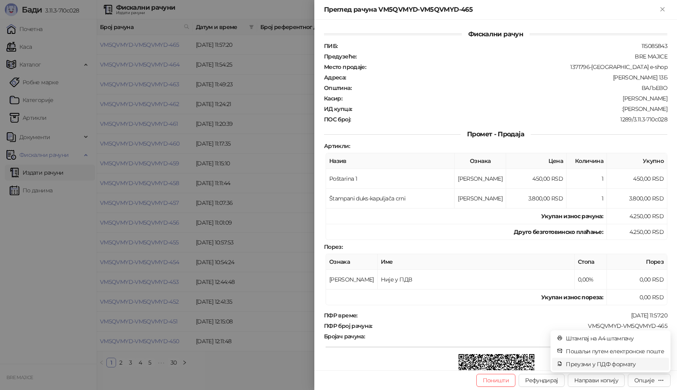
click at [619, 362] on span "Преузми у ПДФ формату" at bounding box center [615, 363] width 98 height 9
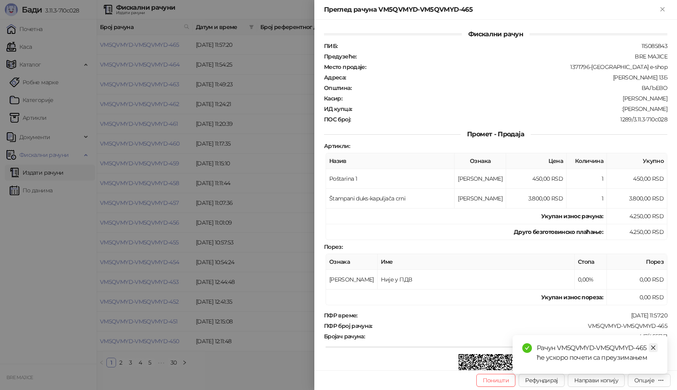
click at [653, 347] on icon "close" at bounding box center [653, 348] width 6 height 6
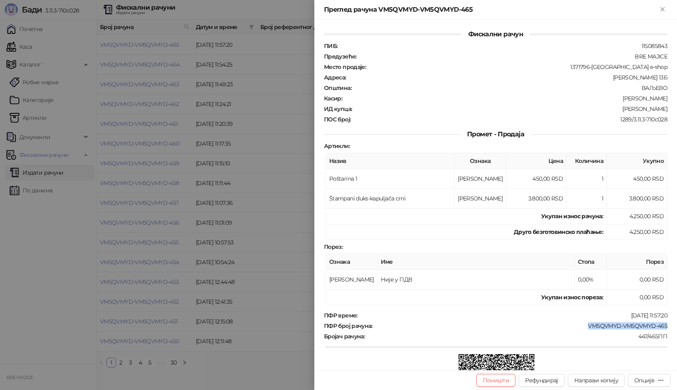
drag, startPoint x: 664, startPoint y: 323, endPoint x: 580, endPoint y: 325, distance: 83.4
click at [581, 326] on div "Фискални рачун ПИБ : 115085843 Предузеће : BRE MAJICE Место продаје : 1371796-B…" at bounding box center [495, 195] width 363 height 350
drag, startPoint x: 661, startPoint y: 109, endPoint x: 628, endPoint y: 112, distance: 33.6
click at [628, 112] on div "ПИБ : 115085843 Предузеће : BRE MAJICE Место продаје : 1371796-Bremajice e-shop…" at bounding box center [495, 82] width 347 height 81
click at [665, 10] on icon "Close" at bounding box center [662, 9] width 7 height 7
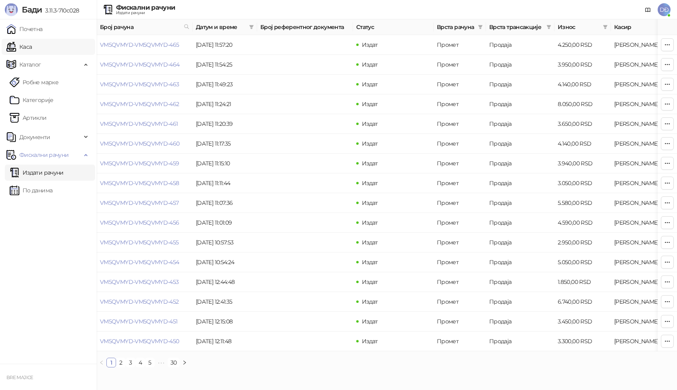
click at [29, 45] on link "Каса" at bounding box center [18, 47] width 25 height 16
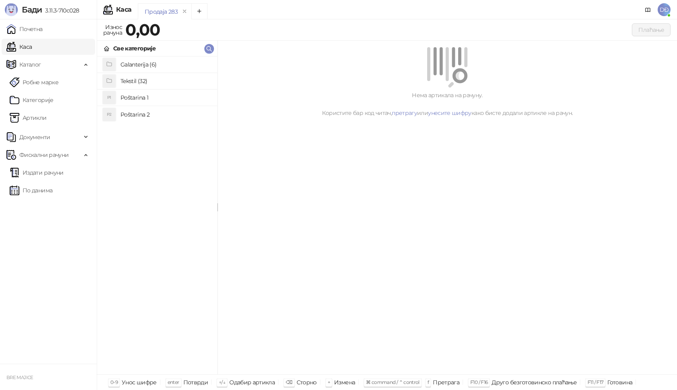
click at [137, 98] on h4 "Poštarina 1" at bounding box center [166, 97] width 90 height 13
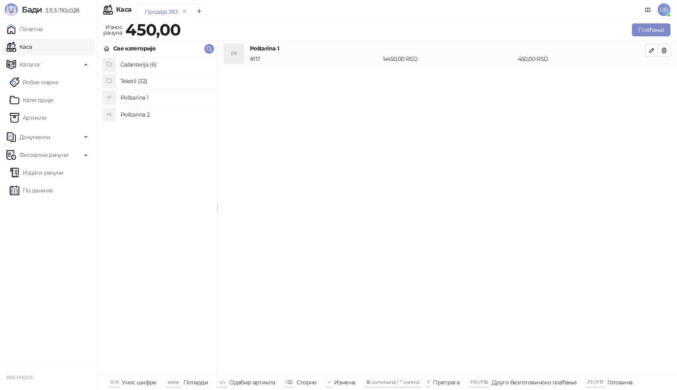
click at [132, 79] on h4 "Tekstil (32)" at bounding box center [166, 81] width 90 height 13
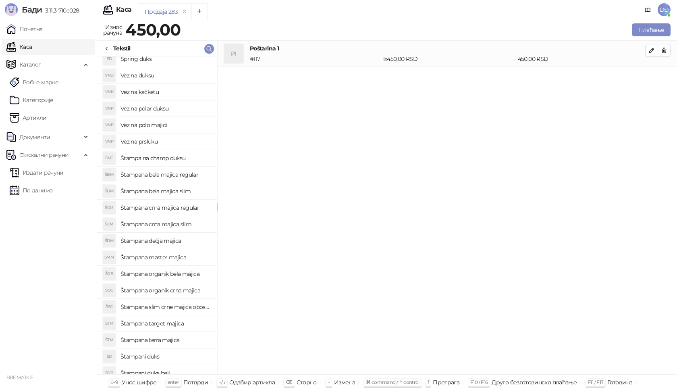
scroll to position [161, 0]
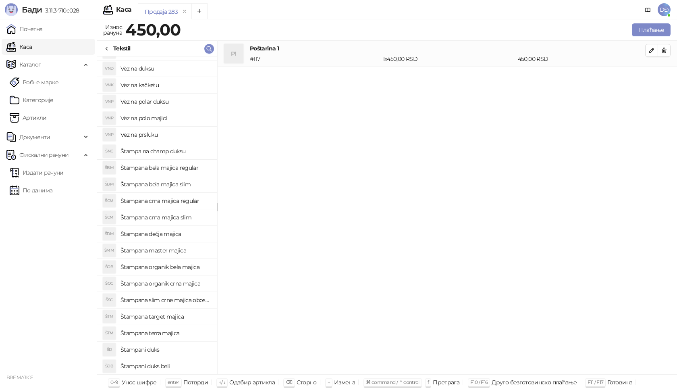
click at [173, 218] on h4 "Štampana crna majica slim" at bounding box center [166, 217] width 90 height 13
click at [649, 77] on icon "button" at bounding box center [651, 76] width 6 height 6
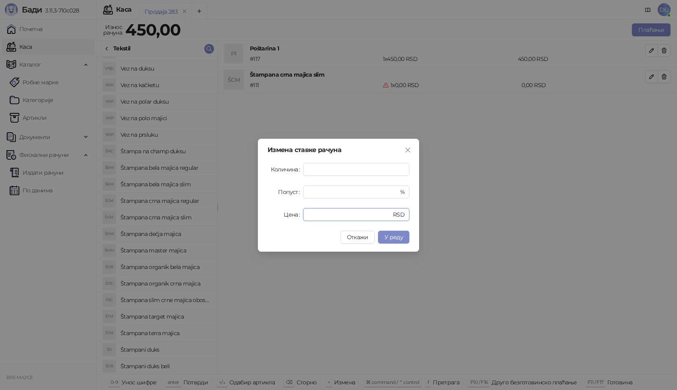
drag, startPoint x: 312, startPoint y: 212, endPoint x: 285, endPoint y: 215, distance: 27.6
click at [285, 215] on div "Цена * RSD" at bounding box center [339, 214] width 142 height 13
click at [397, 238] on span "У реду" at bounding box center [393, 236] width 19 height 7
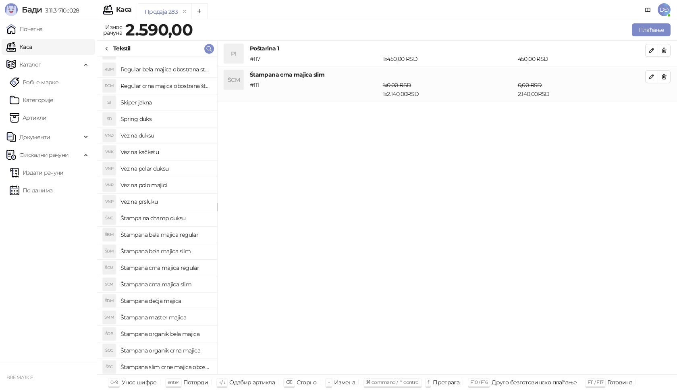
scroll to position [90, 0]
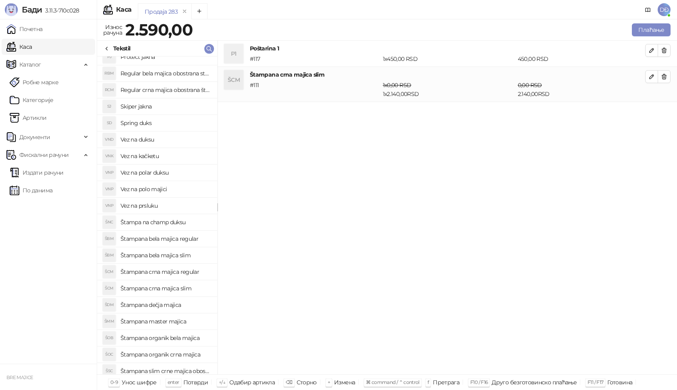
click at [185, 272] on h4 "Štampana crna majica regular" at bounding box center [166, 271] width 90 height 13
click at [650, 110] on icon "button" at bounding box center [651, 111] width 6 height 6
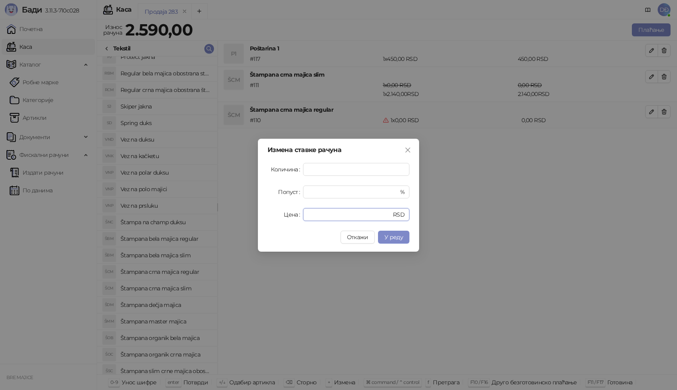
drag, startPoint x: 313, startPoint y: 212, endPoint x: 293, endPoint y: 216, distance: 20.5
click at [293, 216] on div "Цена * RSD" at bounding box center [339, 214] width 142 height 13
type input "****"
click at [391, 237] on span "У реду" at bounding box center [393, 236] width 19 height 7
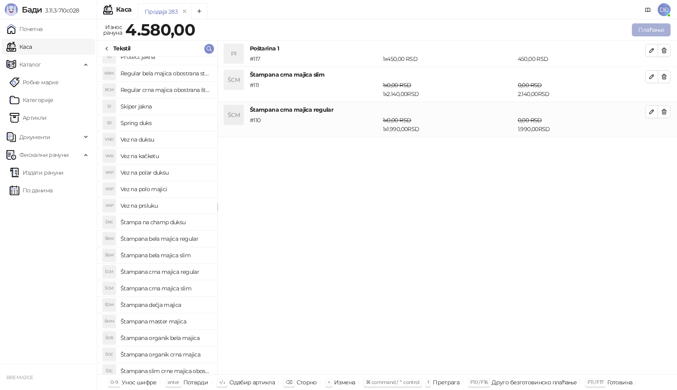
click at [644, 27] on button "Плаћање" at bounding box center [651, 29] width 39 height 13
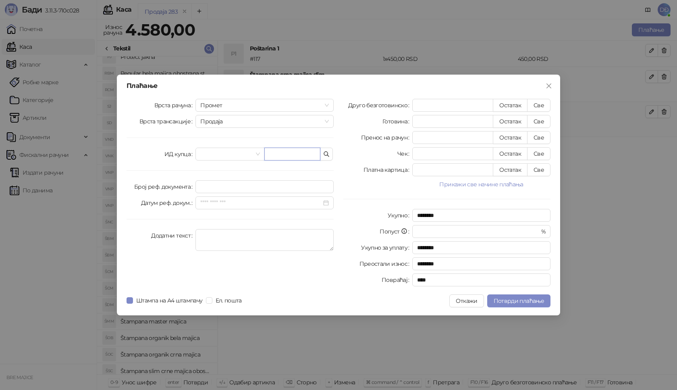
click at [285, 154] on input "text" at bounding box center [292, 154] width 56 height 13
paste input "**********"
type input "**********"
click at [544, 100] on button "Све" at bounding box center [538, 105] width 23 height 13
type input "****"
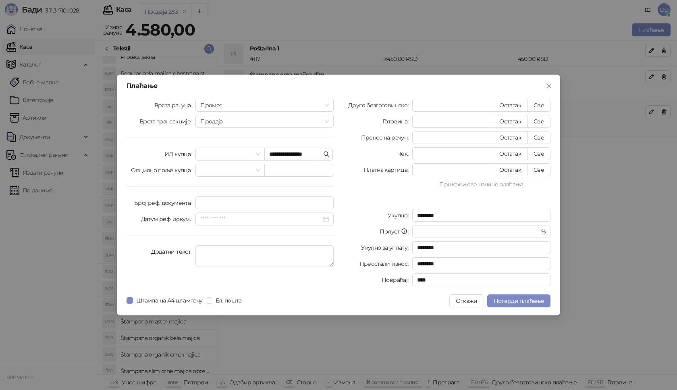
type input "****"
click at [508, 303] on span "Потврди плаћање" at bounding box center [519, 300] width 50 height 7
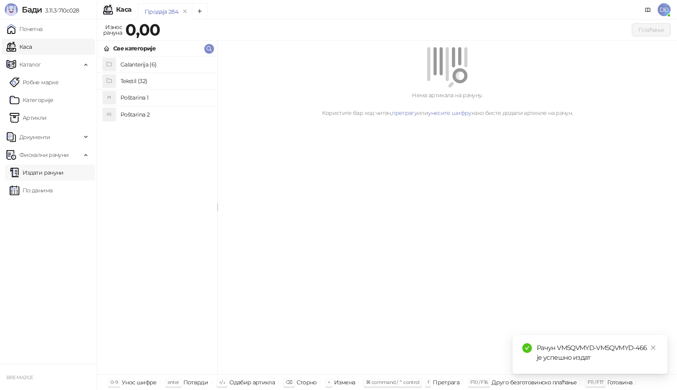
click at [58, 172] on link "Издати рачуни" at bounding box center [37, 172] width 54 height 16
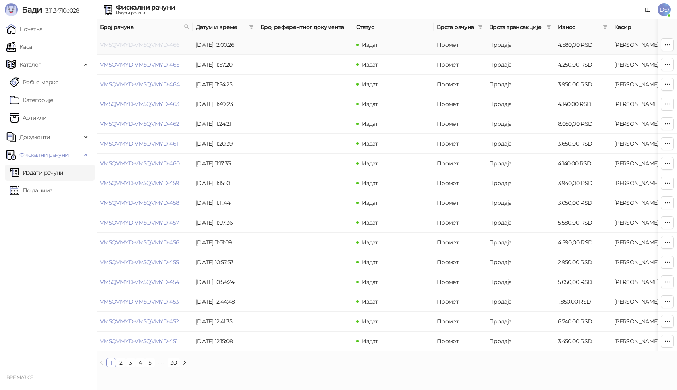
click at [136, 47] on link "VM5QVMYD-VM5QVMYD-466" at bounding box center [140, 44] width 80 height 7
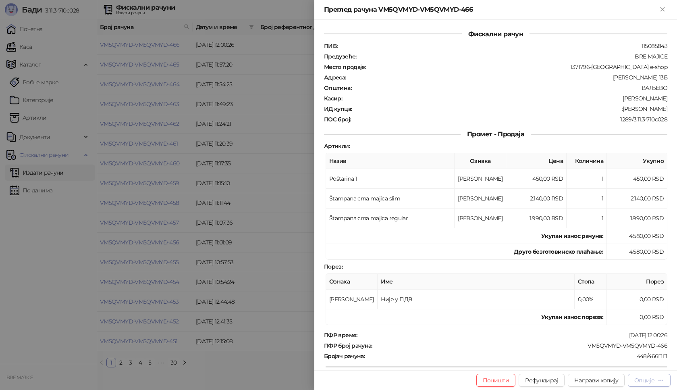
click at [652, 380] on div "Опције" at bounding box center [644, 379] width 20 height 7
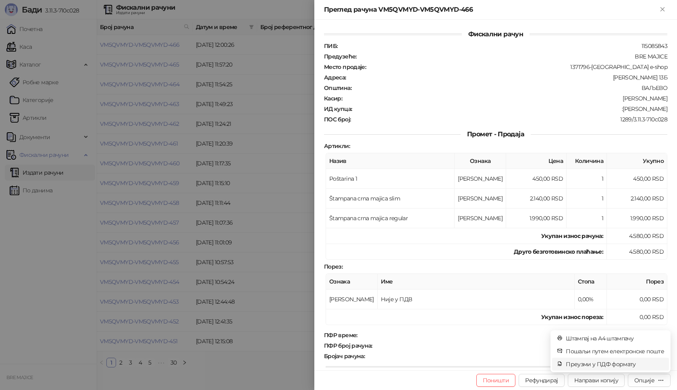
click at [626, 363] on span "Преузми у ПДФ формату" at bounding box center [615, 363] width 98 height 9
click at [651, 346] on icon "close" at bounding box center [653, 348] width 6 height 6
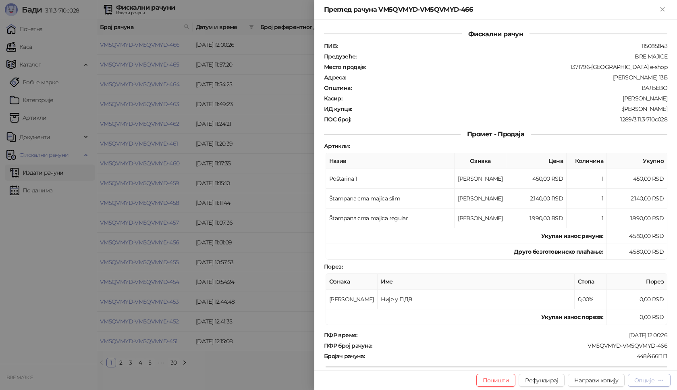
click at [656, 380] on div "Опције" at bounding box center [649, 380] width 30 height 8
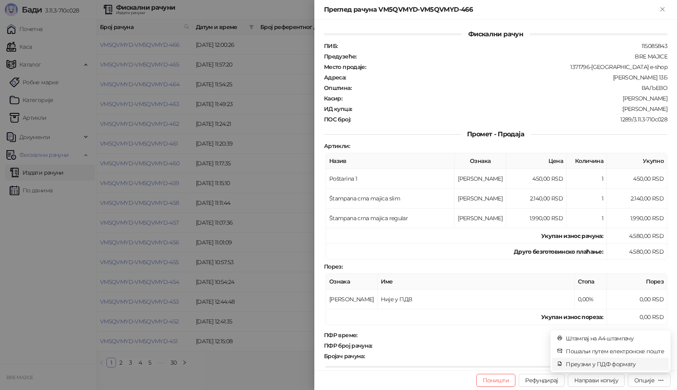
click at [610, 361] on span "Преузми у ПДФ формату" at bounding box center [615, 363] width 98 height 9
click at [661, 348] on div "Рачун VM5QVMYD-VM5QVMYD-466 ће ускоро почети са преузимањем" at bounding box center [590, 354] width 155 height 39
click at [657, 347] on link "Close" at bounding box center [653, 347] width 9 height 9
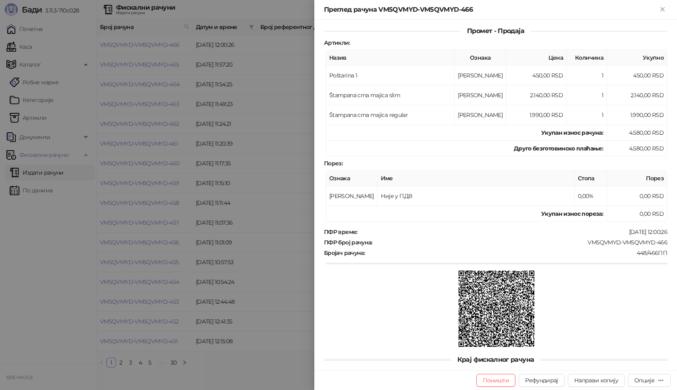
scroll to position [117, 0]
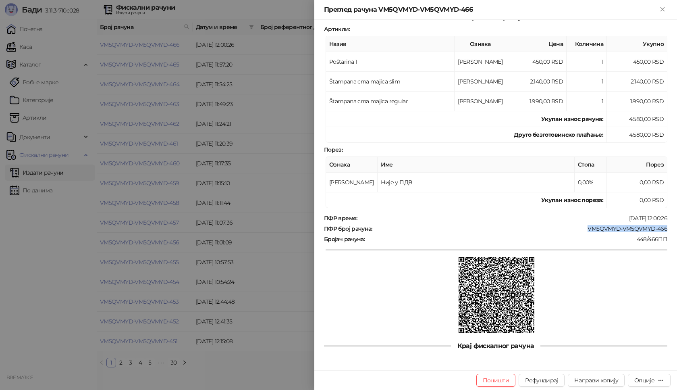
drag, startPoint x: 662, startPoint y: 229, endPoint x: 578, endPoint y: 227, distance: 84.2
click at [580, 227] on div "Фискални рачун ПИБ : 115085843 Предузеће : BRE MAJICE Место продаје : 1371796-B…" at bounding box center [495, 195] width 363 height 350
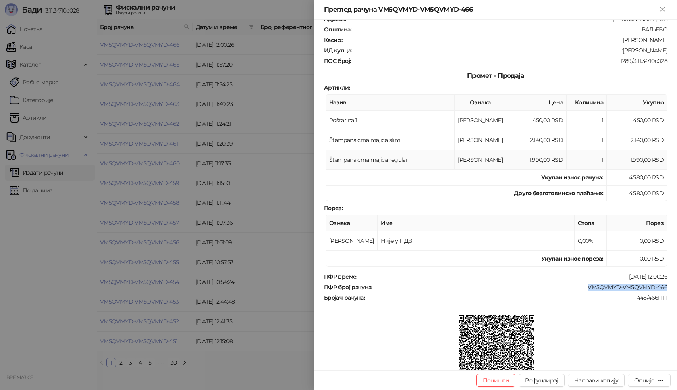
scroll to position [0, 0]
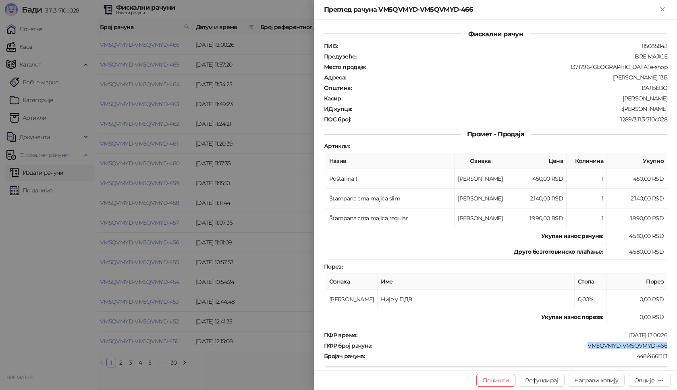
drag, startPoint x: 663, startPoint y: 108, endPoint x: 616, endPoint y: 110, distance: 47.2
click at [616, 110] on div "Фискални рачун ПИБ : 115085843 Предузеће : BRE MAJICE Место продаје : 1371796-B…" at bounding box center [495, 195] width 363 height 350
click at [664, 10] on icon "Close" at bounding box center [663, 9] width 4 height 4
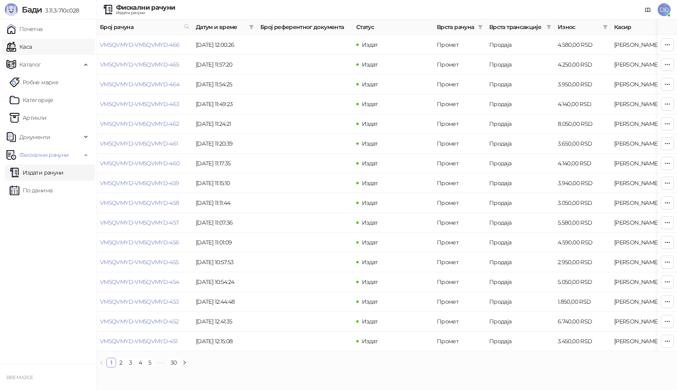
click at [32, 48] on link "Каса" at bounding box center [18, 47] width 25 height 16
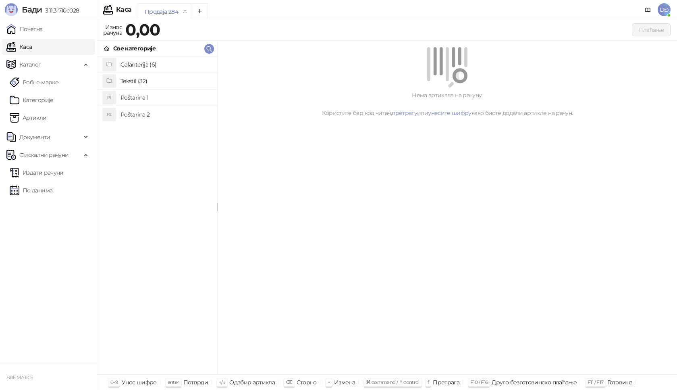
click at [139, 96] on h4 "Poštarina 1" at bounding box center [166, 97] width 90 height 13
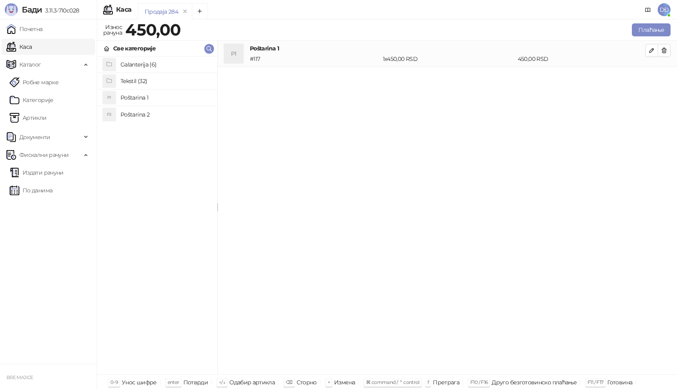
click at [137, 81] on h4 "Tekstil (32)" at bounding box center [166, 81] width 90 height 13
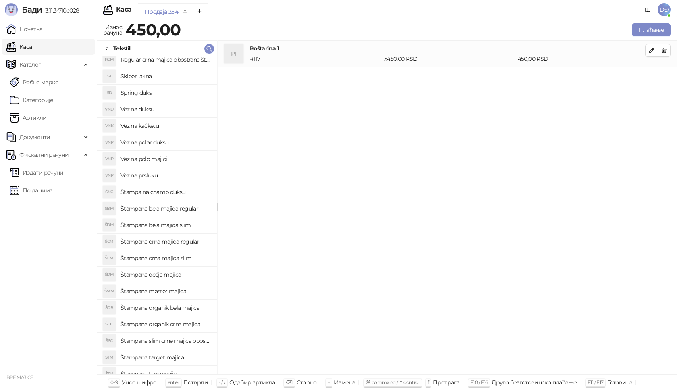
scroll to position [121, 0]
click at [181, 289] on h4 "Štampana master majica" at bounding box center [166, 290] width 90 height 13
click at [650, 79] on icon "button" at bounding box center [651, 76] width 6 height 6
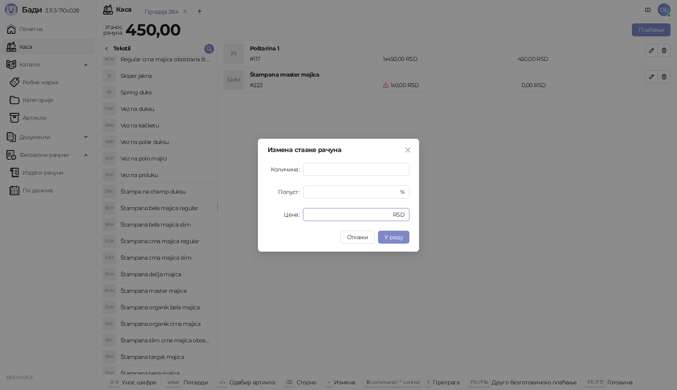
drag, startPoint x: 320, startPoint y: 214, endPoint x: 247, endPoint y: 220, distance: 73.2
click at [247, 220] on div "Измена ставке рачуна Количина * Попуст * % Цена * RSD Откажи У реду" at bounding box center [338, 195] width 677 height 390
type input "****"
click at [388, 238] on span "У реду" at bounding box center [393, 236] width 19 height 7
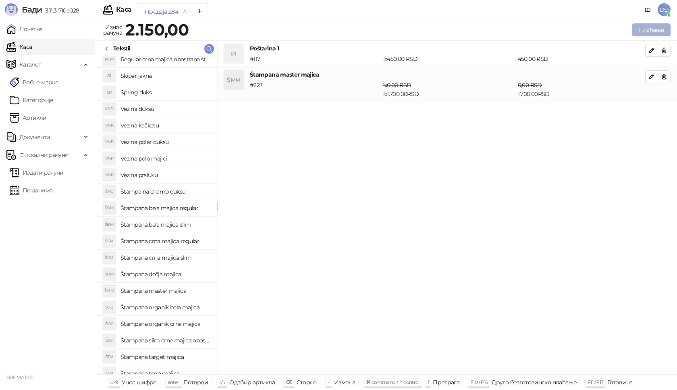
click at [644, 31] on button "Плаћање" at bounding box center [651, 29] width 39 height 13
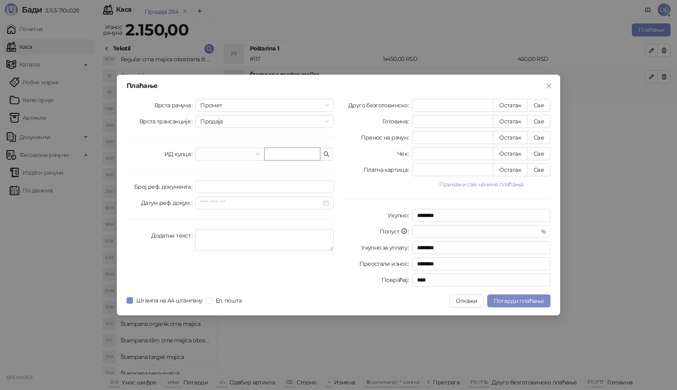
click at [297, 153] on input "text" at bounding box center [292, 154] width 56 height 13
paste input "**********"
type input "**********"
click at [537, 102] on button "Све" at bounding box center [538, 105] width 23 height 13
type input "****"
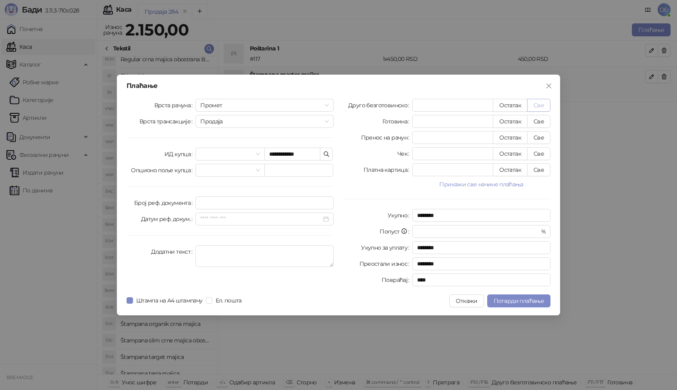
type input "****"
click at [500, 305] on button "Потврди плаћање" at bounding box center [518, 300] width 63 height 13
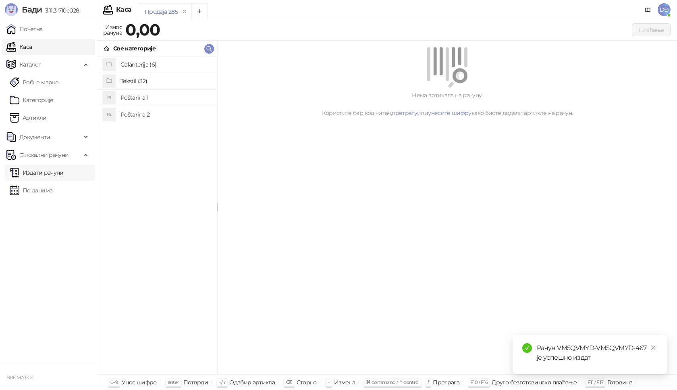
click at [57, 172] on link "Издати рачуни" at bounding box center [37, 172] width 54 height 16
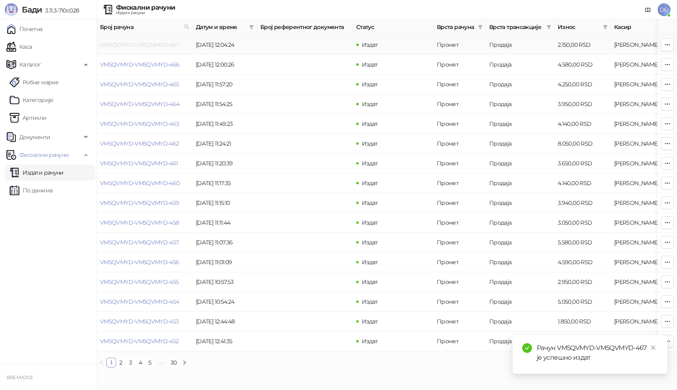
click at [136, 44] on link "VM5QVMYD-VM5QVMYD-467" at bounding box center [139, 44] width 79 height 7
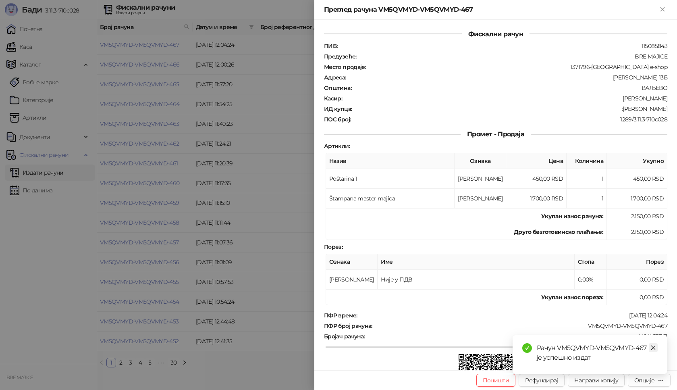
click at [655, 346] on icon "close" at bounding box center [653, 348] width 6 height 6
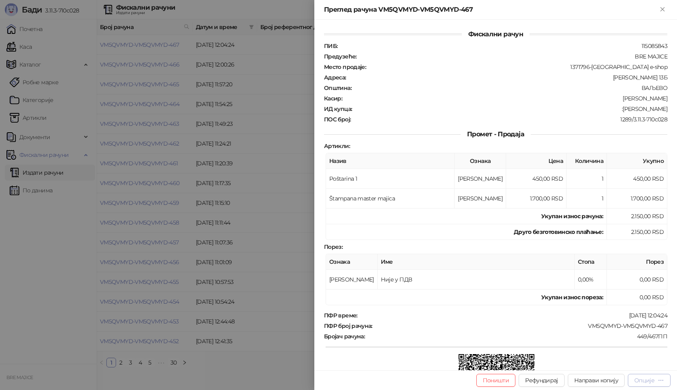
click at [653, 380] on div "Опције" at bounding box center [644, 379] width 20 height 7
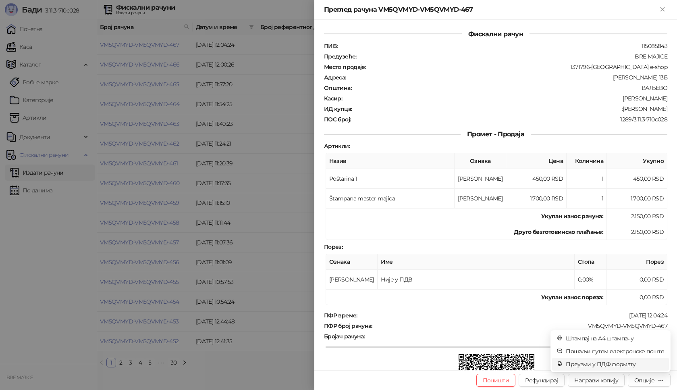
click at [628, 364] on span "Преузми у ПДФ формату" at bounding box center [615, 363] width 98 height 9
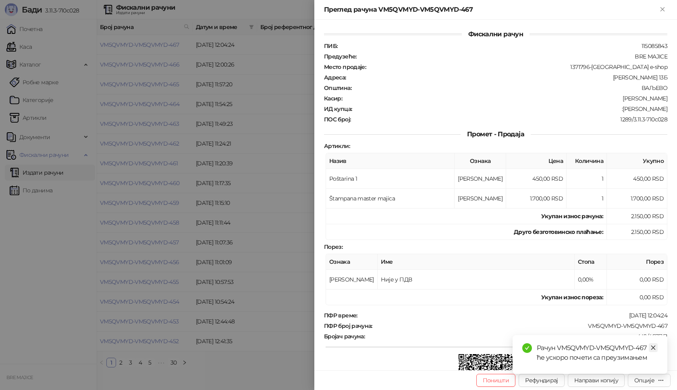
click at [655, 348] on icon "close" at bounding box center [653, 348] width 6 height 6
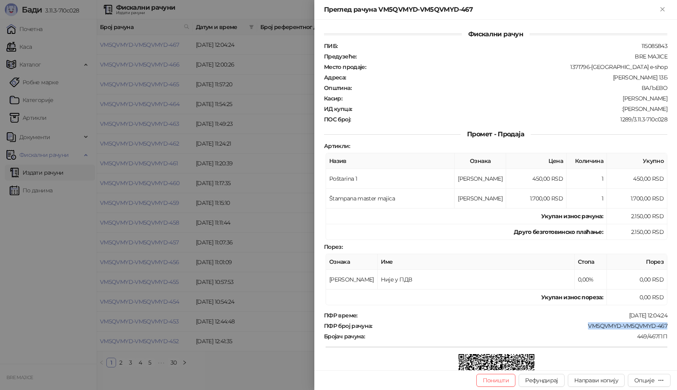
drag, startPoint x: 667, startPoint y: 326, endPoint x: 581, endPoint y: 326, distance: 85.8
click at [581, 326] on div "Фискални рачун ПИБ : 115085843 Предузеће : BRE MAJICE Место продаје : 1371796-[…" at bounding box center [495, 195] width 363 height 350
drag, startPoint x: 661, startPoint y: 106, endPoint x: 628, endPoint y: 110, distance: 32.4
click at [628, 110] on div ":[PERSON_NAME]" at bounding box center [511, 108] width 316 height 7
